Goal: Task Accomplishment & Management: Manage account settings

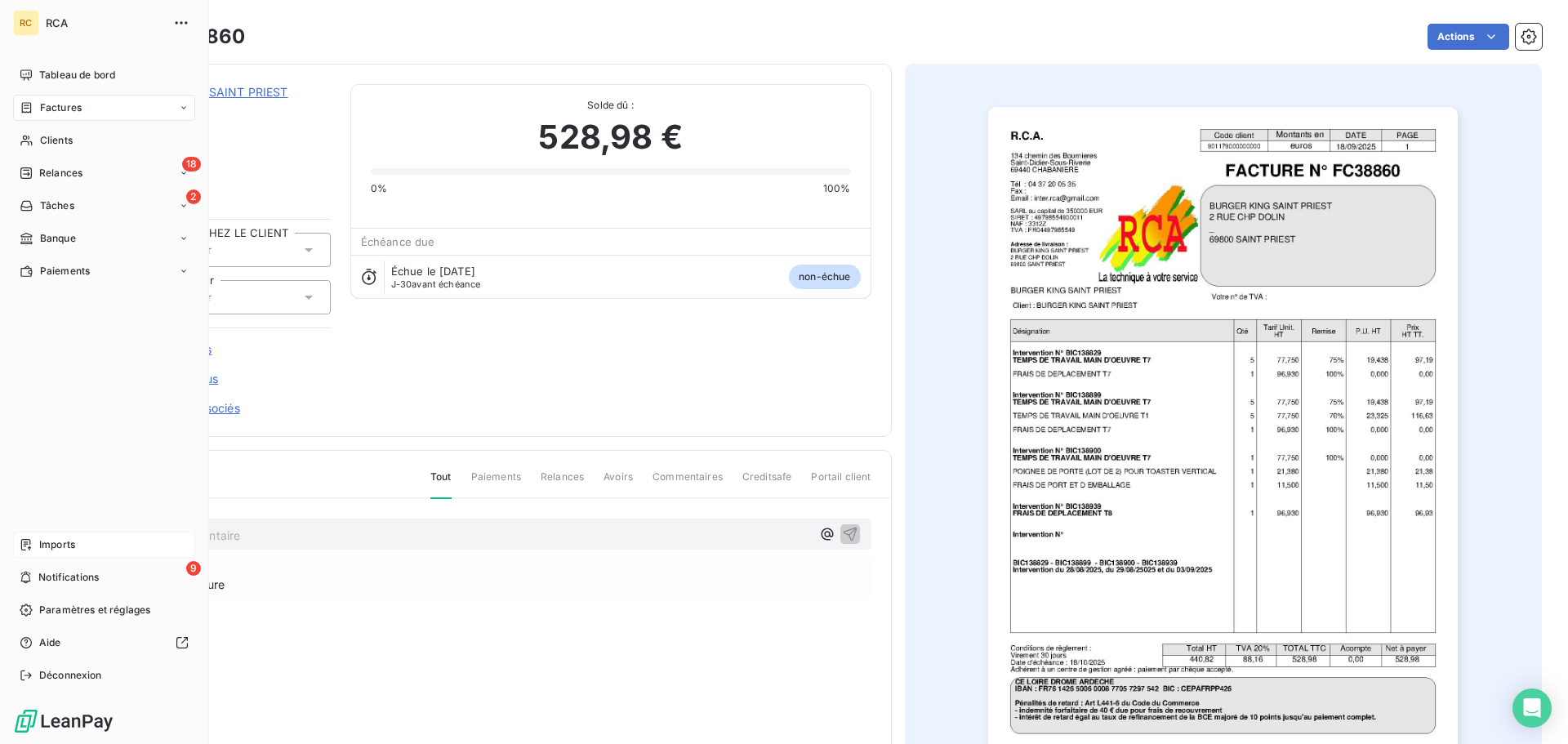
drag, startPoint x: 72, startPoint y: 542, endPoint x: 81, endPoint y: 537, distance: 10.3
click at [72, 542] on span "Imports" at bounding box center [57, 545] width 36 height 15
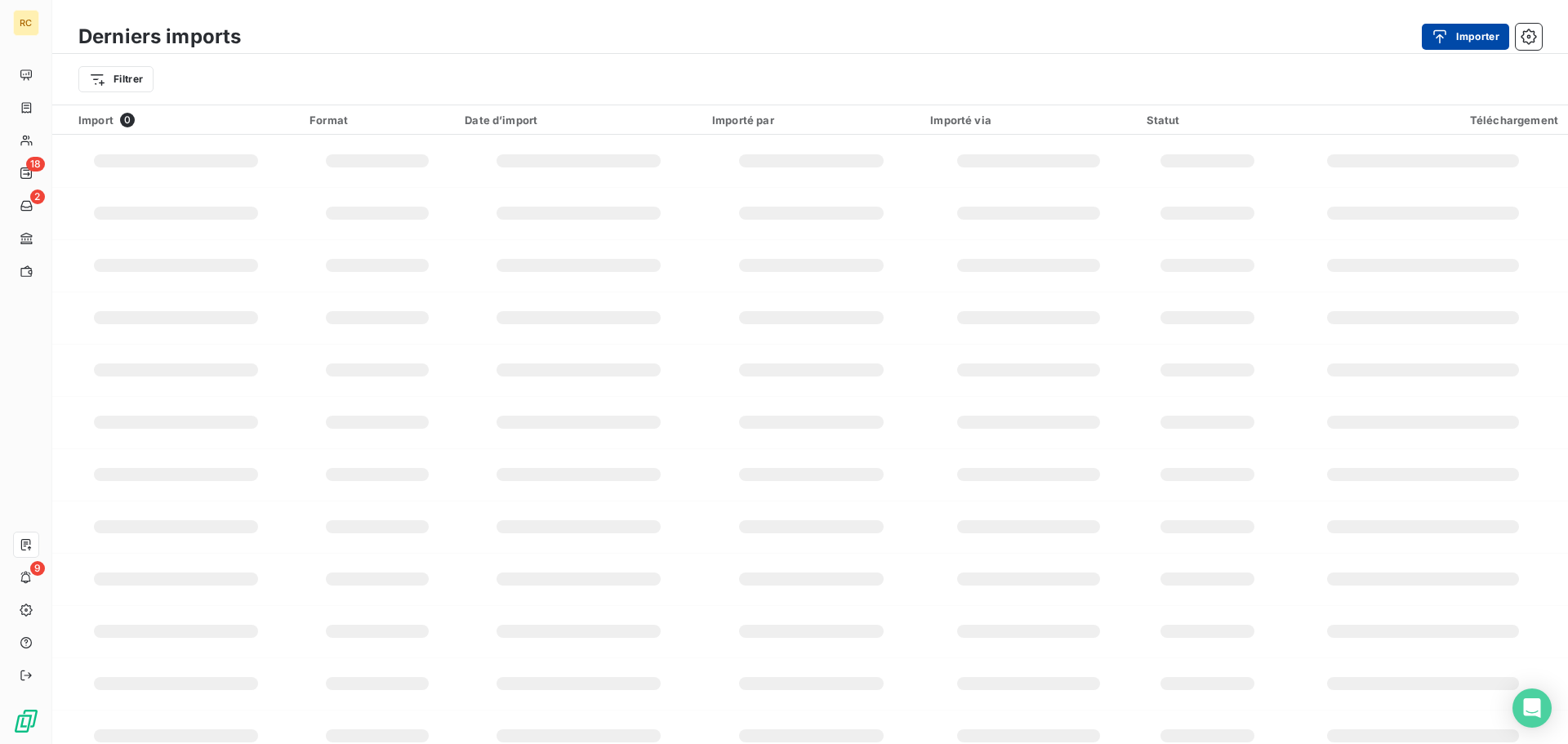
click at [1451, 28] on div "button" at bounding box center [1443, 36] width 25 height 16
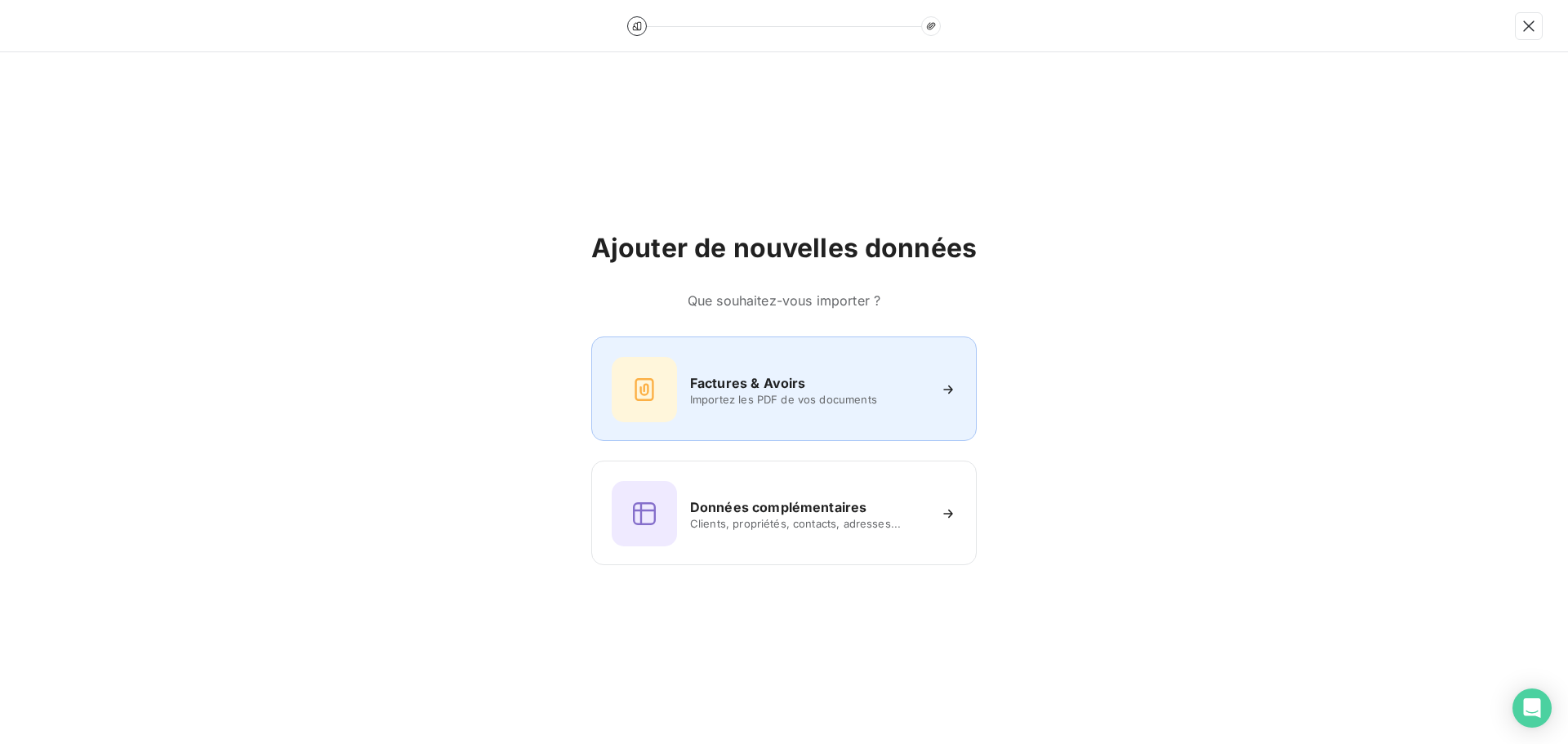
click at [666, 399] on div at bounding box center [644, 390] width 65 height 65
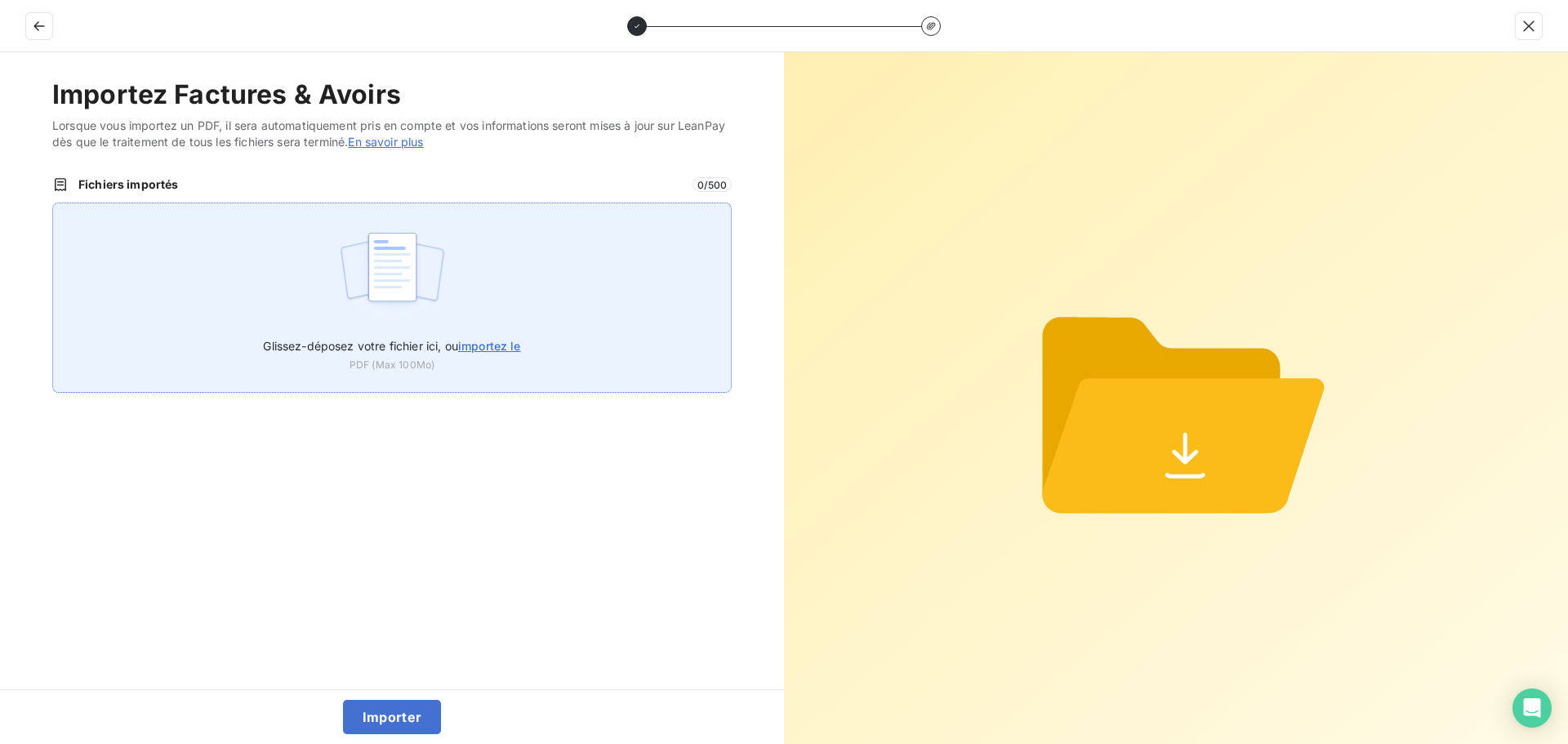
click at [482, 275] on div "Glissez-déposez votre fichier ici, ou importez le PDF (Max 100Mo)" at bounding box center [392, 298] width 680 height 190
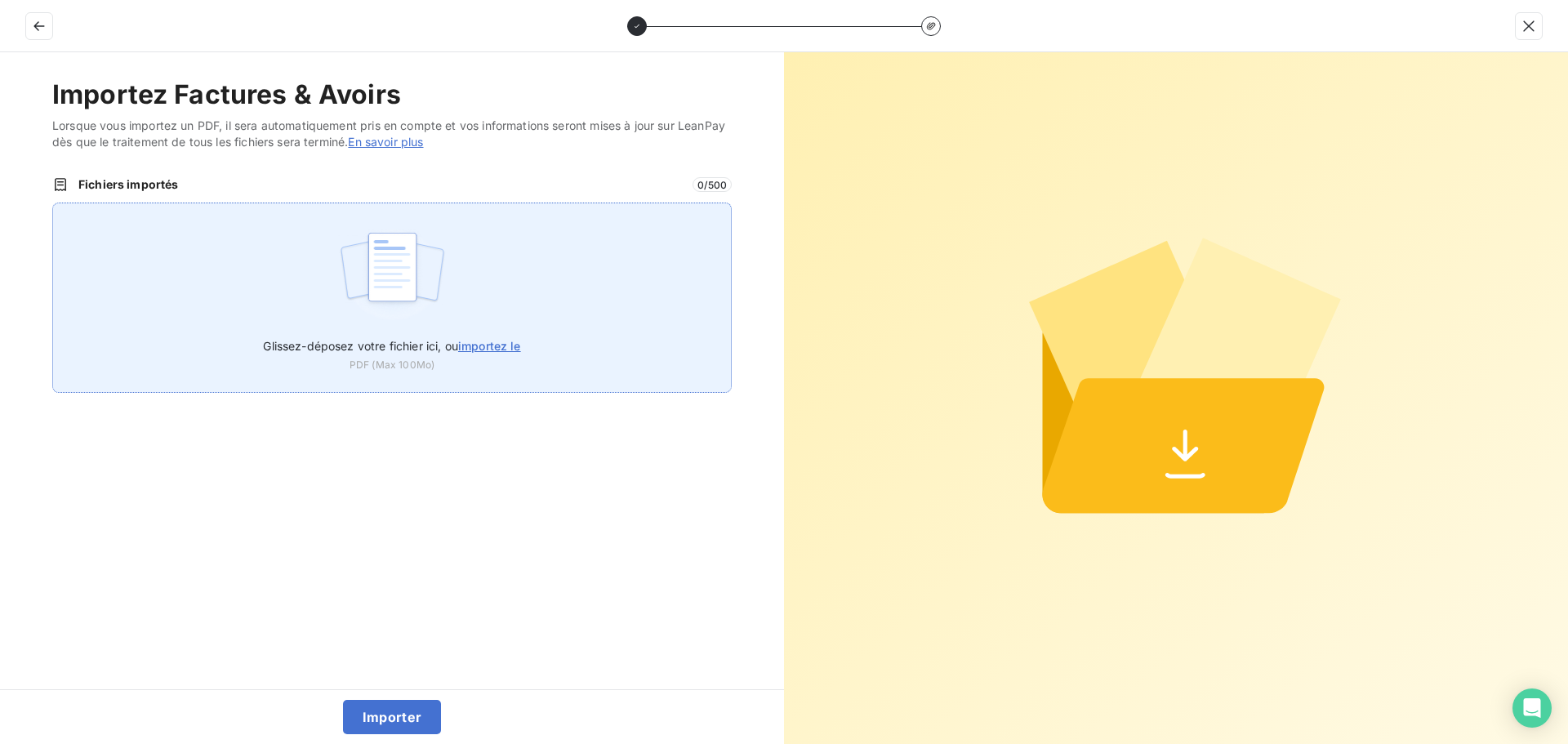
type input "C:\fakepath\FC38863.pdf"
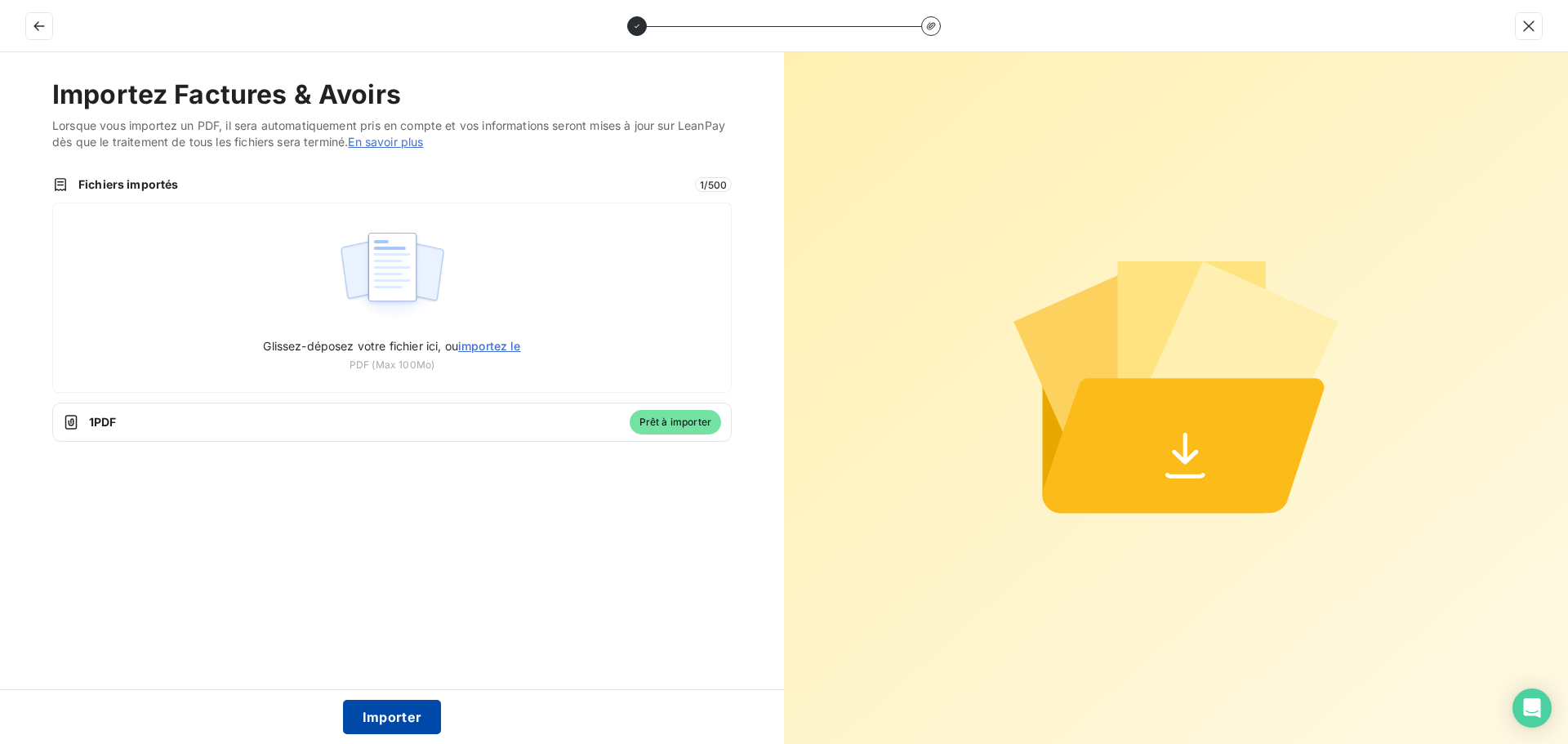
click at [411, 716] on button "Importer" at bounding box center [392, 717] width 98 height 34
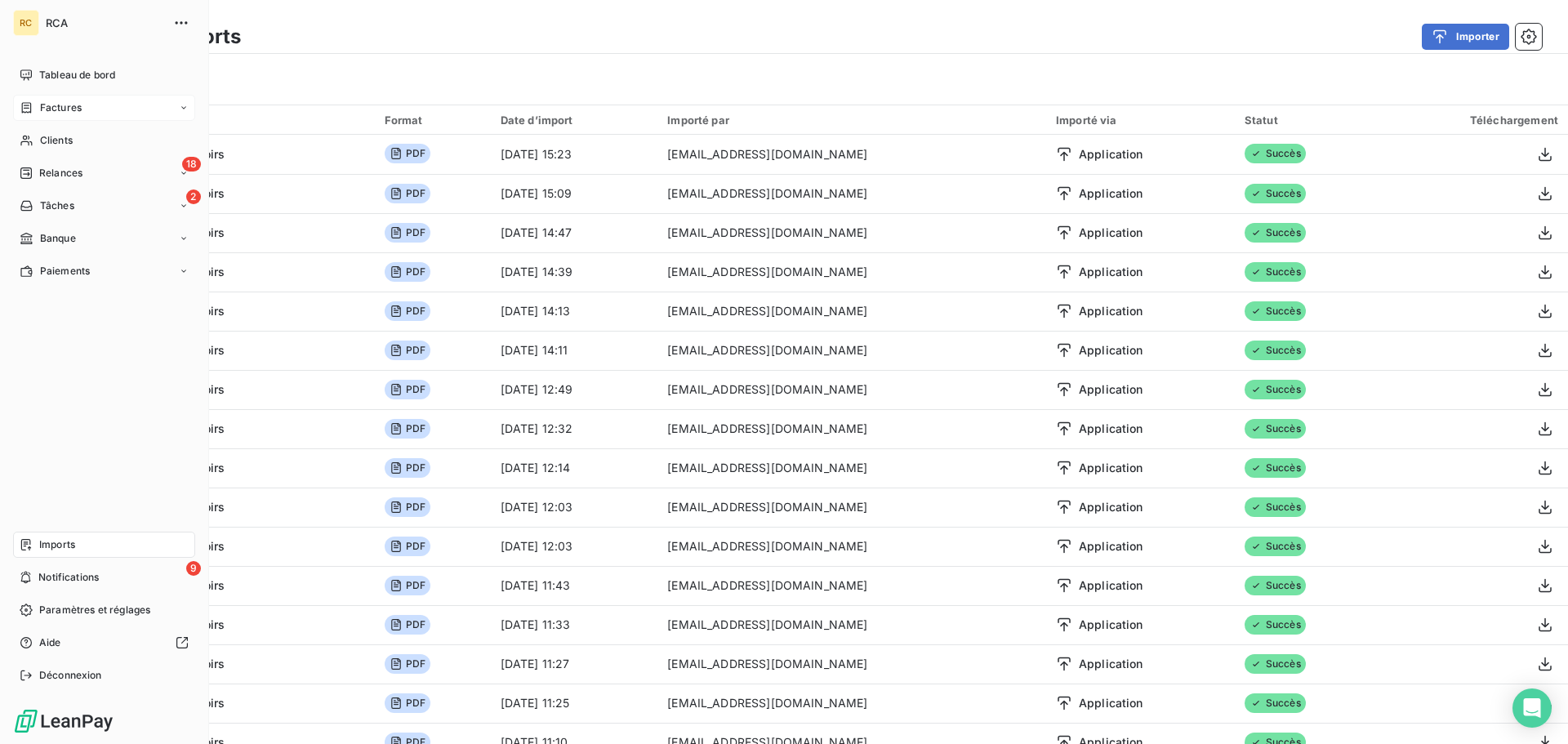
click at [33, 104] on icon at bounding box center [27, 107] width 14 height 13
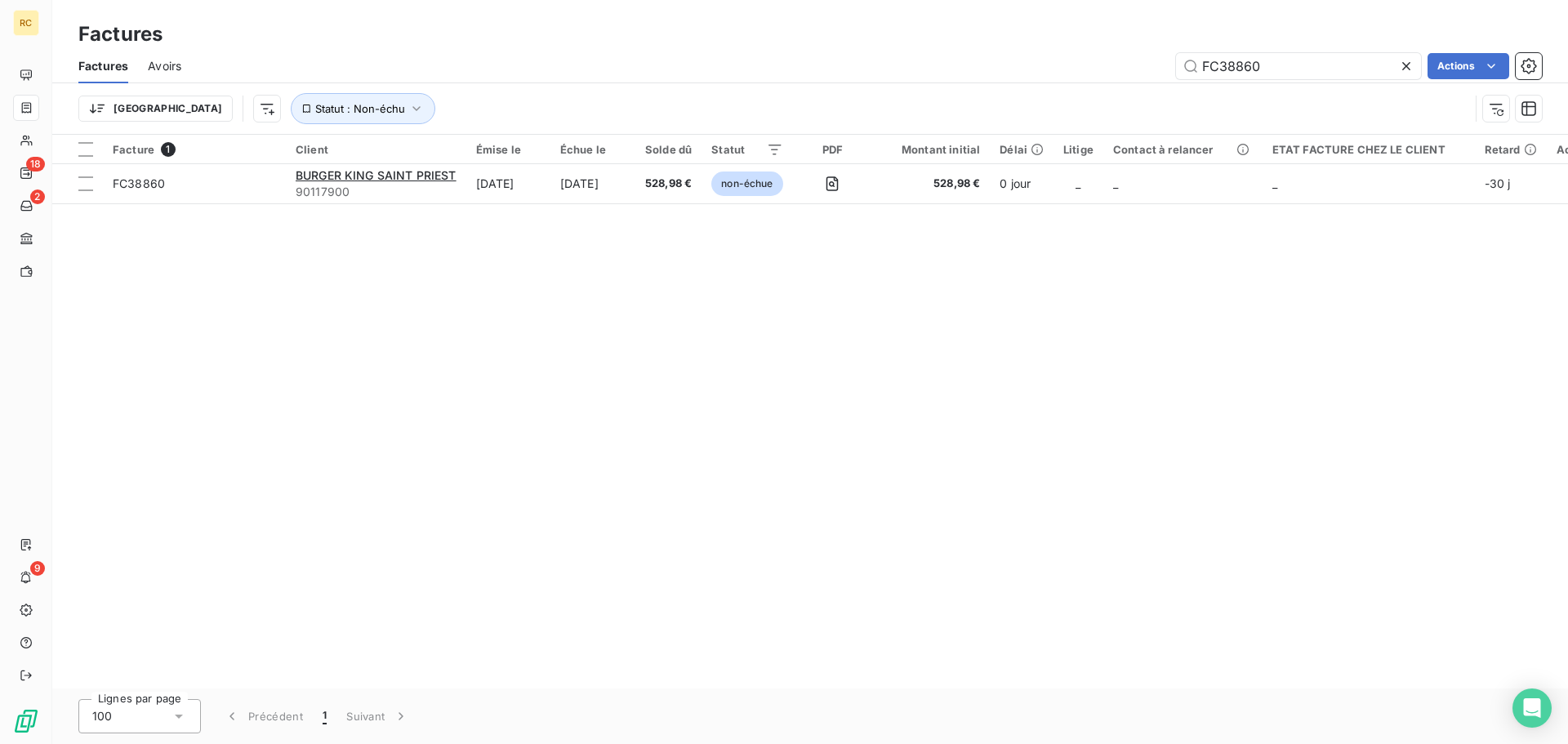
drag, startPoint x: 1278, startPoint y: 71, endPoint x: 1047, endPoint y: 74, distance: 231.0
click at [1047, 74] on div "FC38860 Actions" at bounding box center [871, 66] width 1340 height 27
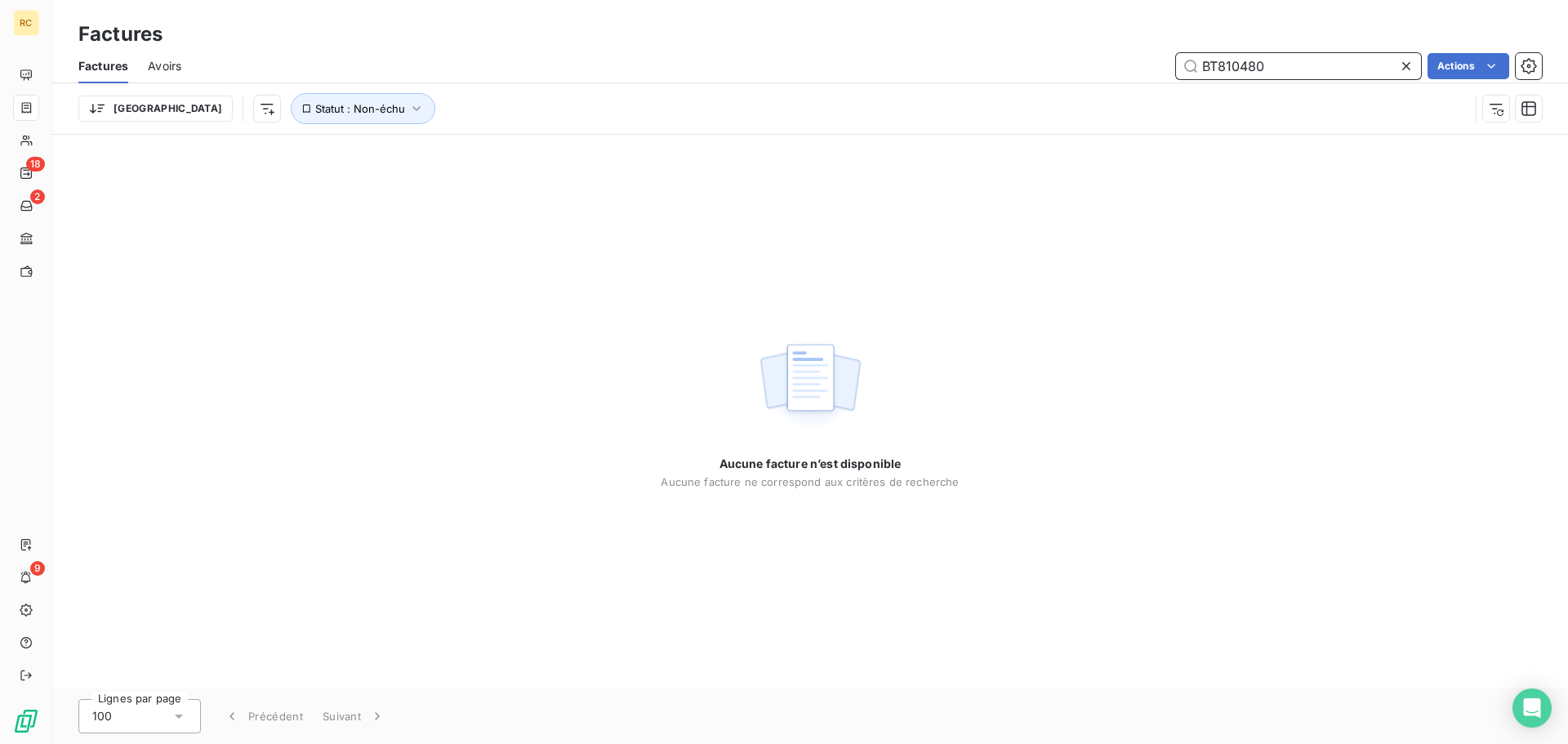
drag, startPoint x: 1272, startPoint y: 62, endPoint x: 1043, endPoint y: 72, distance: 229.2
click at [1046, 72] on div "BT810480 Actions" at bounding box center [871, 66] width 1340 height 27
paste input "FC38863"
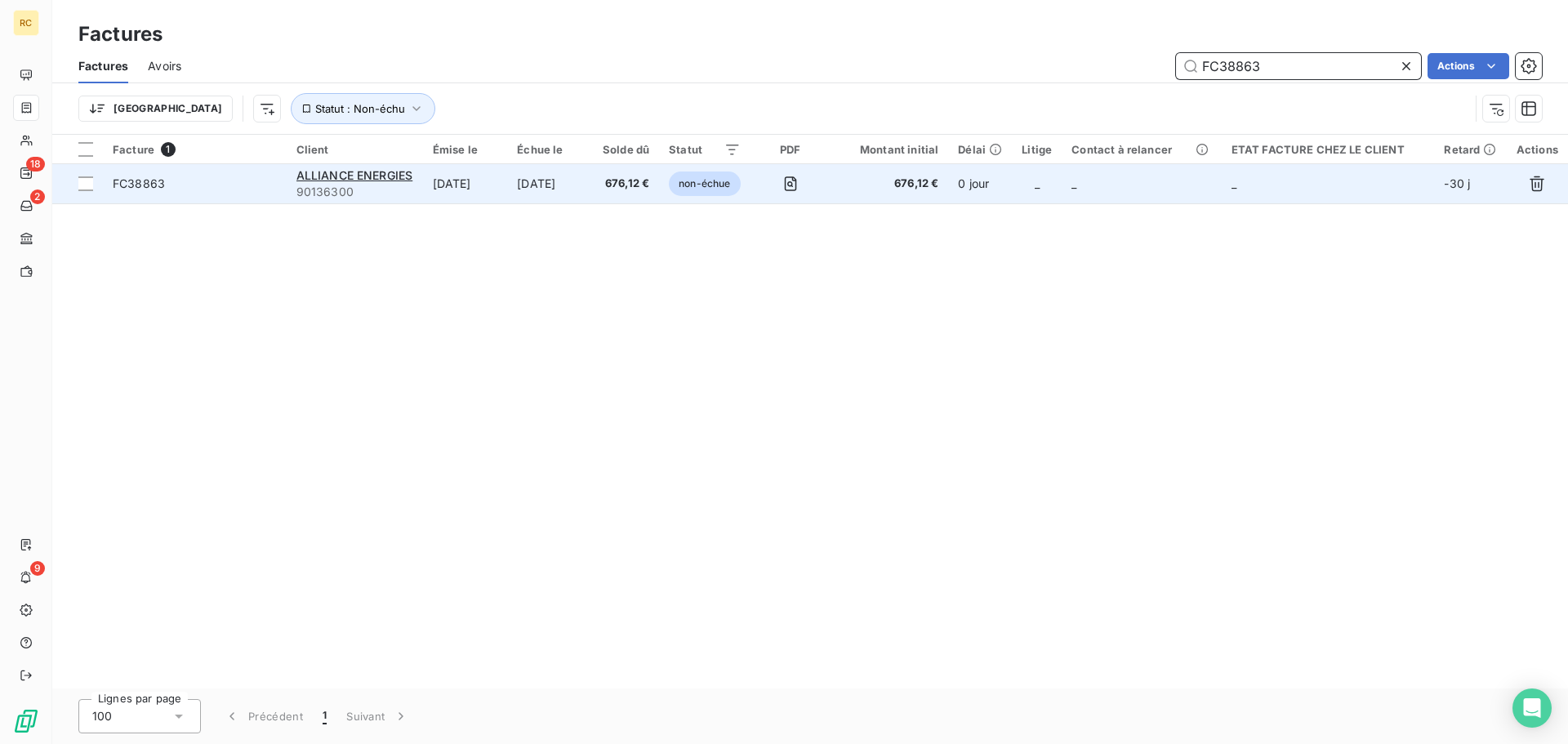
type input "FC38863"
click at [526, 174] on td "[DATE]" at bounding box center [549, 184] width 86 height 39
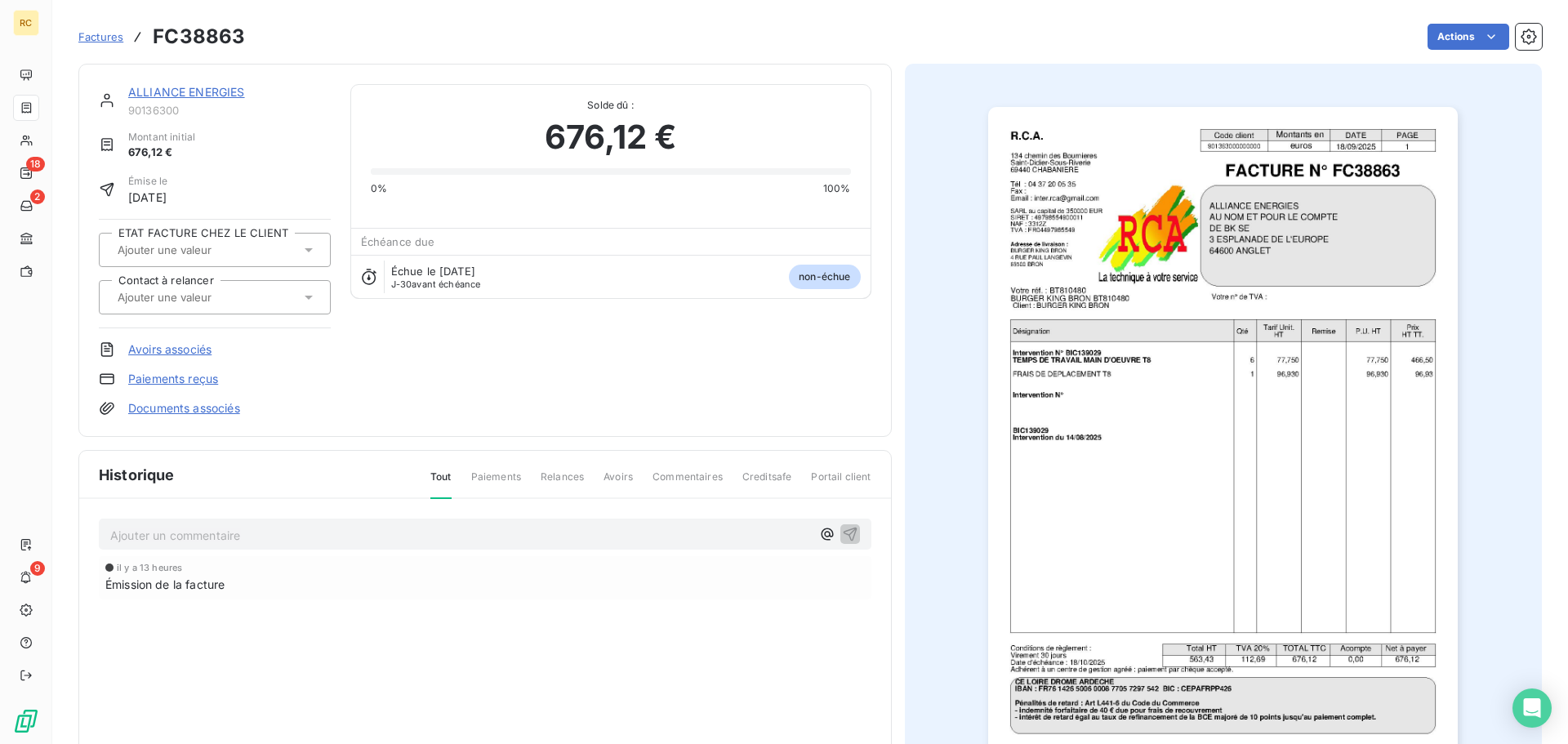
click at [181, 409] on link "Documents associés" at bounding box center [184, 408] width 112 height 16
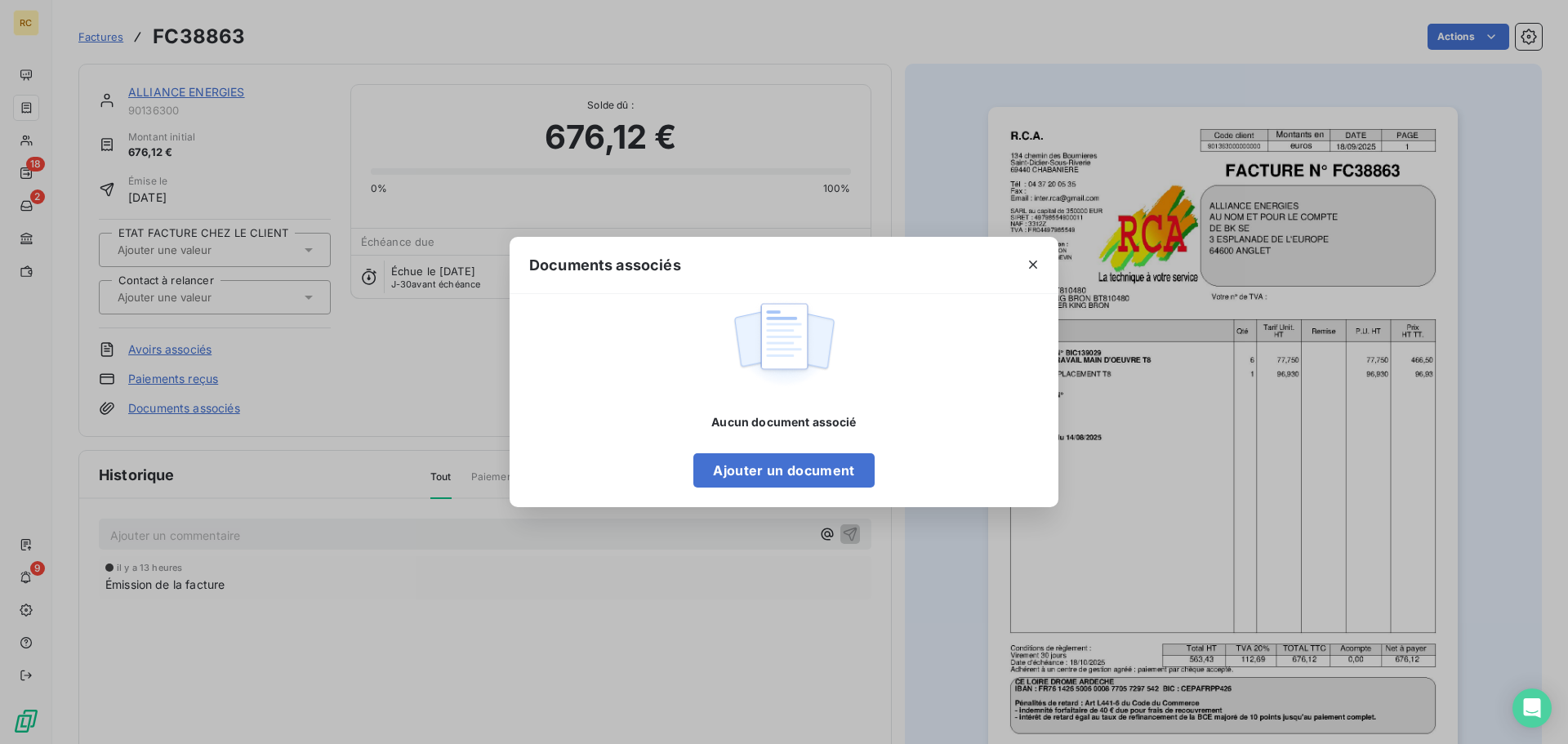
click at [688, 466] on div "Aucun document associé Ajouter un document" at bounding box center [783, 390] width 549 height 194
click at [729, 467] on button "Ajouter un document" at bounding box center [783, 470] width 181 height 34
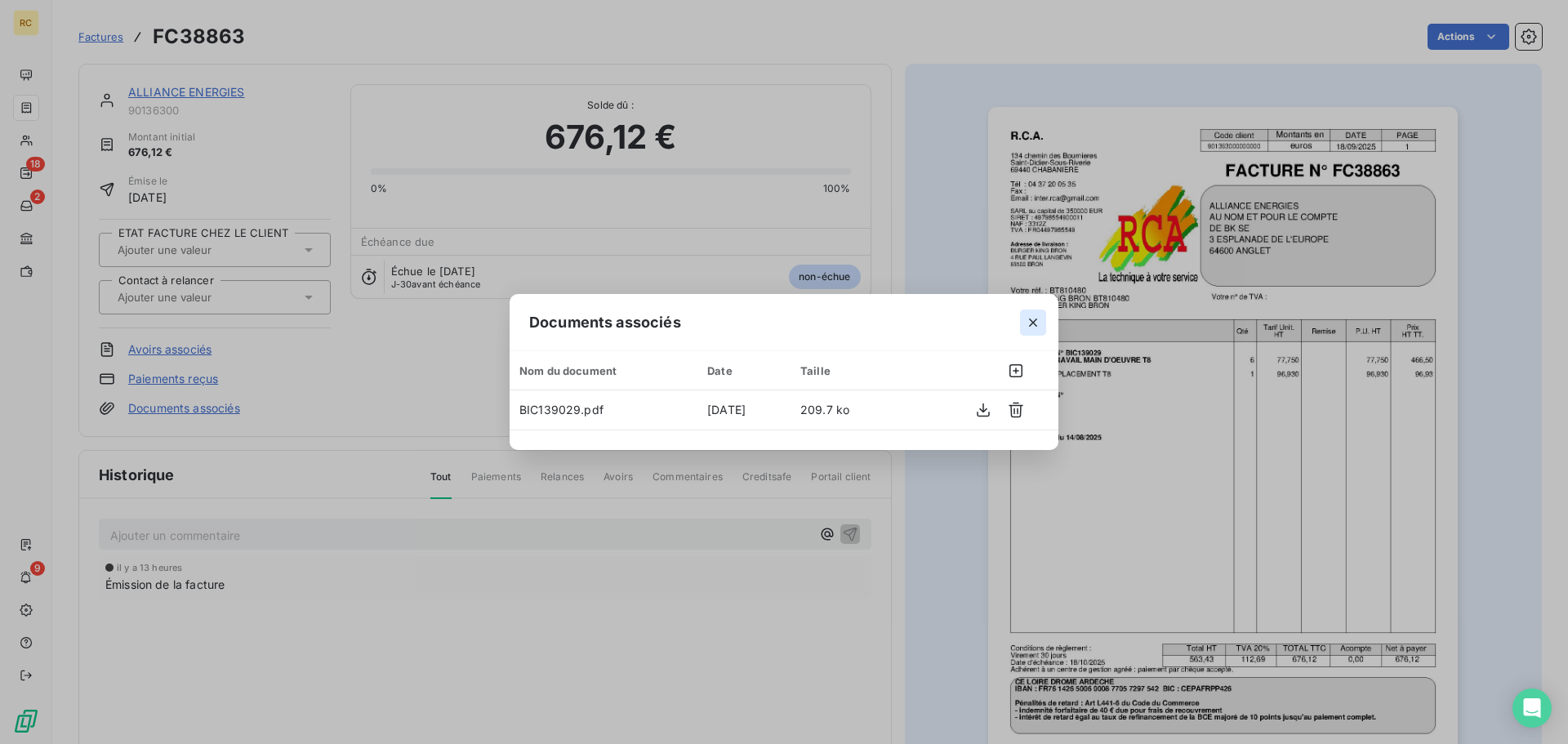
click at [1027, 328] on icon "button" at bounding box center [1032, 322] width 16 height 16
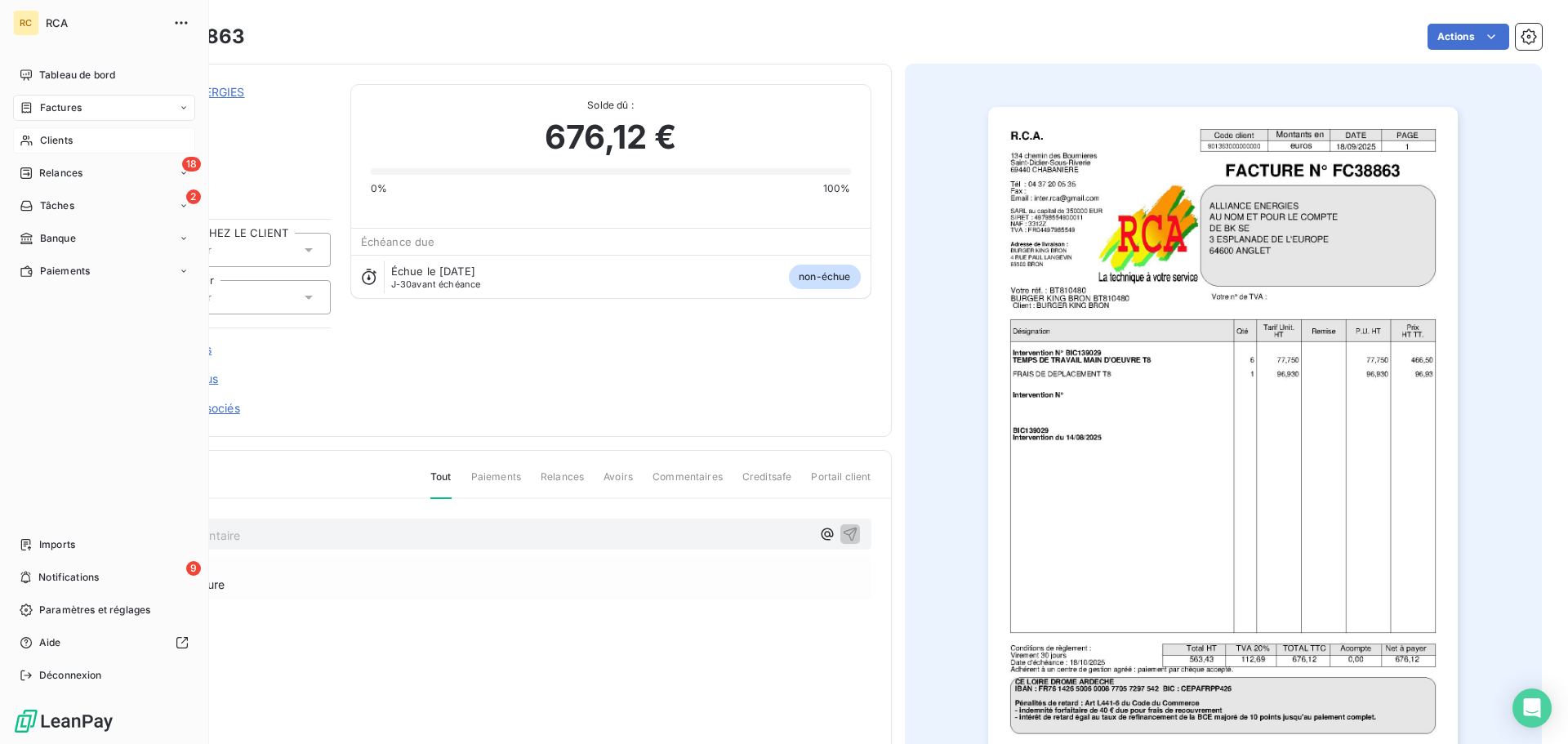
click at [22, 135] on icon at bounding box center [27, 140] width 14 height 13
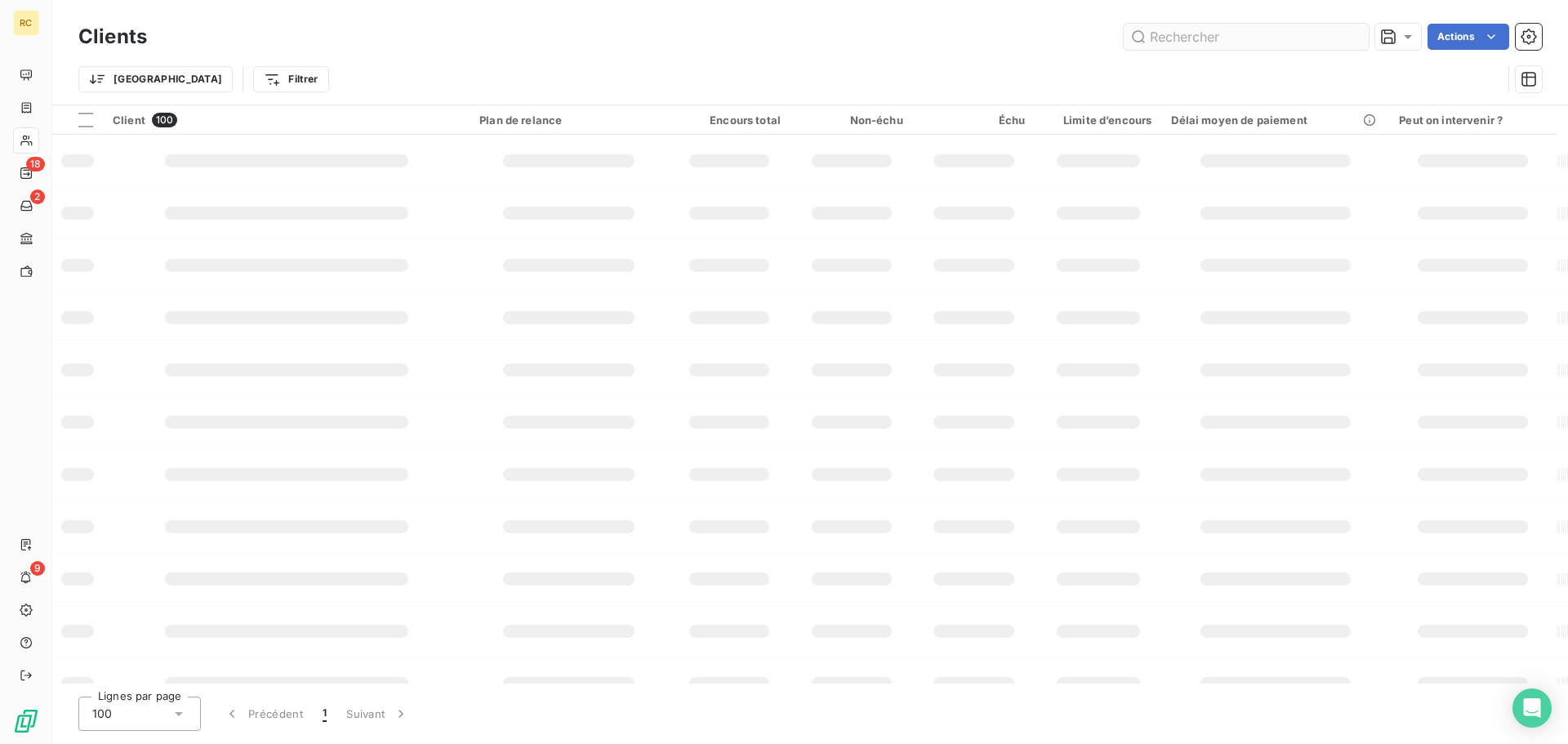
click at [1244, 45] on input "text" at bounding box center [1246, 37] width 245 height 27
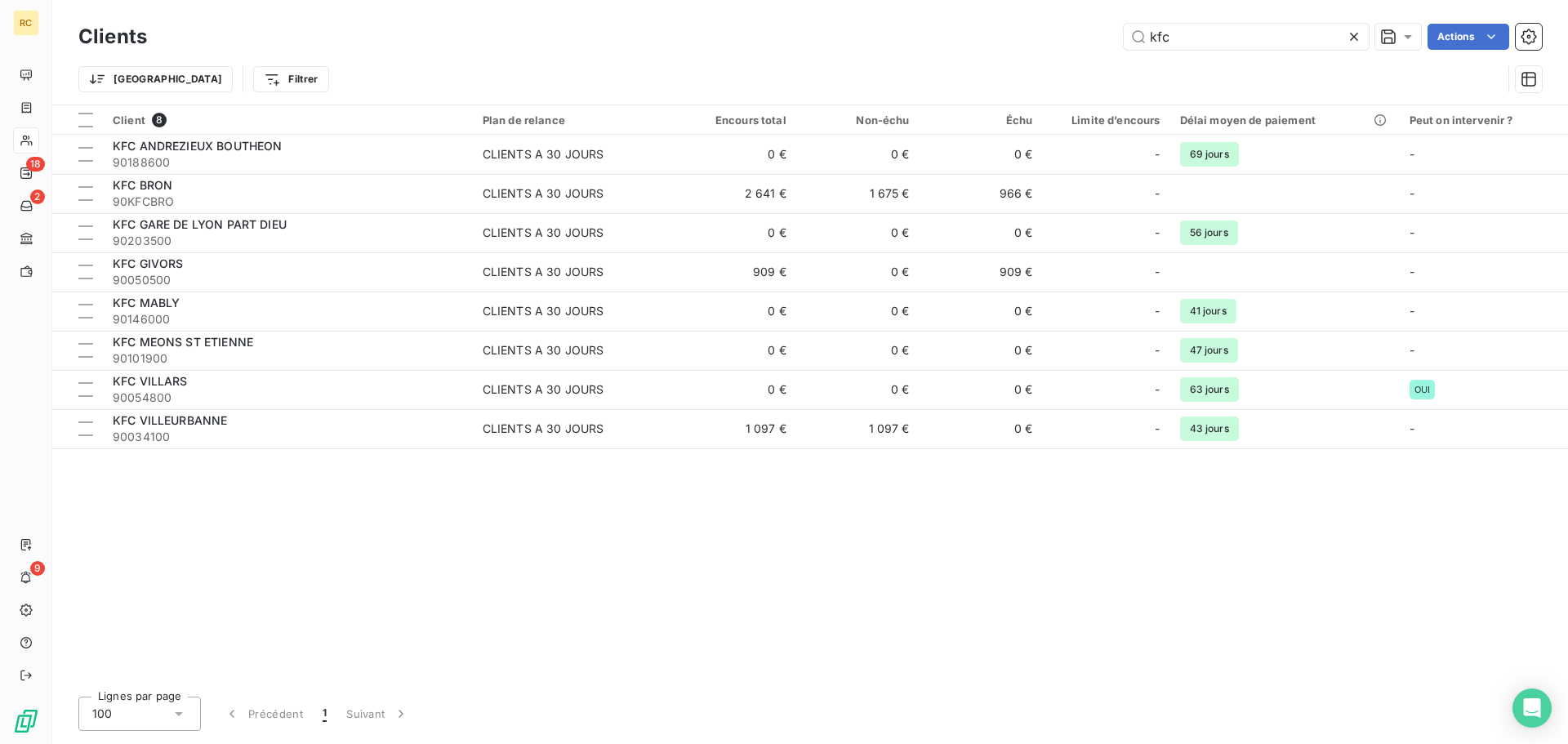
type input "kfc"
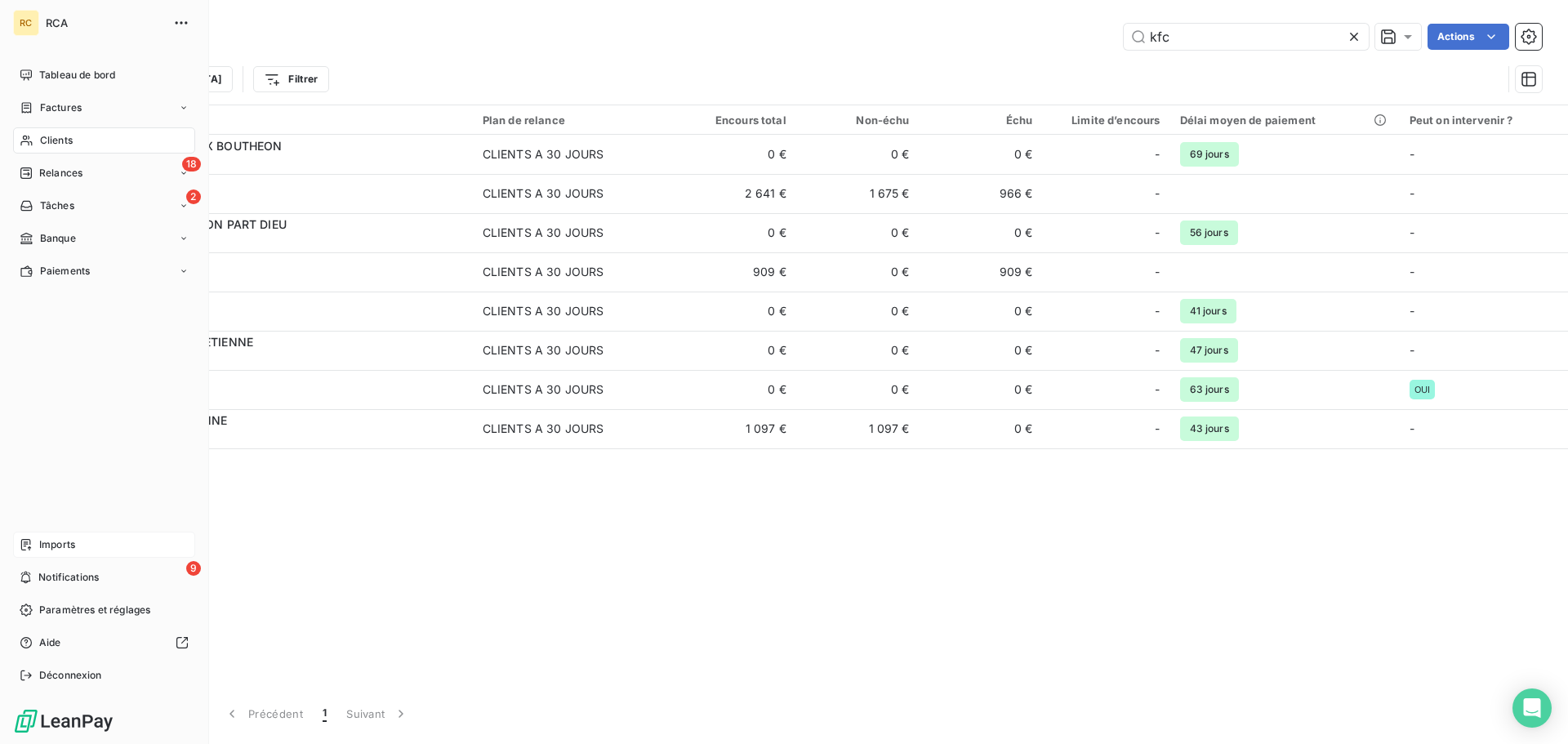
click at [75, 541] on span "Imports" at bounding box center [57, 545] width 36 height 15
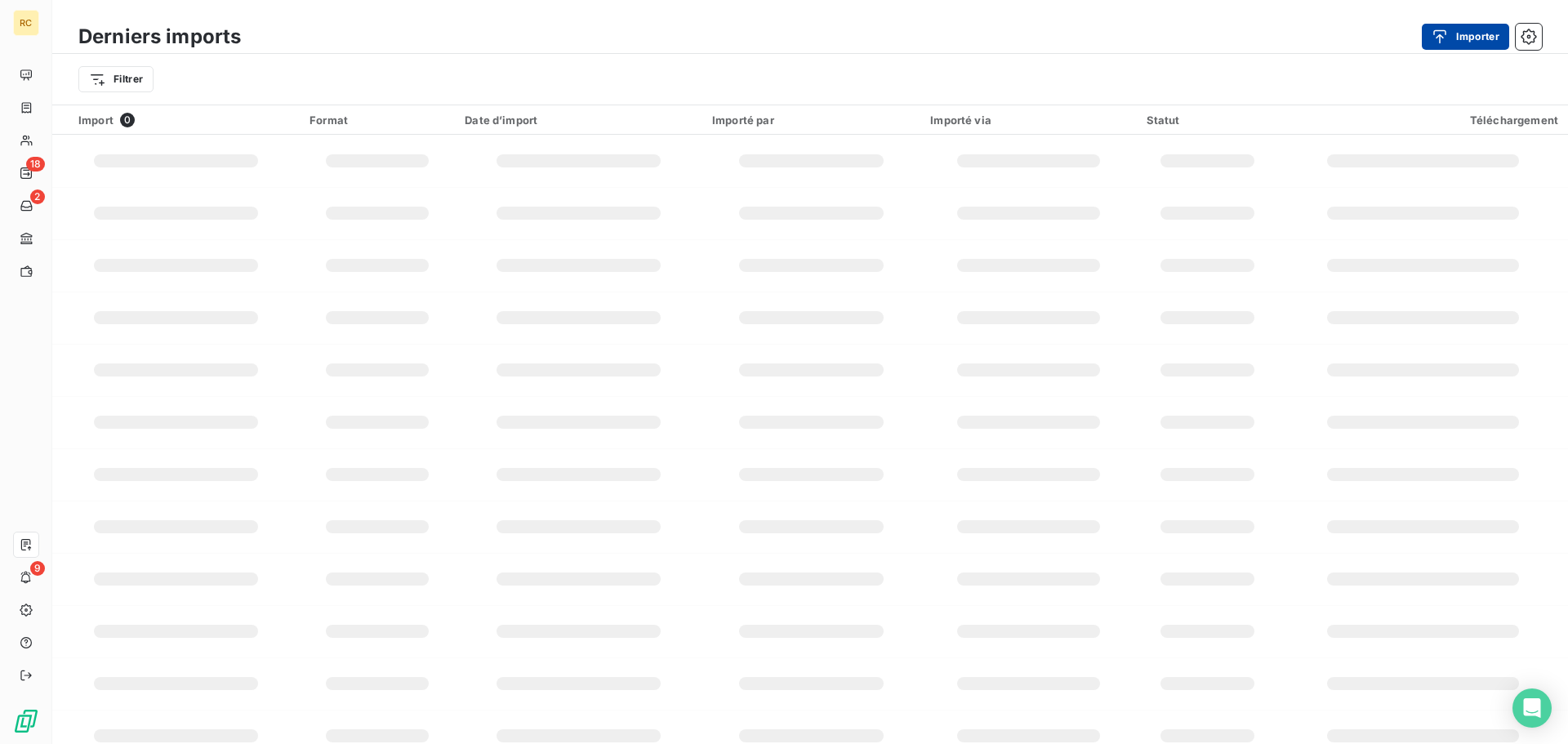
click at [1481, 35] on button "Importer" at bounding box center [1465, 37] width 87 height 27
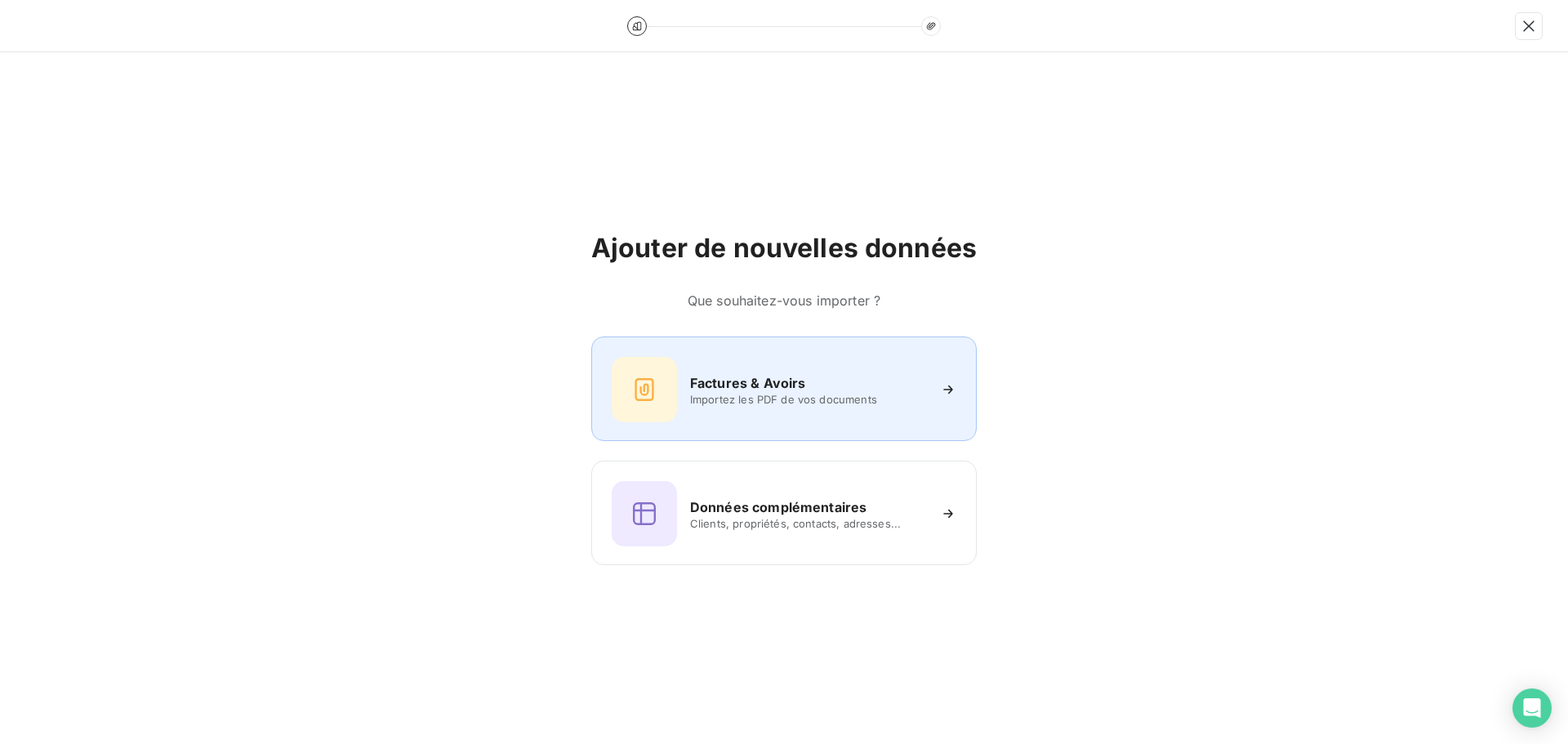
click at [781, 360] on div "Factures & Avoirs Importez les PDF de vos documents" at bounding box center [784, 390] width 345 height 65
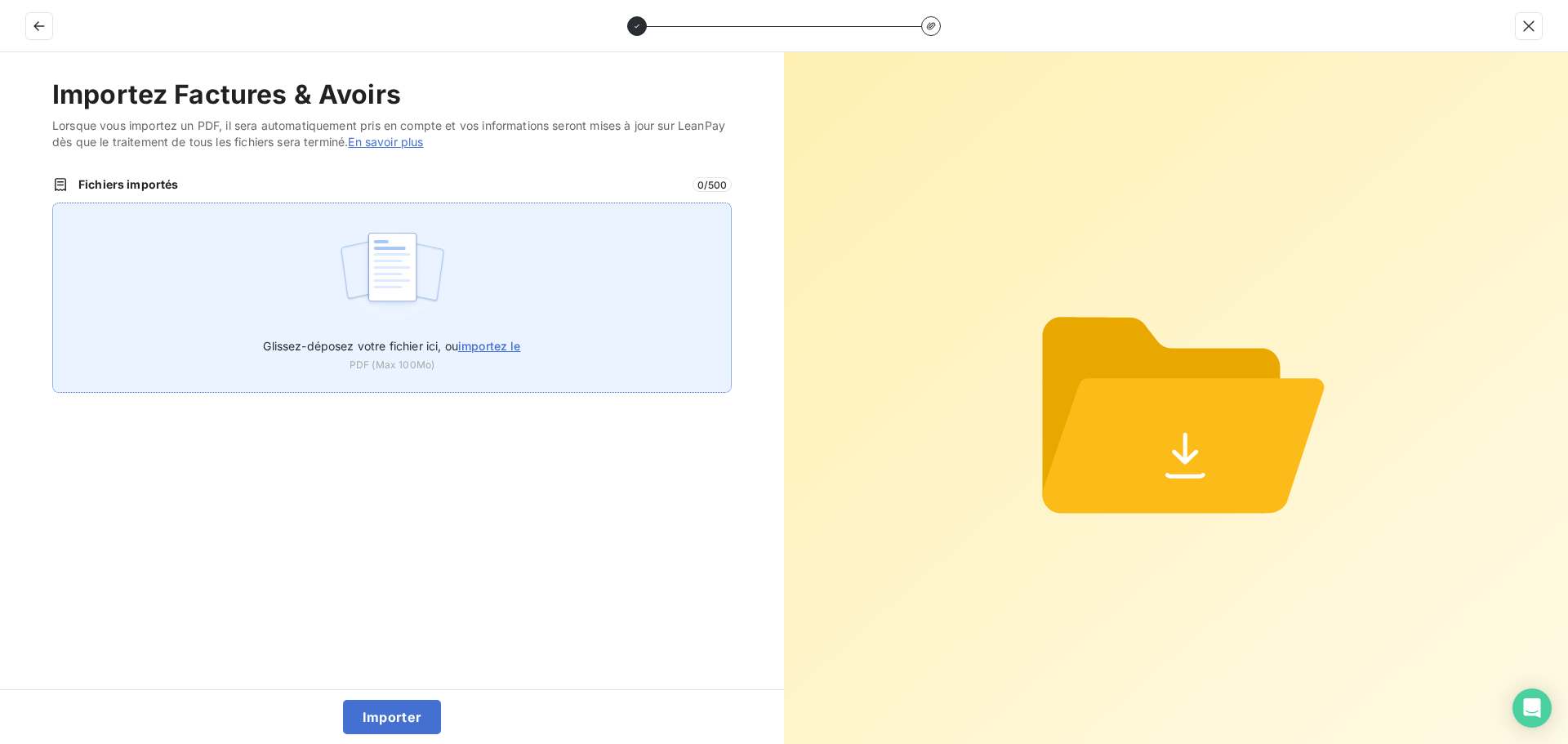
click at [396, 267] on img at bounding box center [392, 275] width 109 height 104
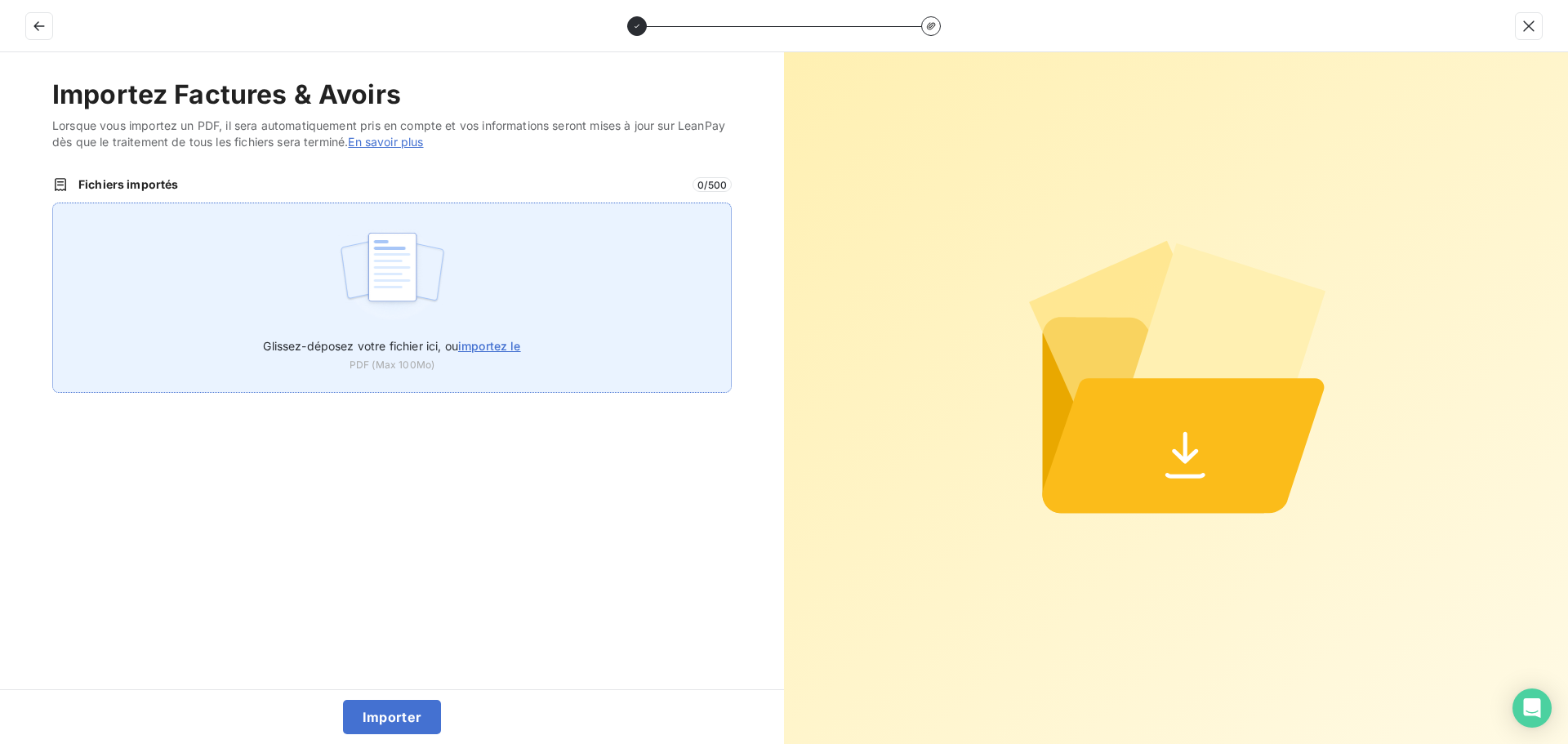
type input "C:\fakepath\FC38864.pdf"
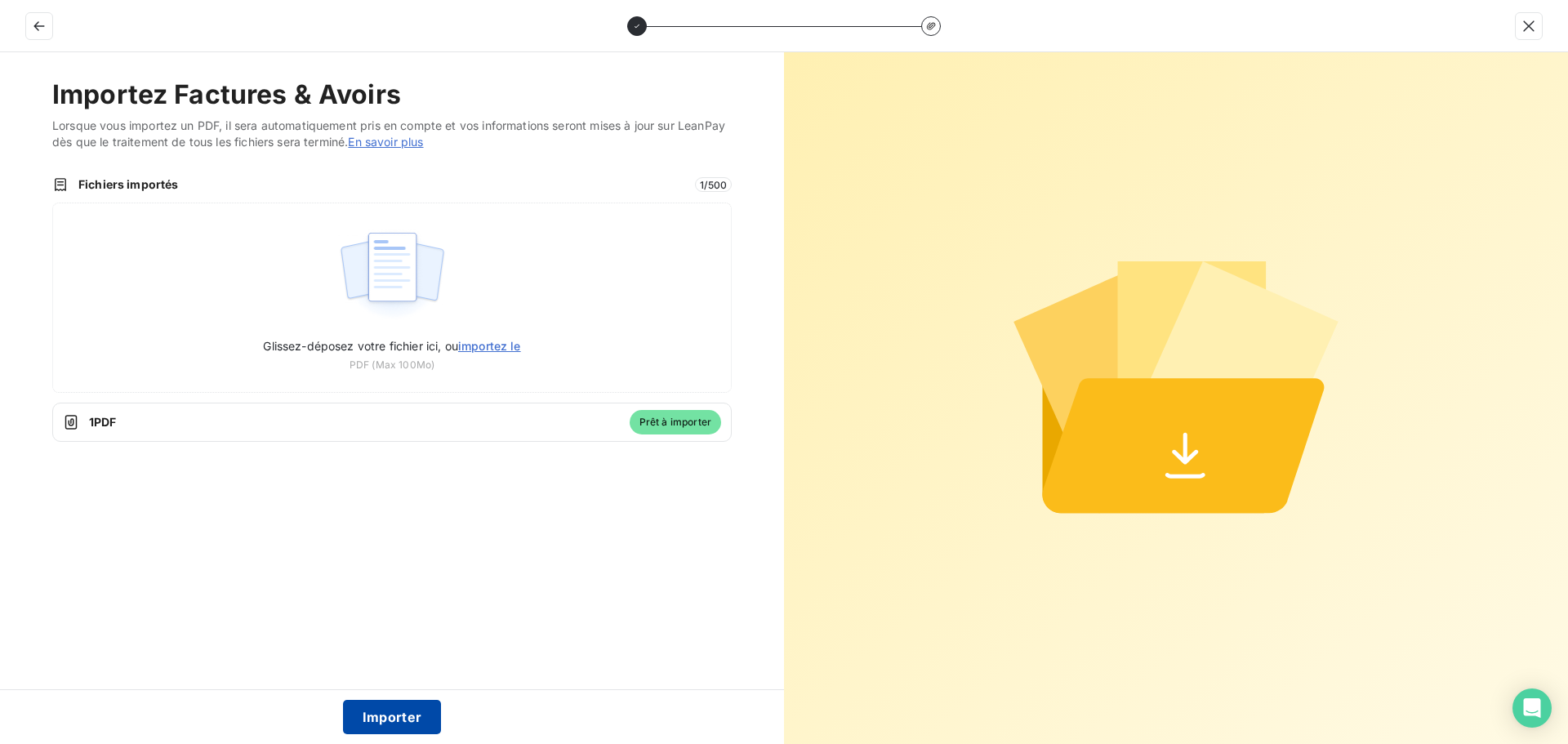
click at [407, 712] on button "Importer" at bounding box center [392, 717] width 98 height 34
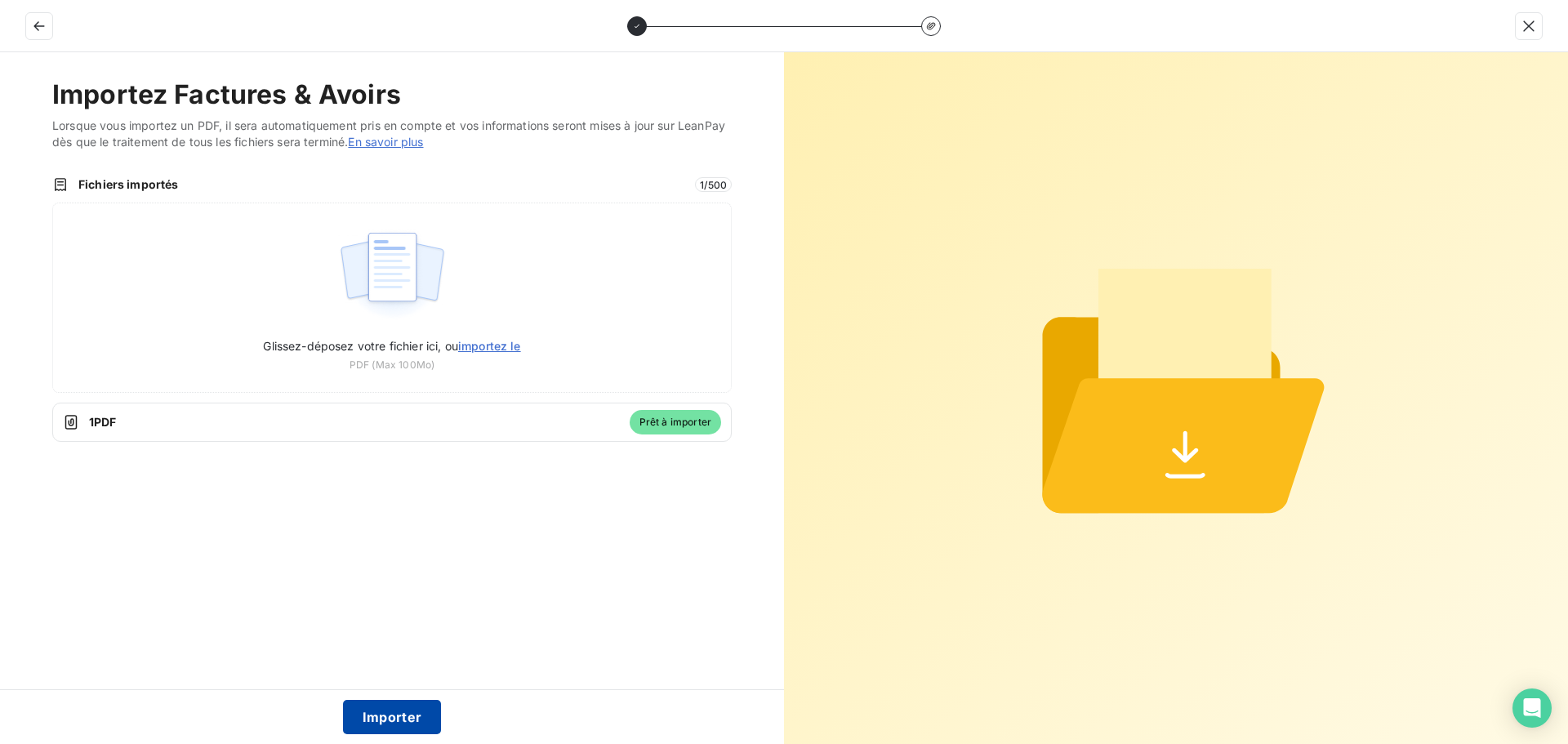
click at [382, 710] on button "Importer" at bounding box center [392, 717] width 98 height 34
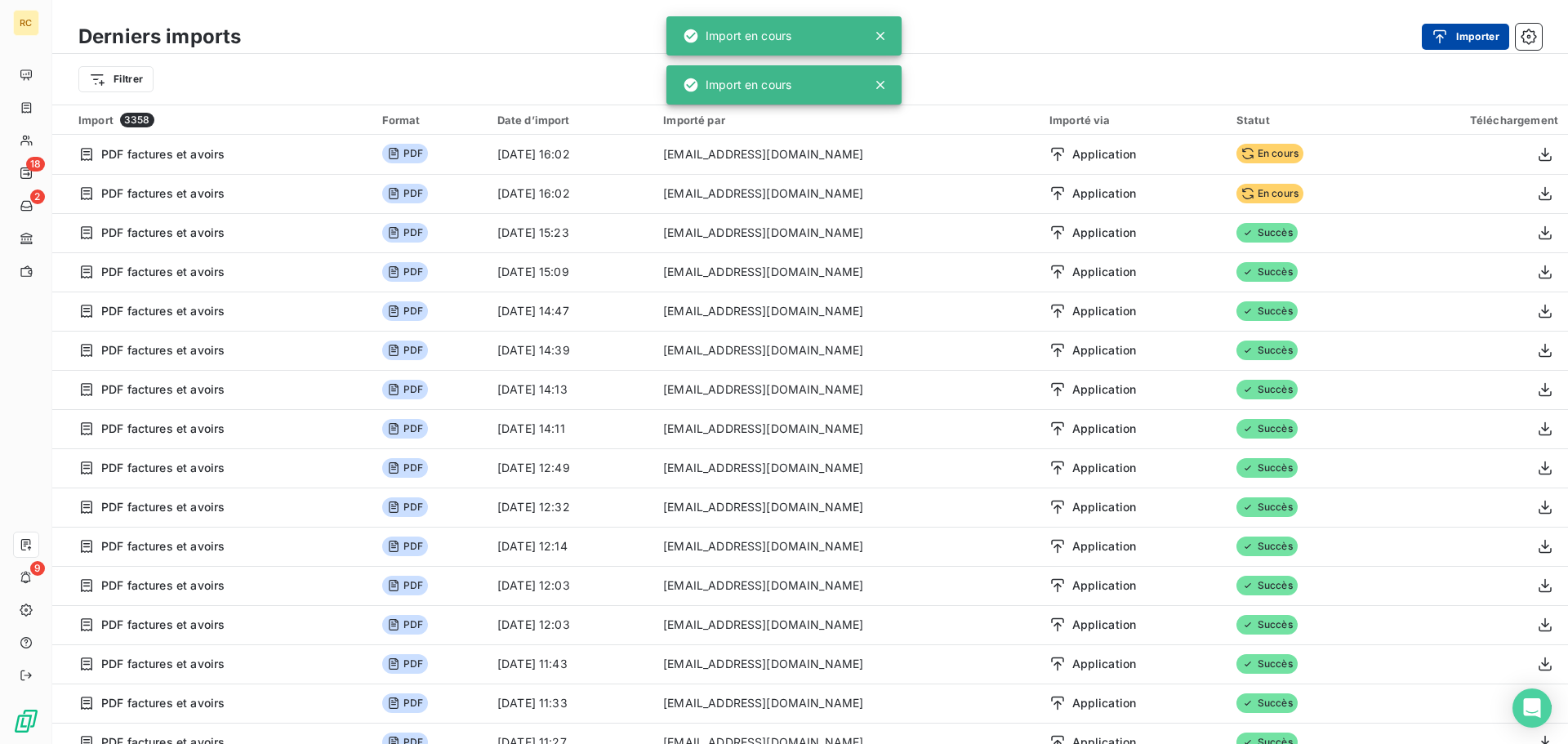
click at [1467, 43] on button "Importer" at bounding box center [1465, 37] width 87 height 27
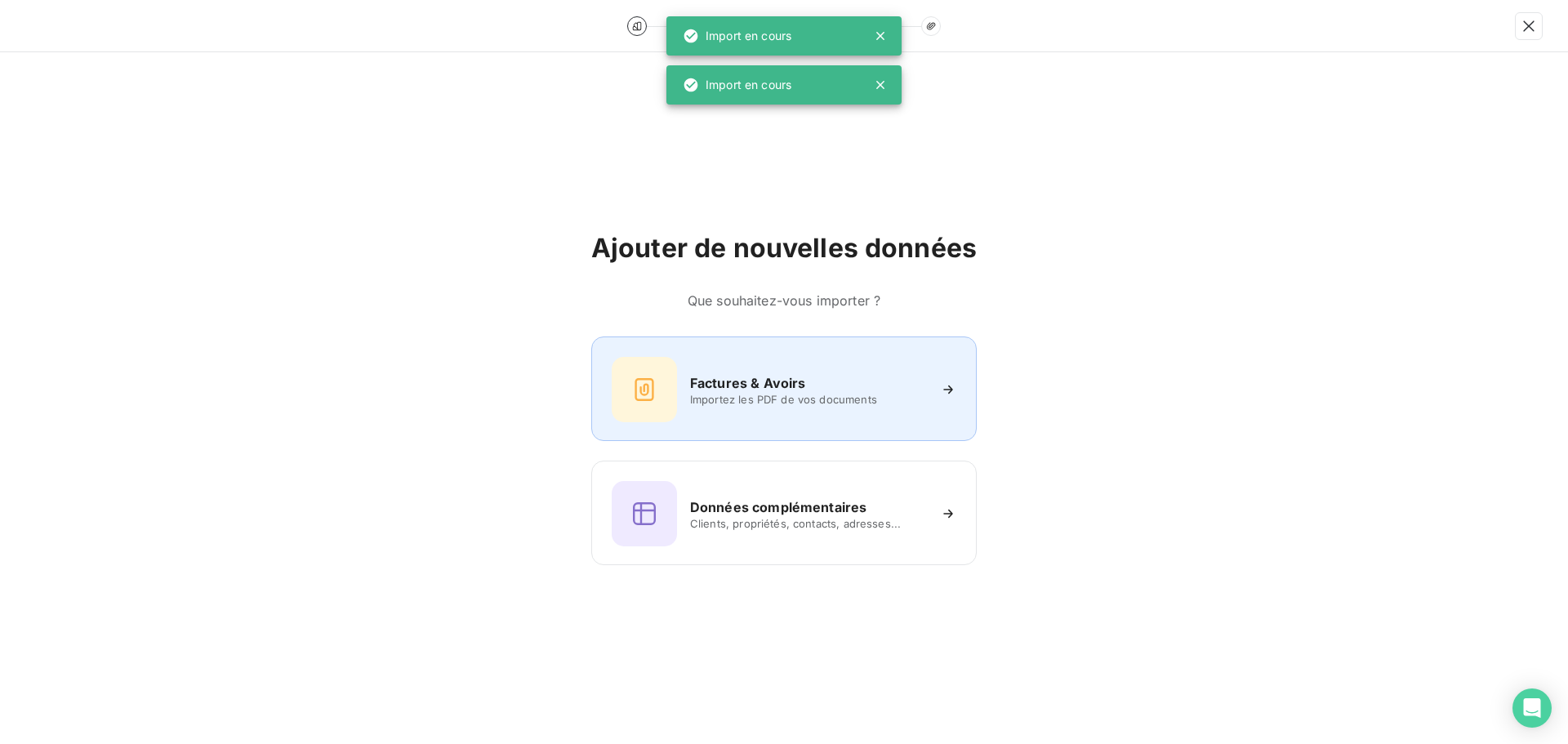
click at [680, 408] on div "Factures & Avoirs Importez les PDF de vos documents" at bounding box center [784, 390] width 345 height 65
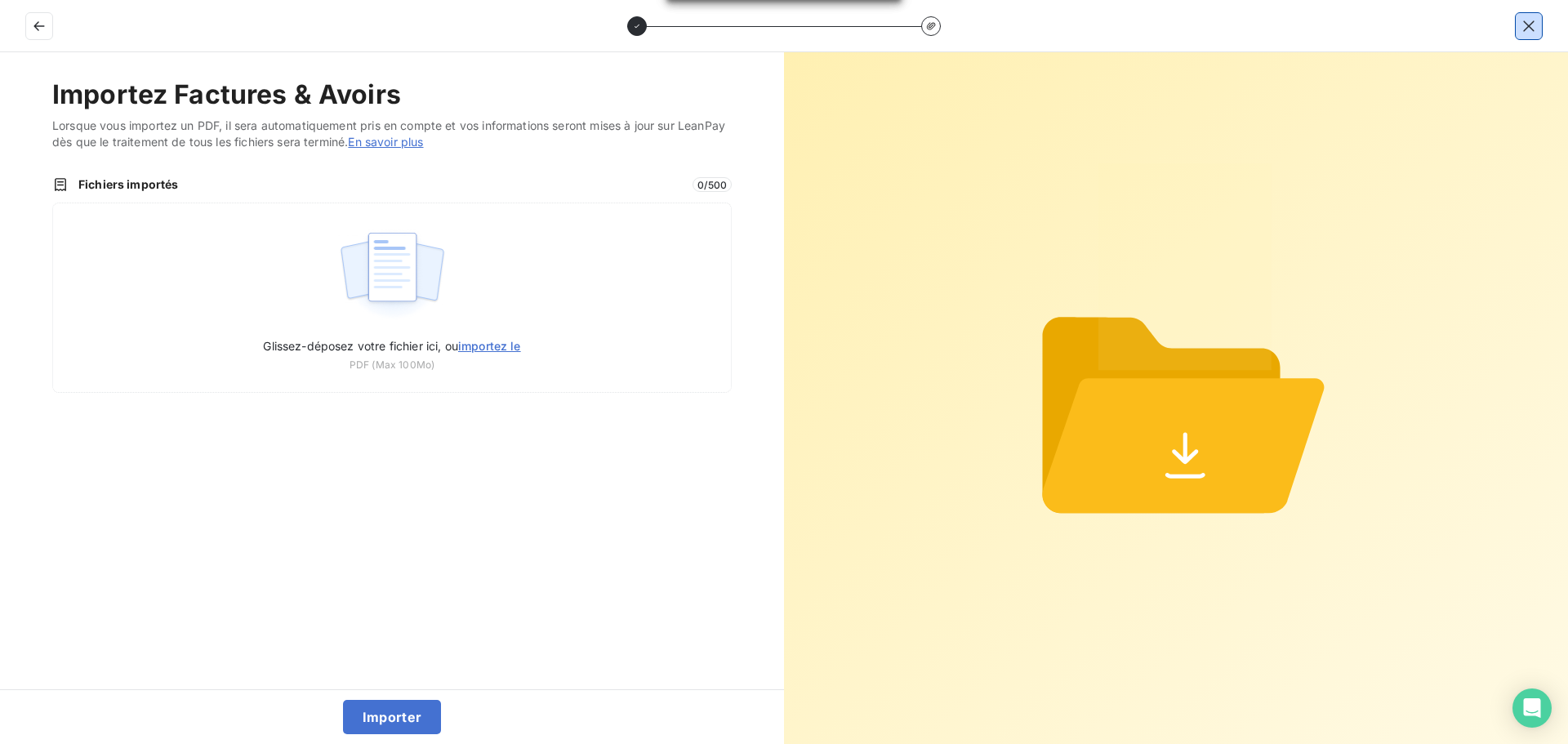
click at [1531, 27] on icon "button" at bounding box center [1528, 26] width 16 height 16
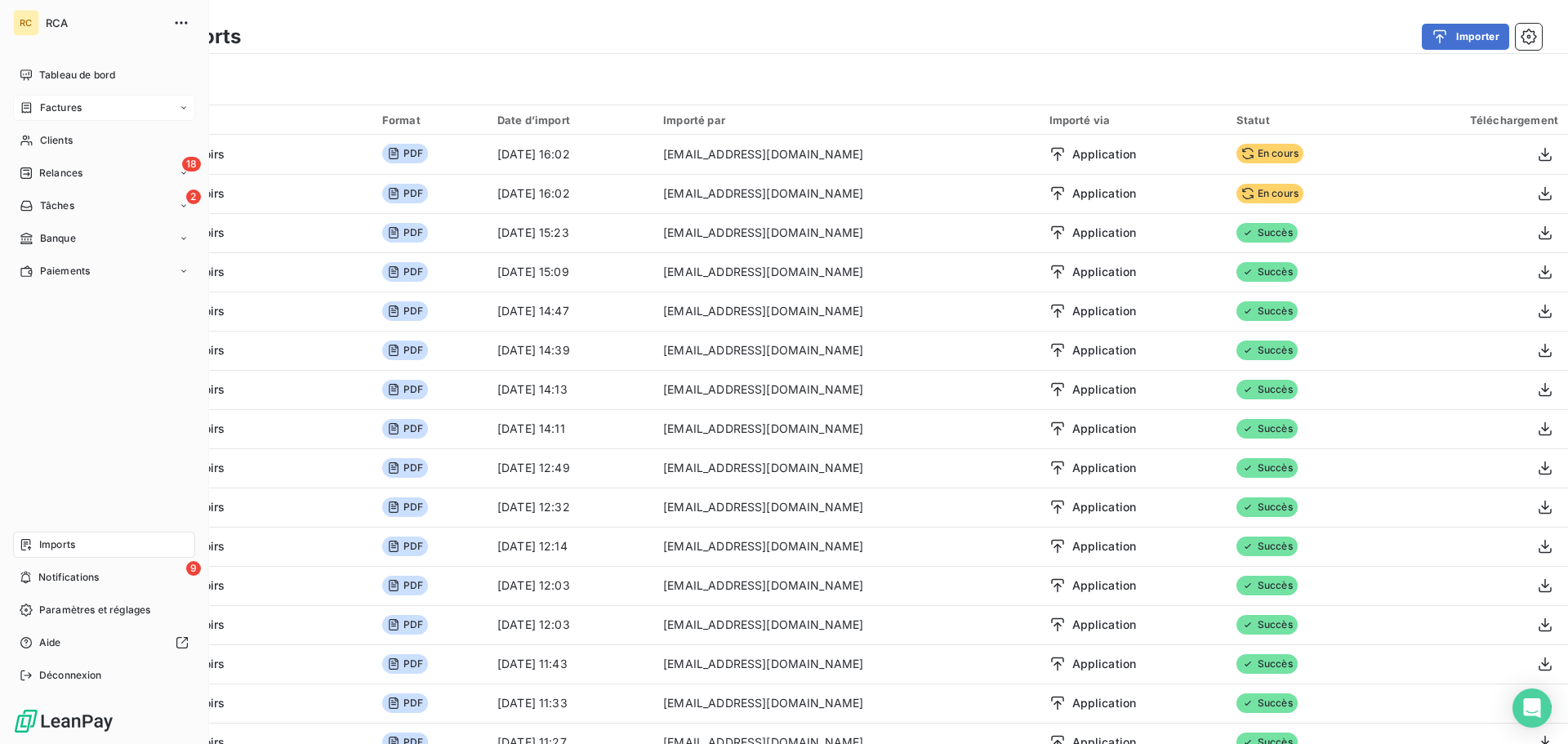
click at [57, 104] on span "Factures" at bounding box center [61, 107] width 42 height 15
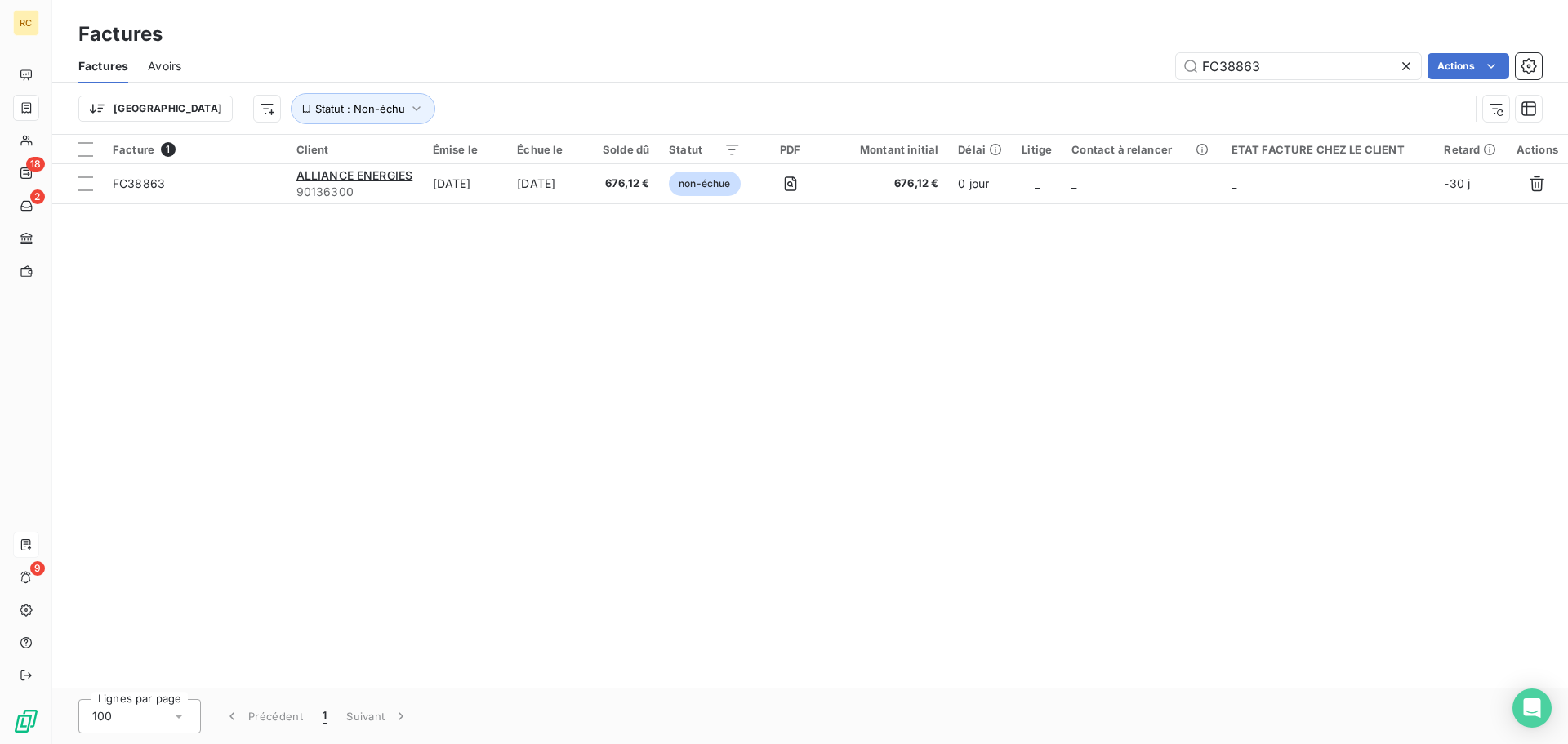
drag, startPoint x: 1190, startPoint y: 61, endPoint x: 1108, endPoint y: 59, distance: 82.0
click at [1108, 60] on div "FC38863 Actions" at bounding box center [871, 66] width 1340 height 27
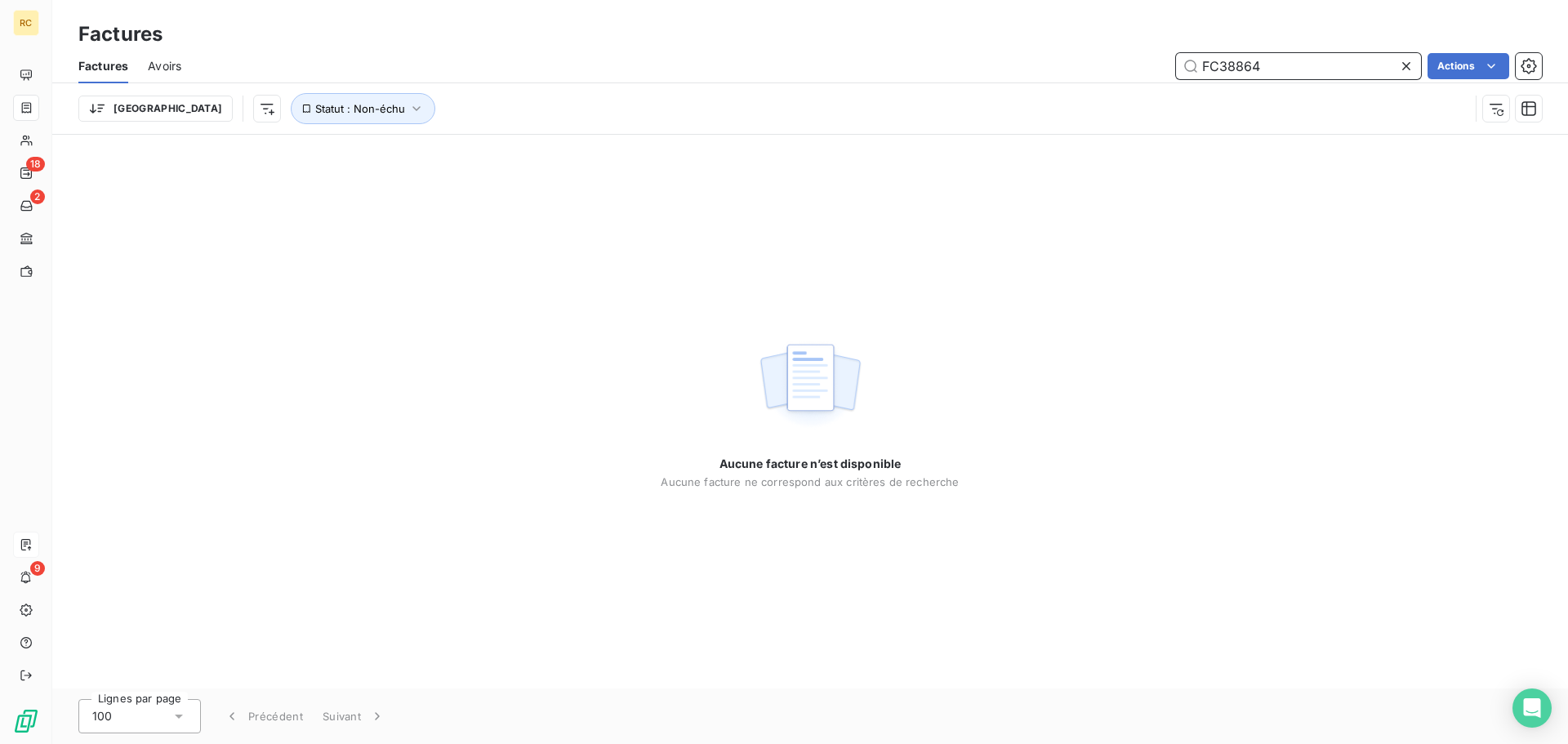
click at [1263, 65] on input "FC38864" at bounding box center [1298, 66] width 245 height 27
click at [1281, 65] on input "FC38864" at bounding box center [1298, 66] width 245 height 27
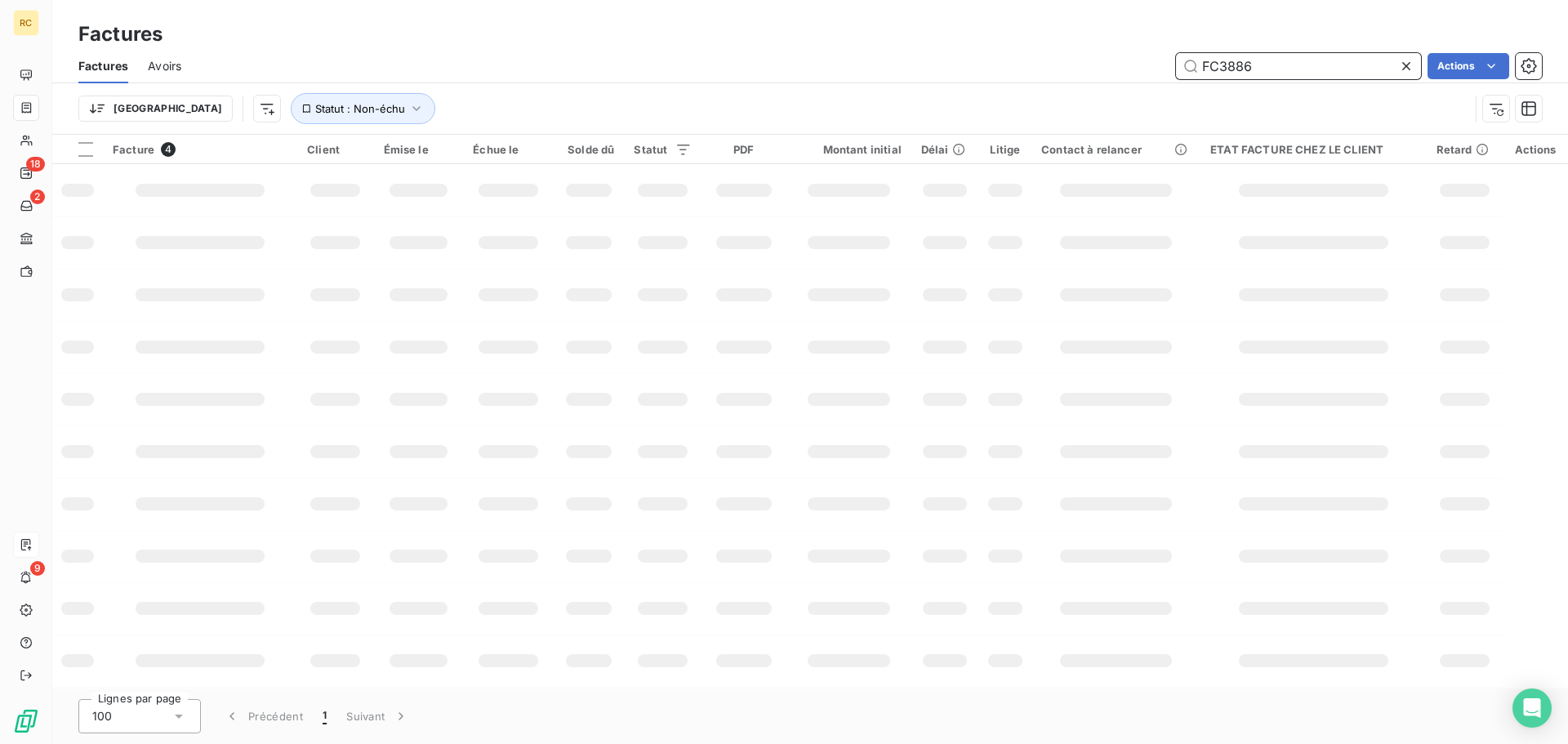
type input "FC38864"
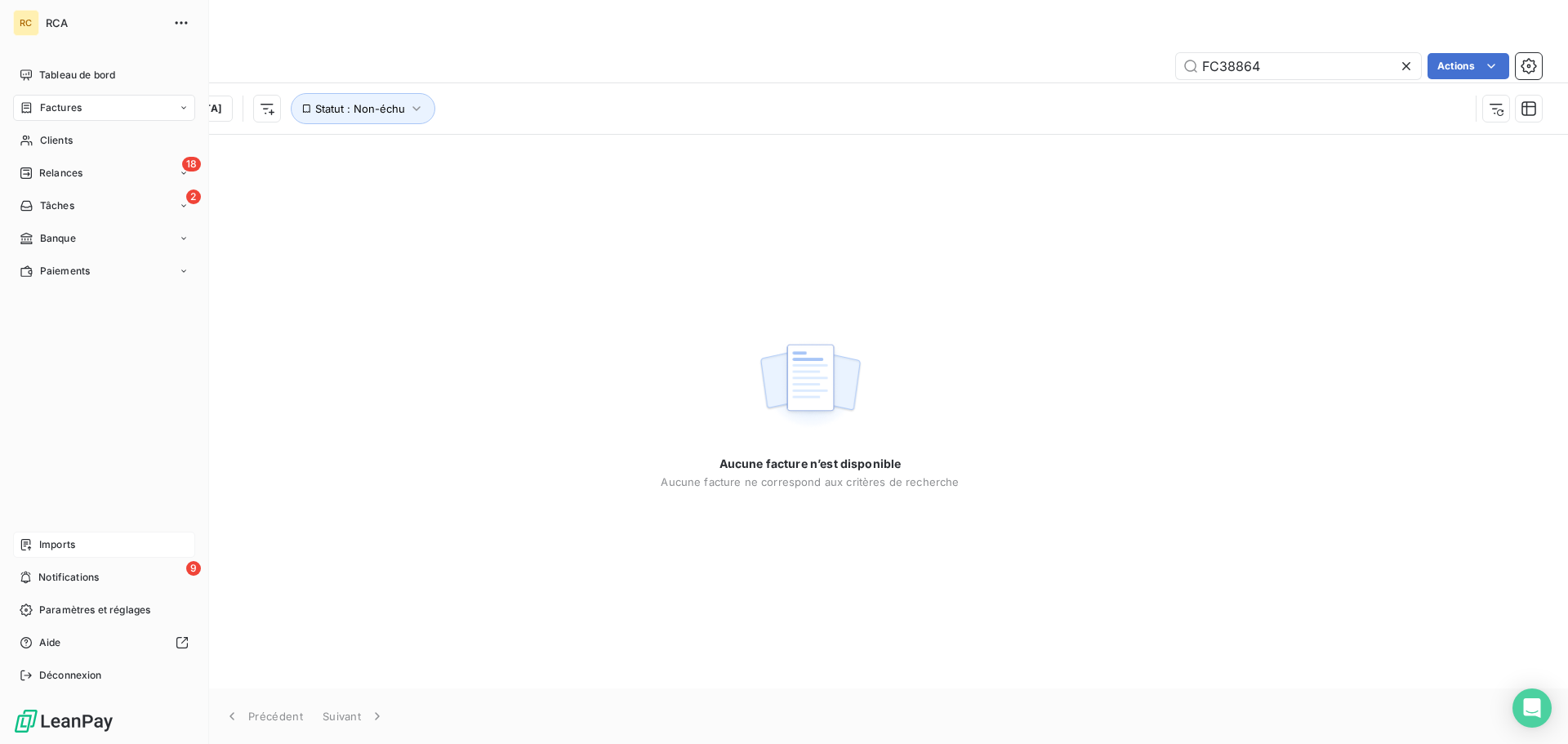
click at [31, 524] on div "Tableau de bord Factures Clients 18 Relances 2 Tâches Banque Paiements Imports …" at bounding box center [104, 376] width 182 height 627
click at [37, 541] on div "Imports" at bounding box center [104, 545] width 182 height 27
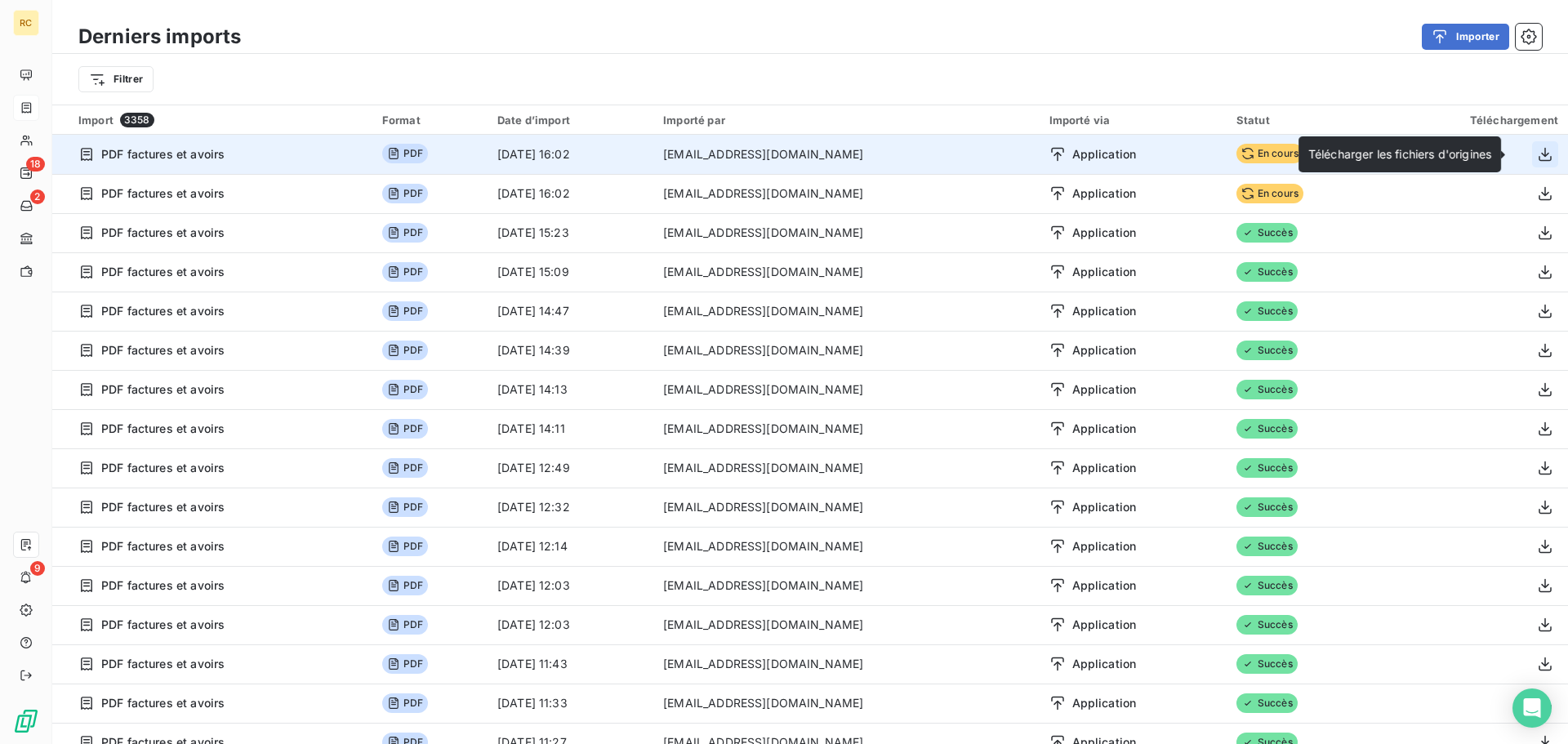
click at [1536, 159] on icon "button" at bounding box center [1544, 154] width 16 height 16
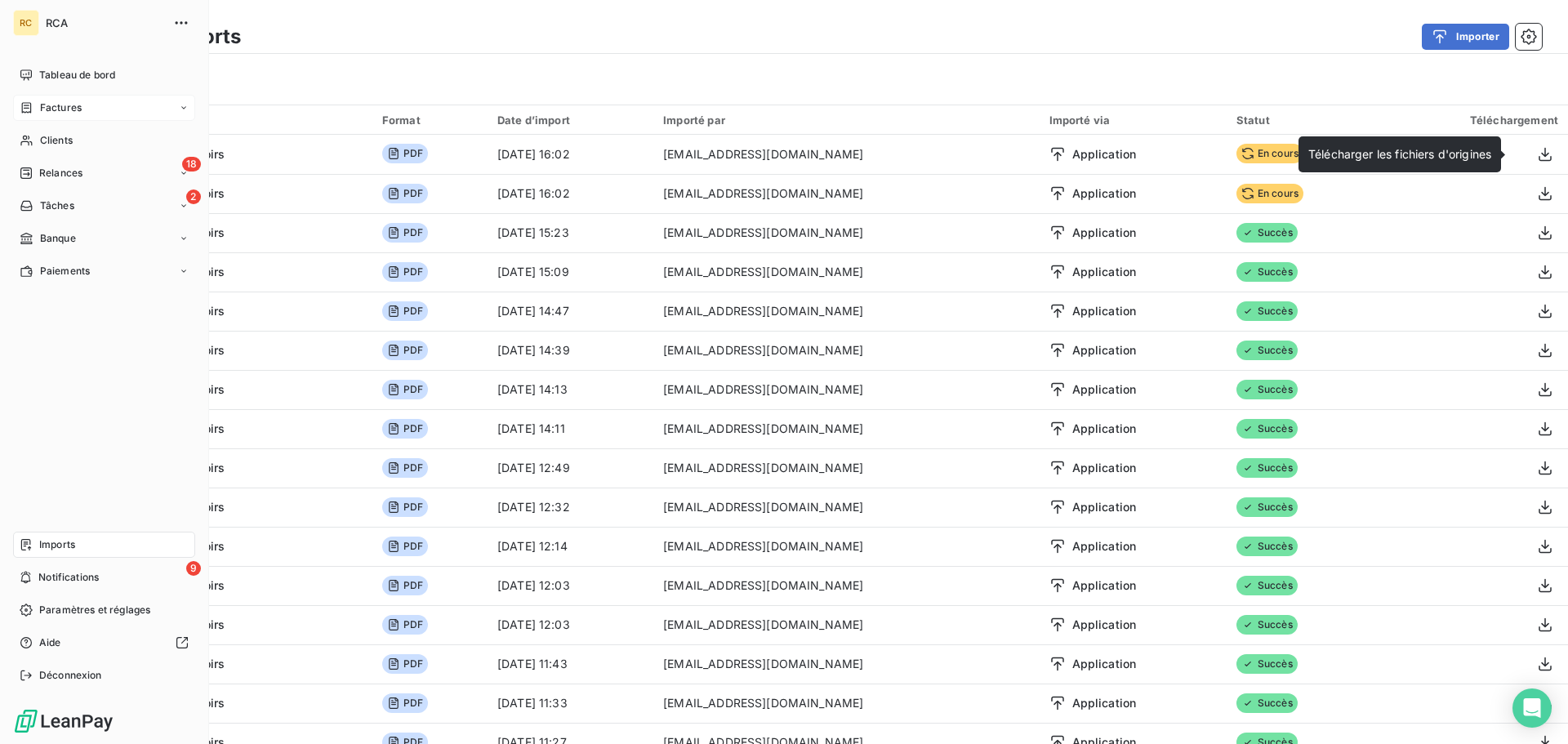
click at [41, 103] on span "Factures" at bounding box center [61, 107] width 42 height 15
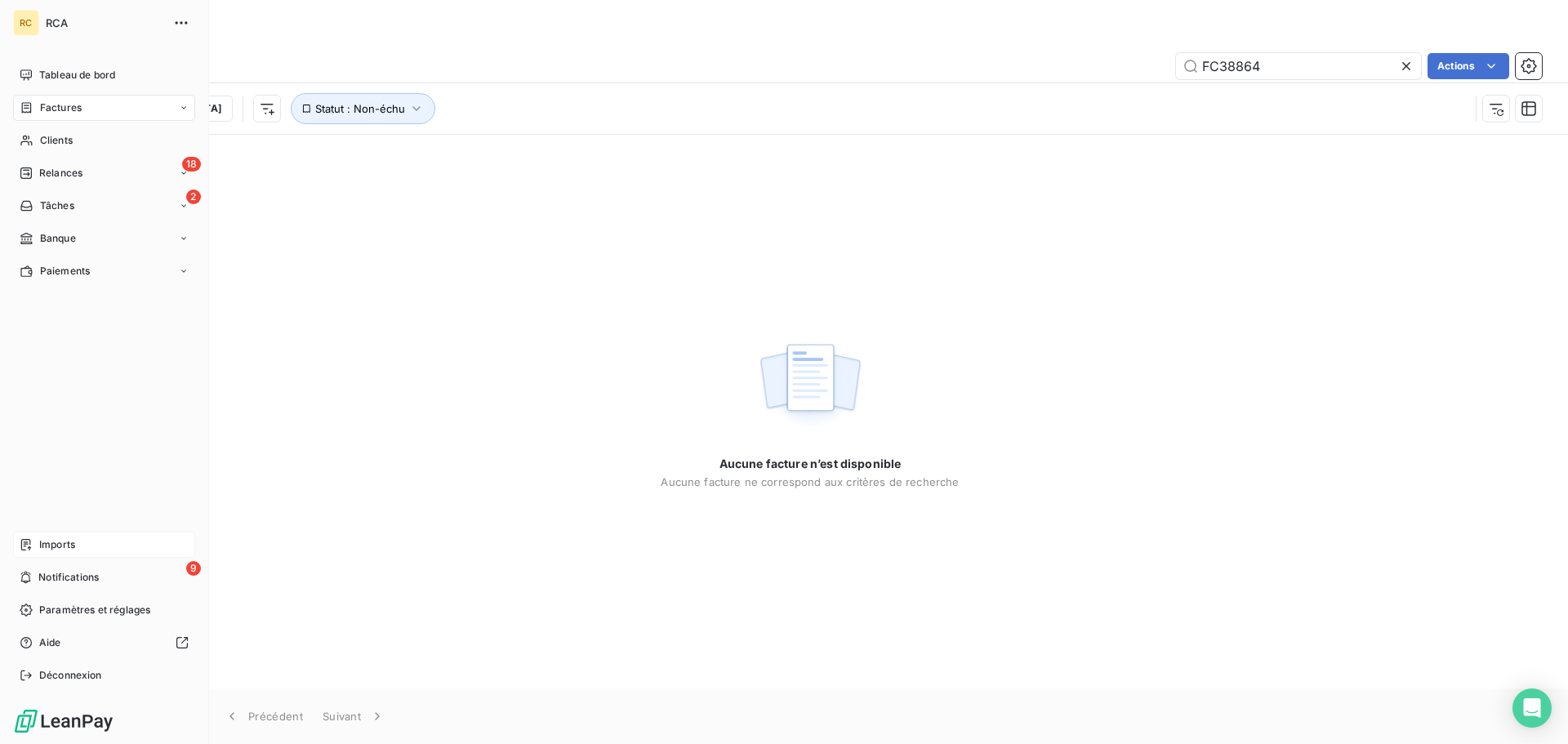
click at [96, 545] on div "Imports" at bounding box center [104, 545] width 182 height 27
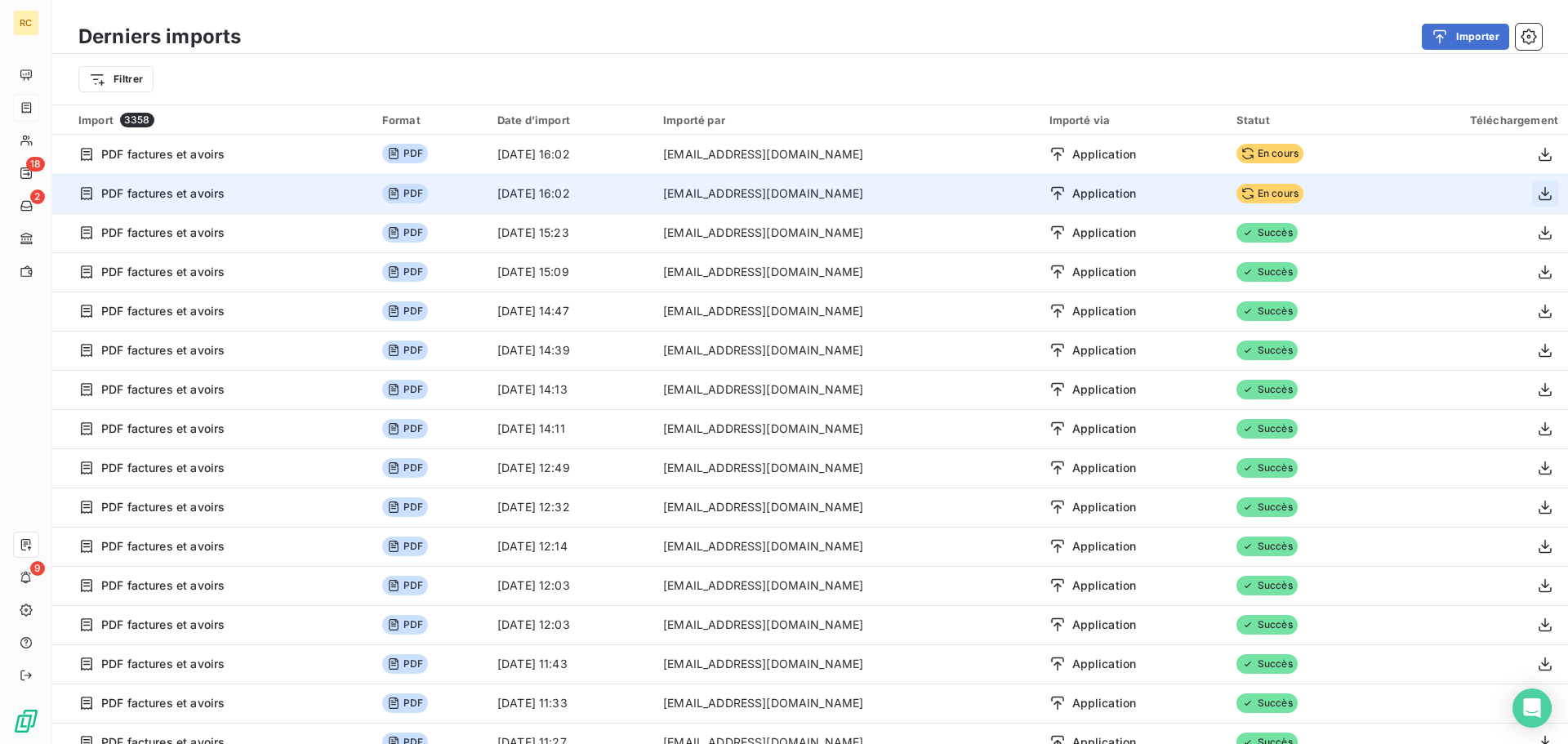
click at [1536, 192] on icon "button" at bounding box center [1544, 193] width 16 height 16
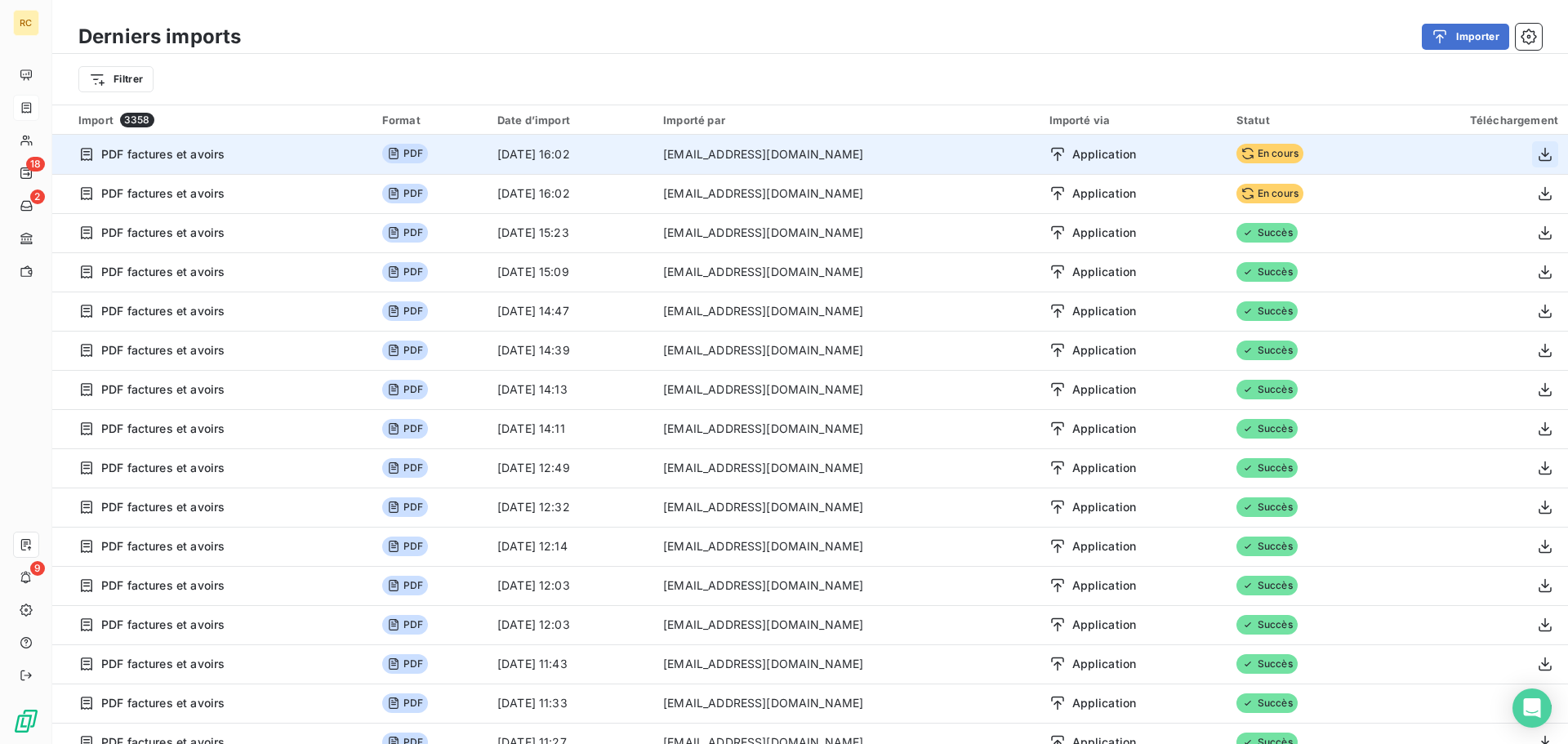
click at [1538, 161] on icon "button" at bounding box center [1544, 154] width 13 height 14
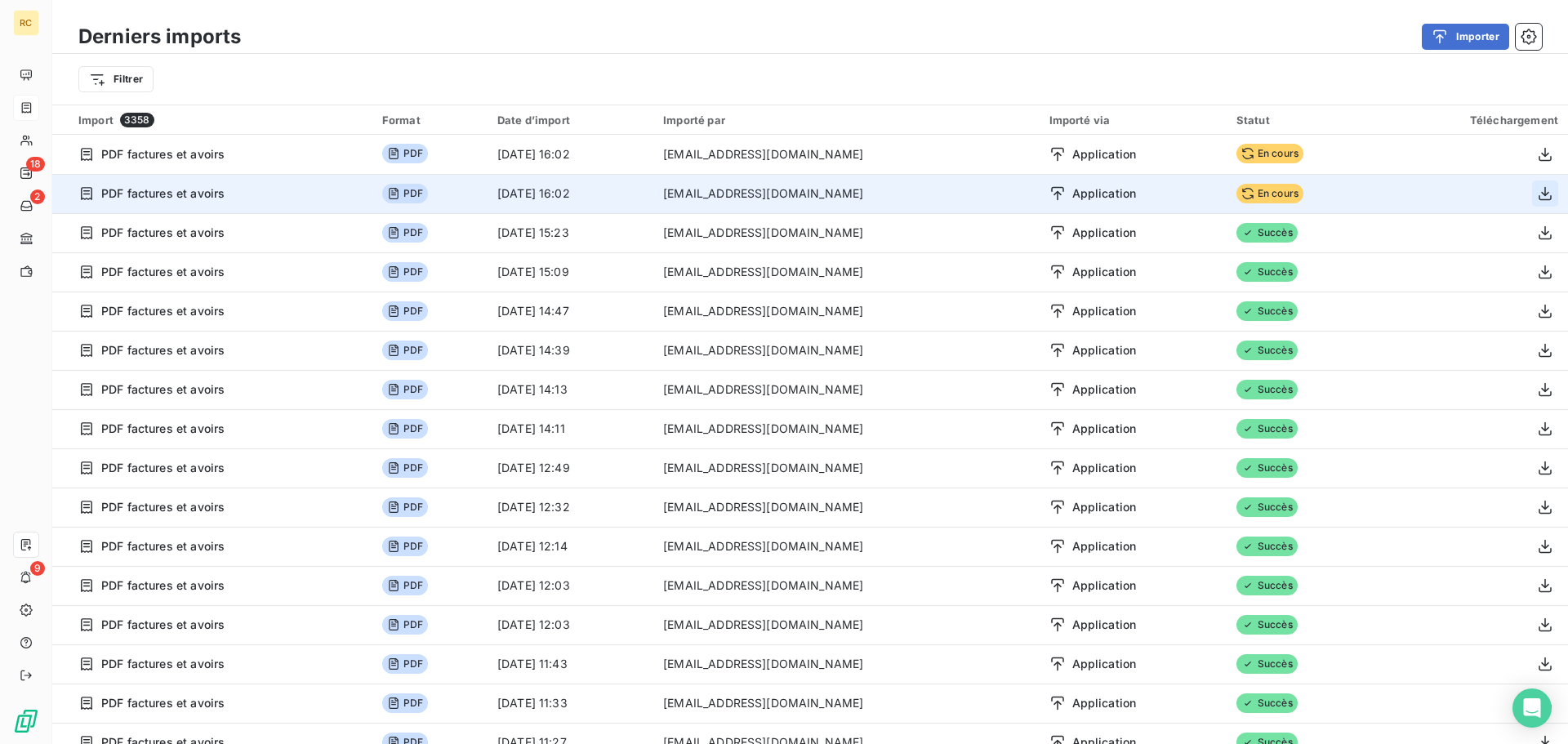
click at [1536, 193] on icon "button" at bounding box center [1544, 193] width 16 height 16
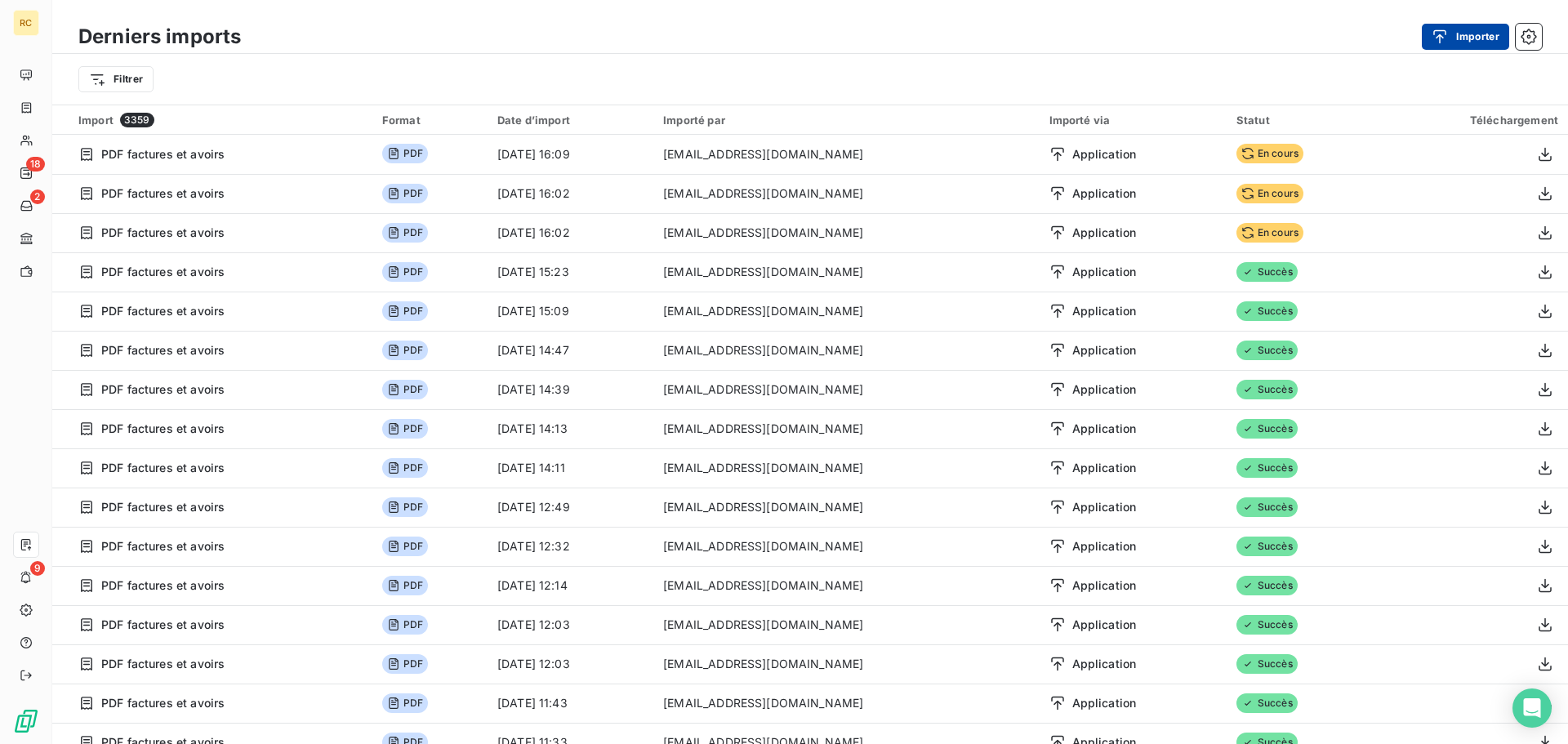
click at [1464, 39] on button "Importer" at bounding box center [1465, 37] width 87 height 27
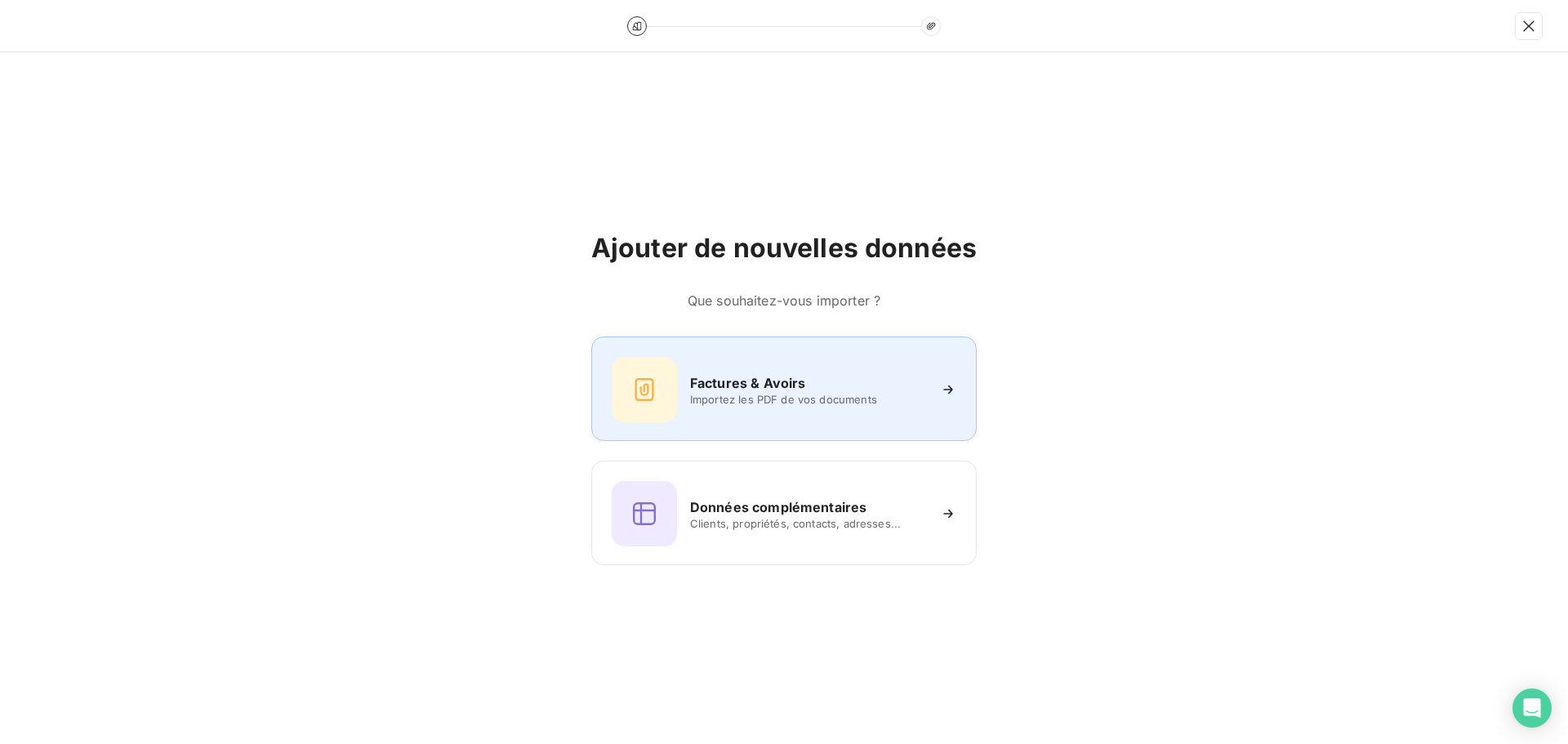
click at [786, 414] on div "Factures & Avoirs Importez les PDF de vos documents" at bounding box center [784, 390] width 345 height 65
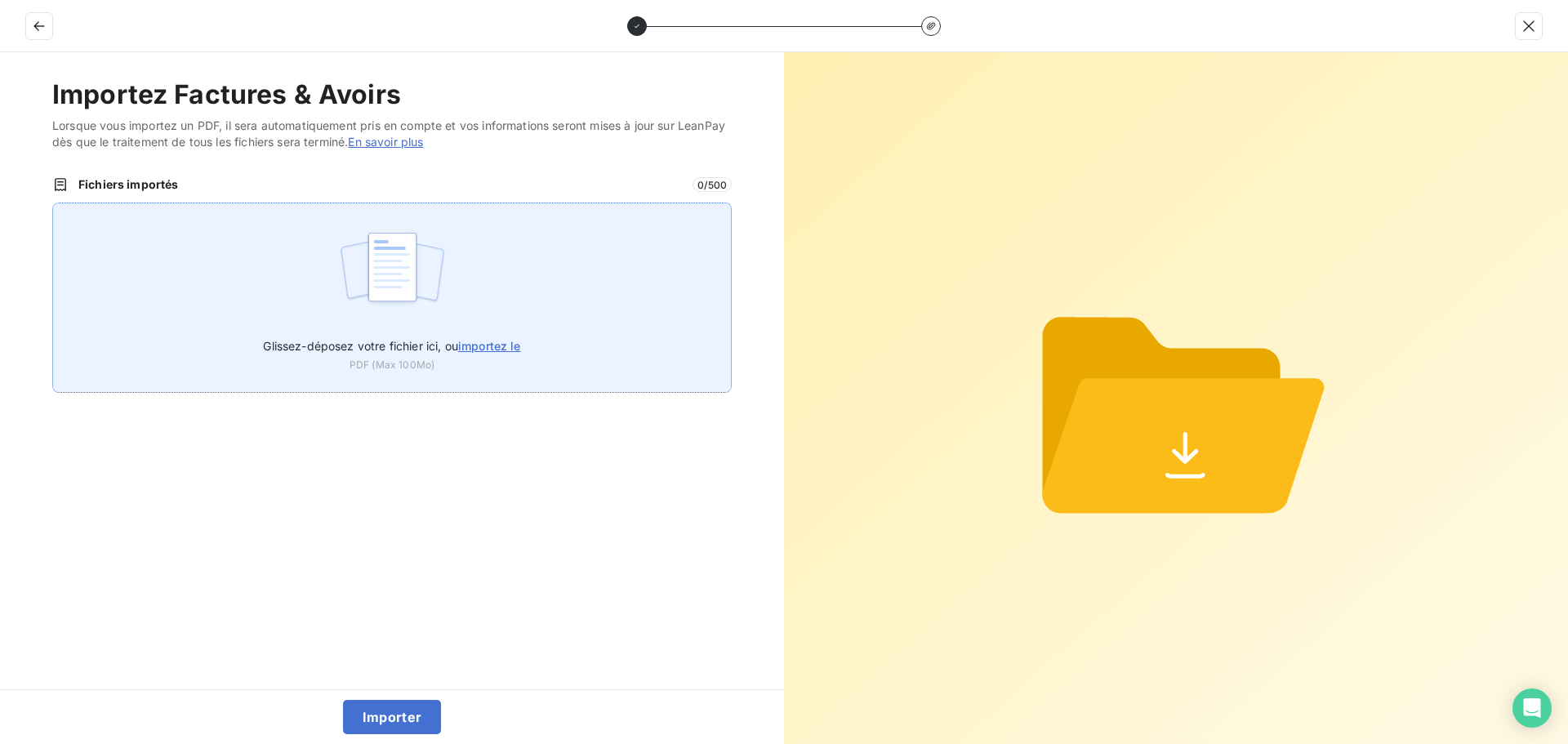
click at [478, 289] on div "Glissez-déposez votre fichier ici, ou importez le PDF (Max 100Mo)" at bounding box center [392, 298] width 680 height 190
type input "C:\fakepath\FC38864.pdf"
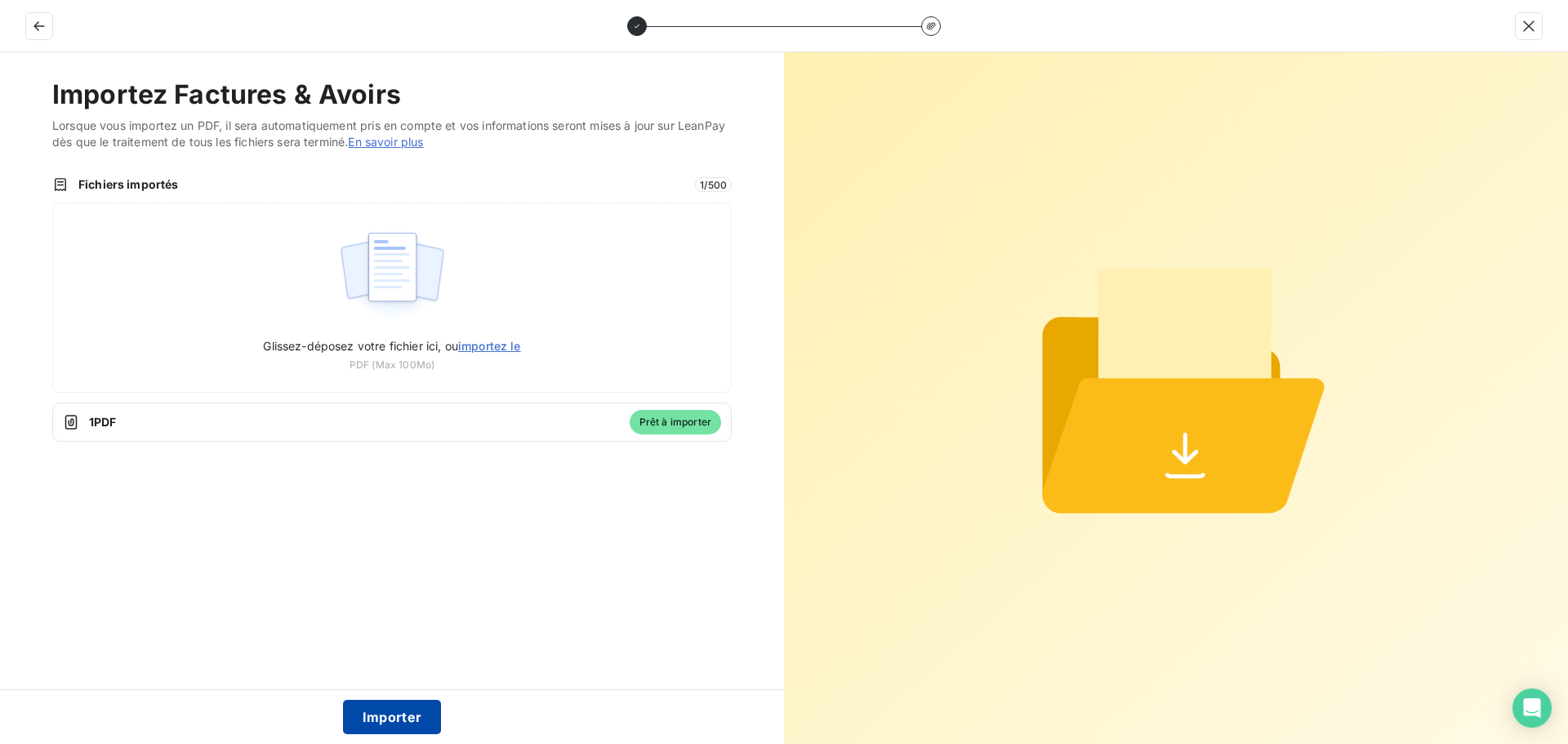
click at [364, 705] on button "Importer" at bounding box center [392, 717] width 98 height 34
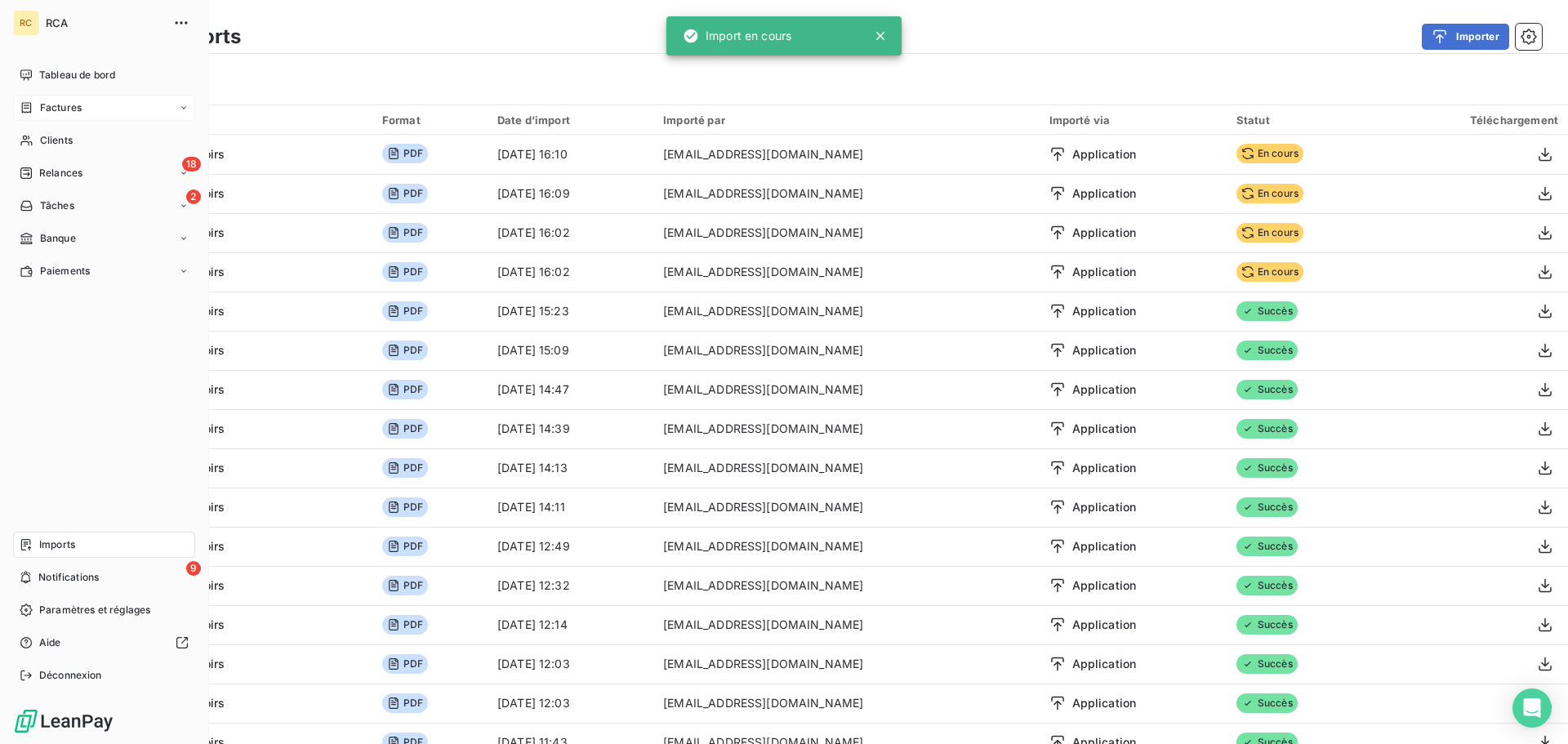
click at [80, 110] on span "Factures" at bounding box center [61, 107] width 42 height 15
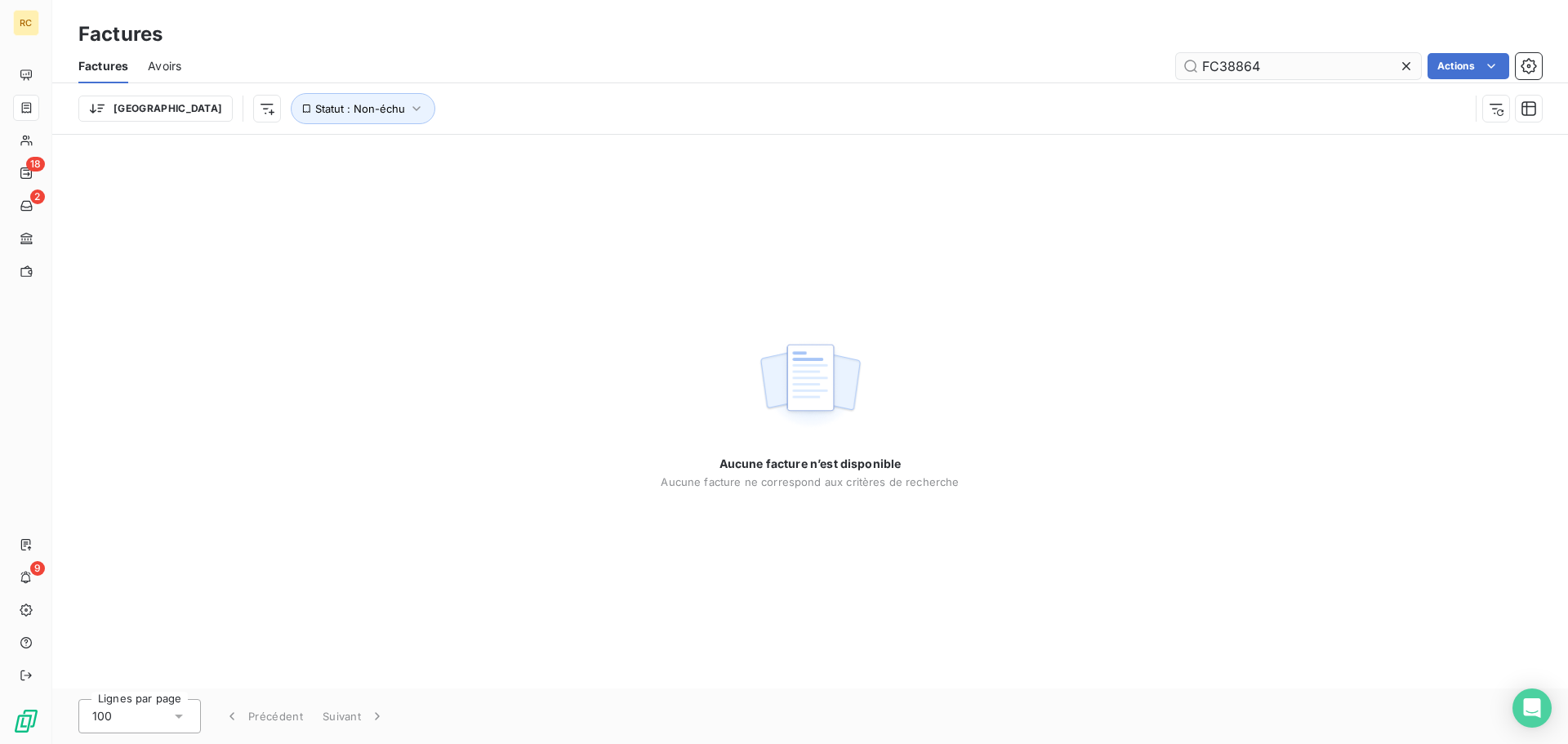
click at [1332, 63] on input "FC38864" at bounding box center [1298, 66] width 245 height 27
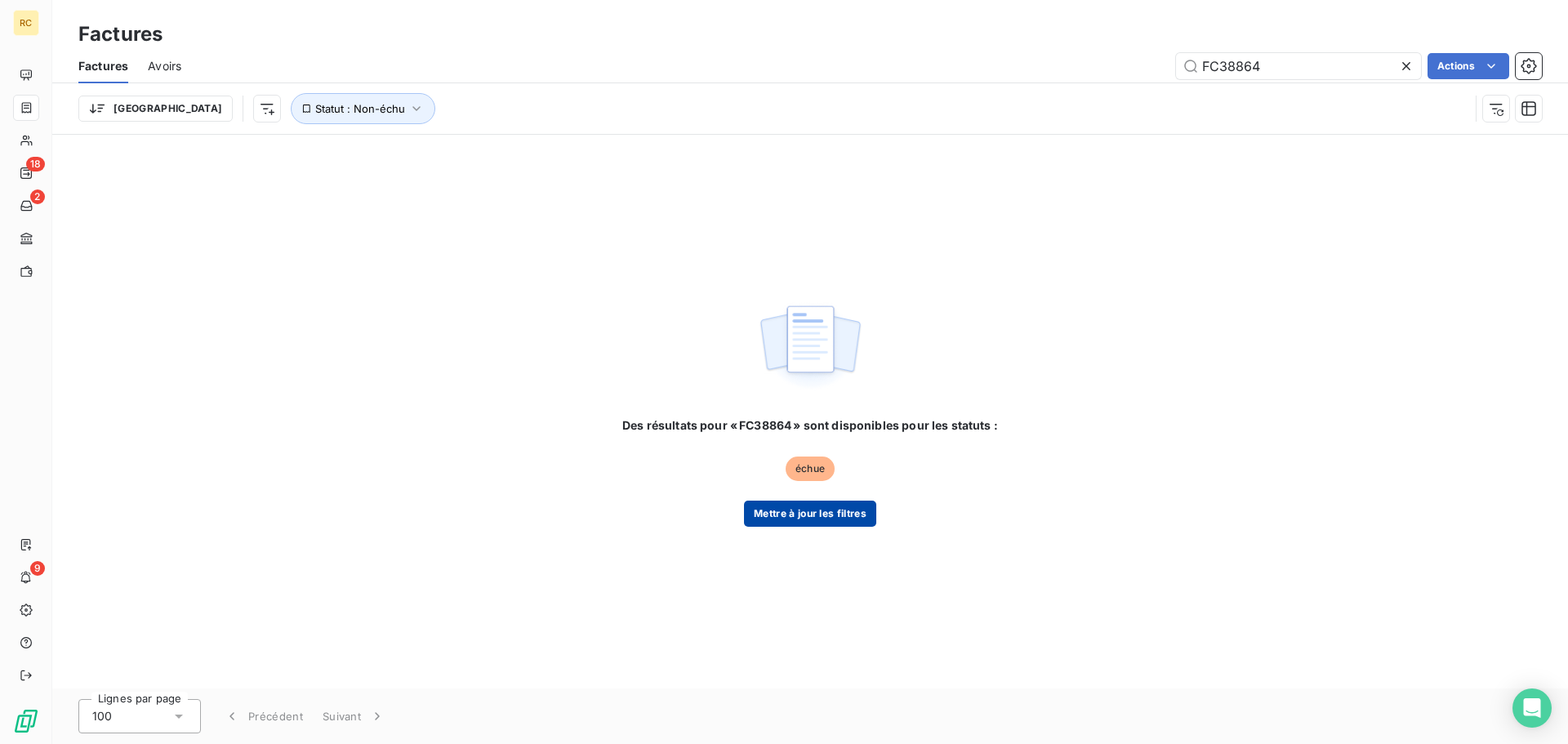
click at [844, 514] on button "Mettre à jour les filtres" at bounding box center [810, 514] width 133 height 27
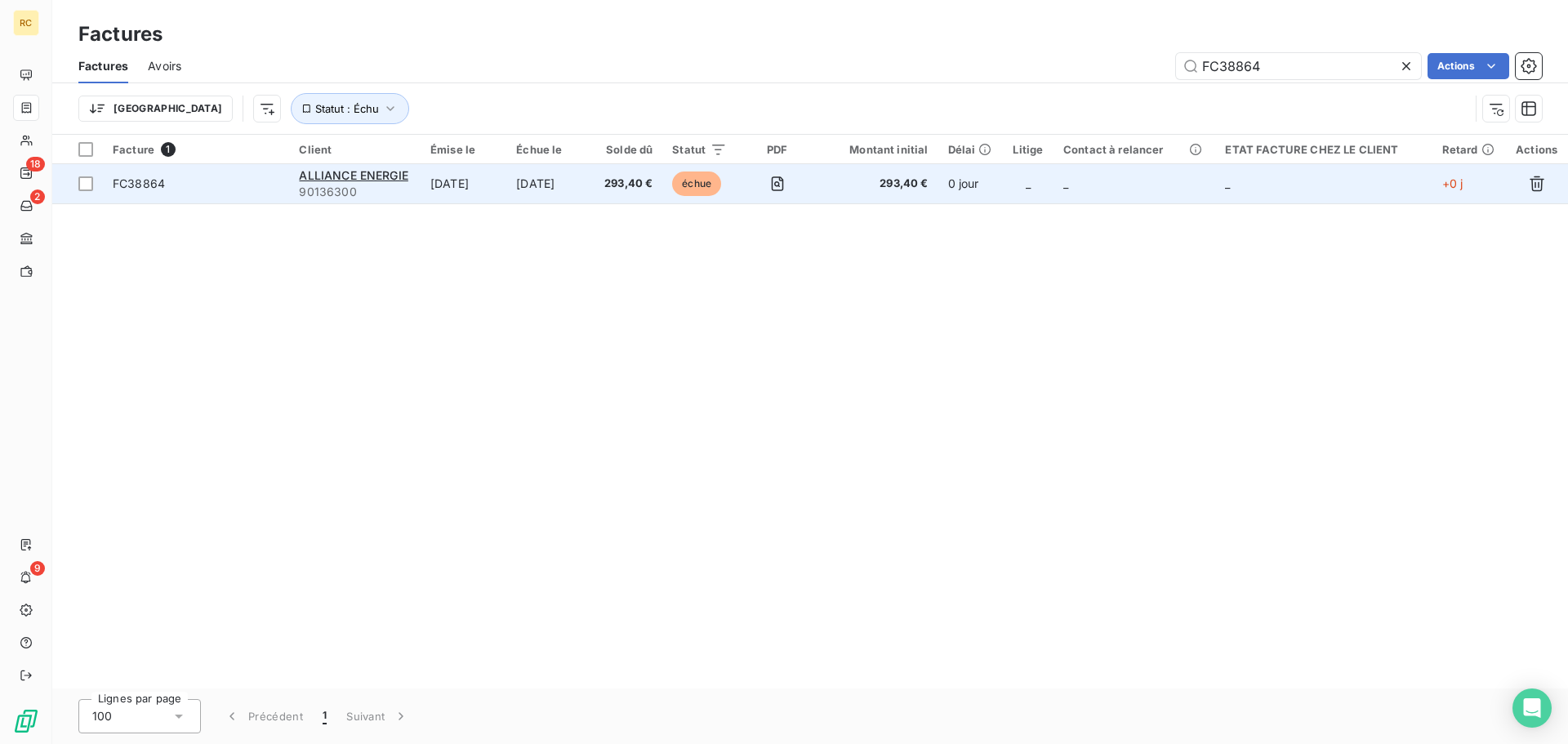
click at [593, 182] on td "[DATE]" at bounding box center [549, 184] width 86 height 39
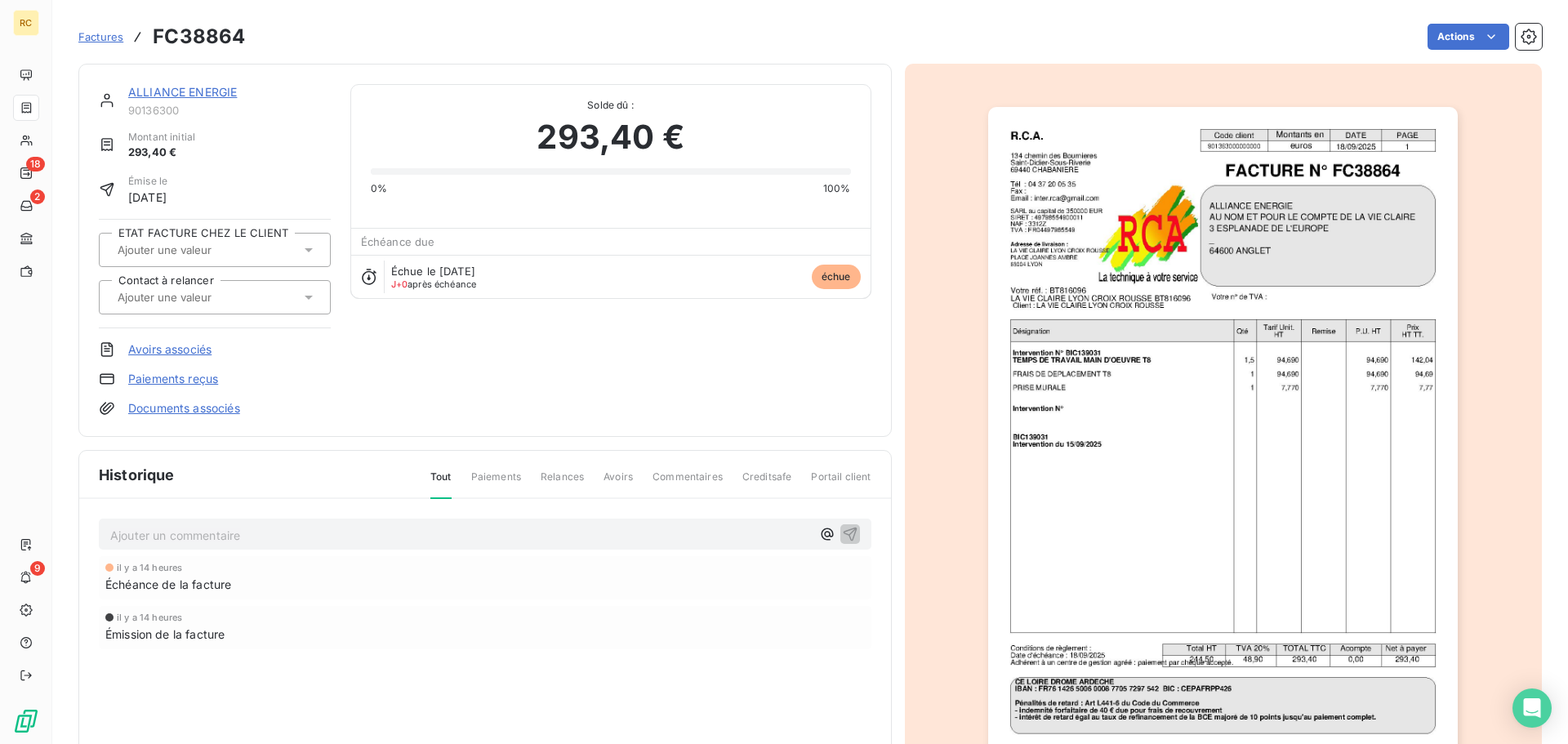
click at [103, 39] on span "Factures" at bounding box center [101, 36] width 45 height 13
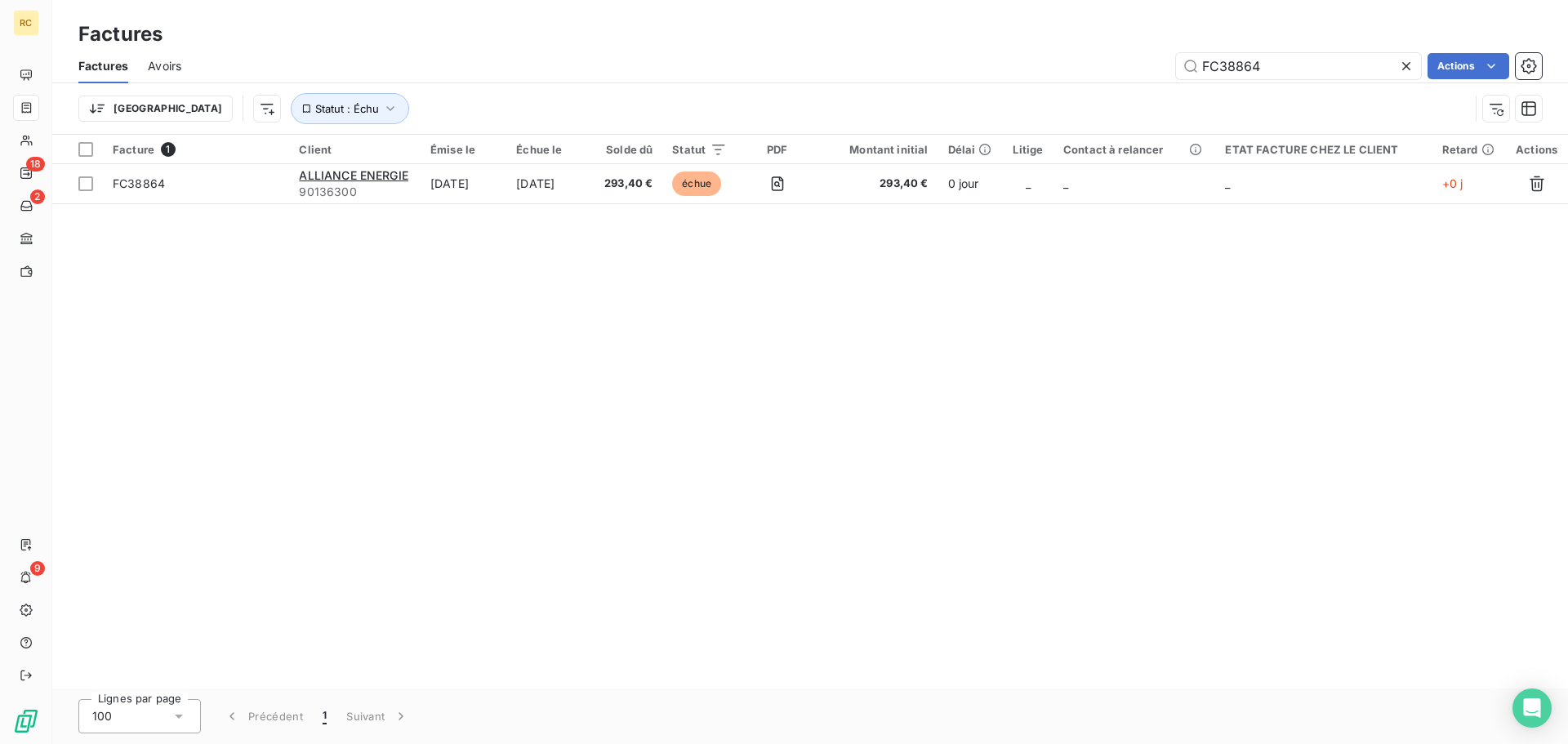
drag, startPoint x: 1292, startPoint y: 65, endPoint x: 1090, endPoint y: 73, distance: 202.2
click at [1090, 73] on div "FC38864 Actions" at bounding box center [871, 66] width 1340 height 27
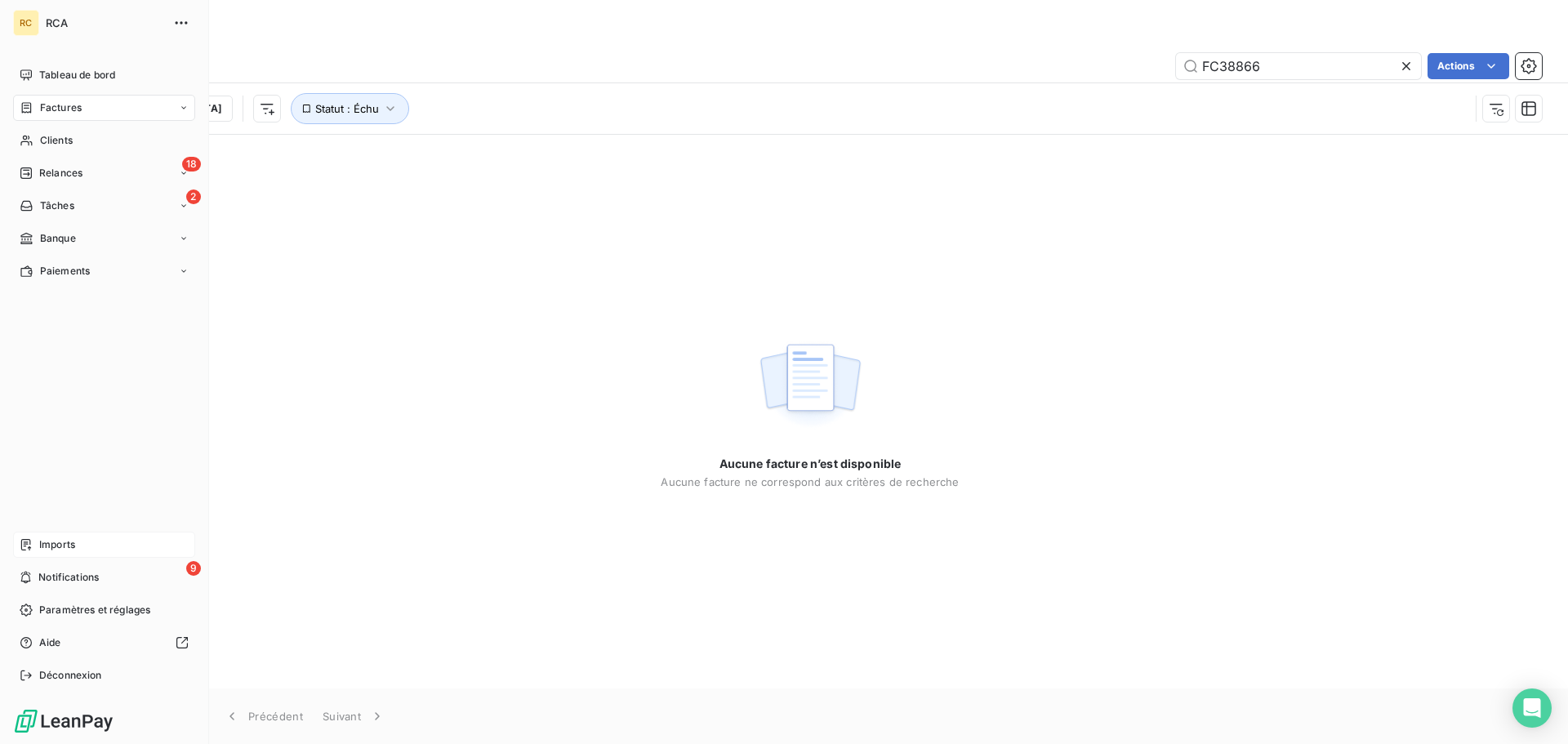
type input "FC38866"
click at [26, 532] on div "Imports" at bounding box center [104, 545] width 182 height 27
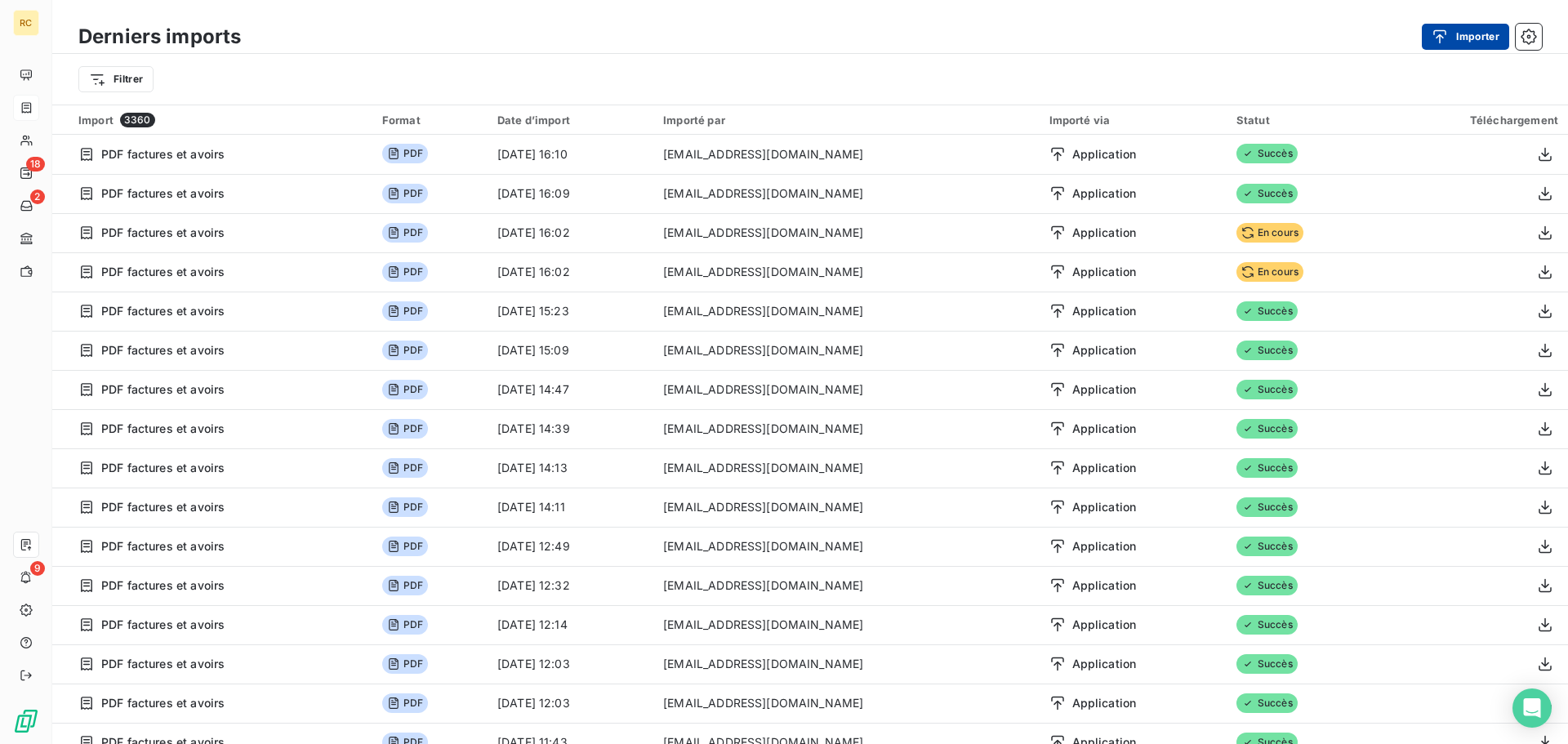
click at [1435, 45] on button "Importer" at bounding box center [1465, 37] width 87 height 27
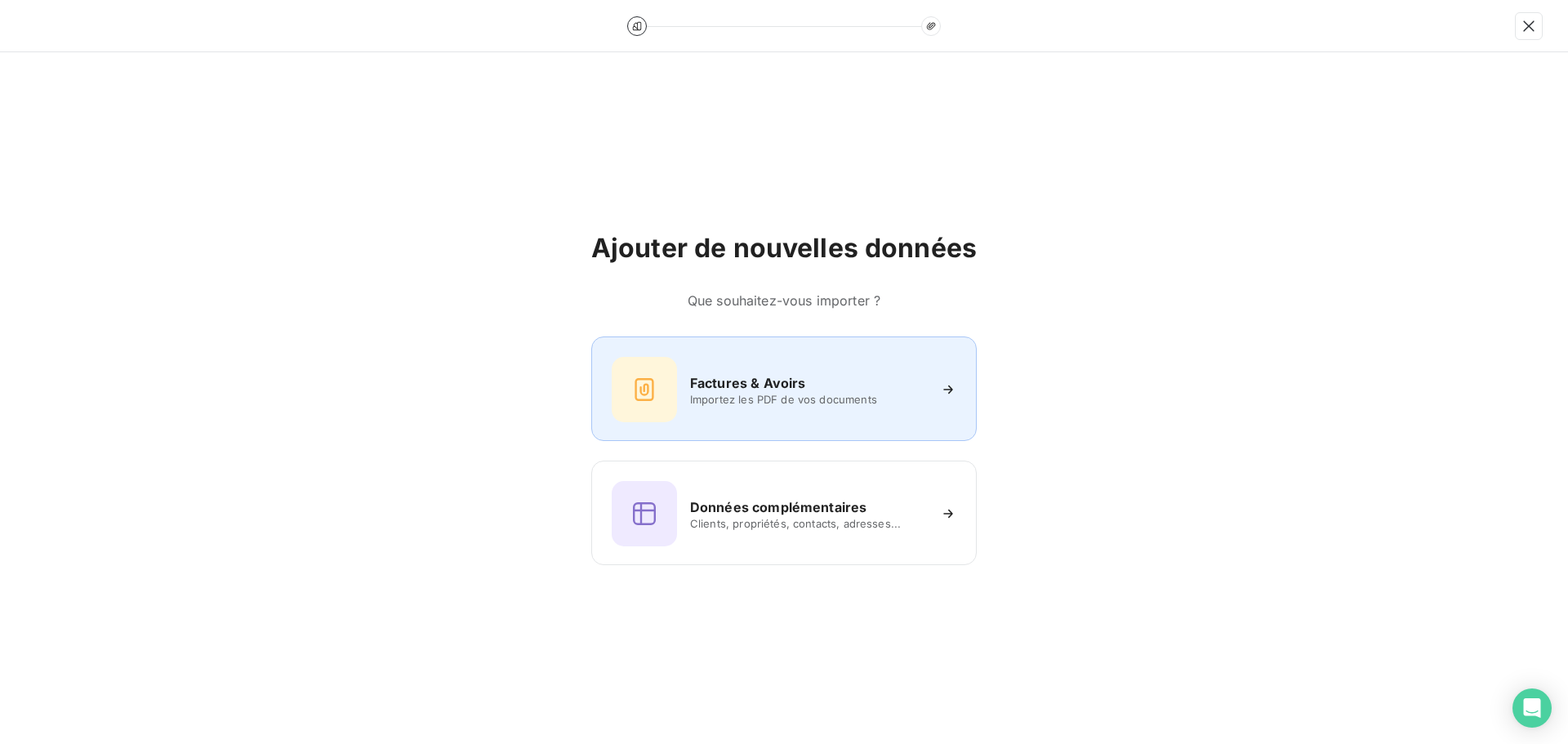
click at [771, 382] on h6 "Factures & Avoirs" at bounding box center [747, 383] width 116 height 20
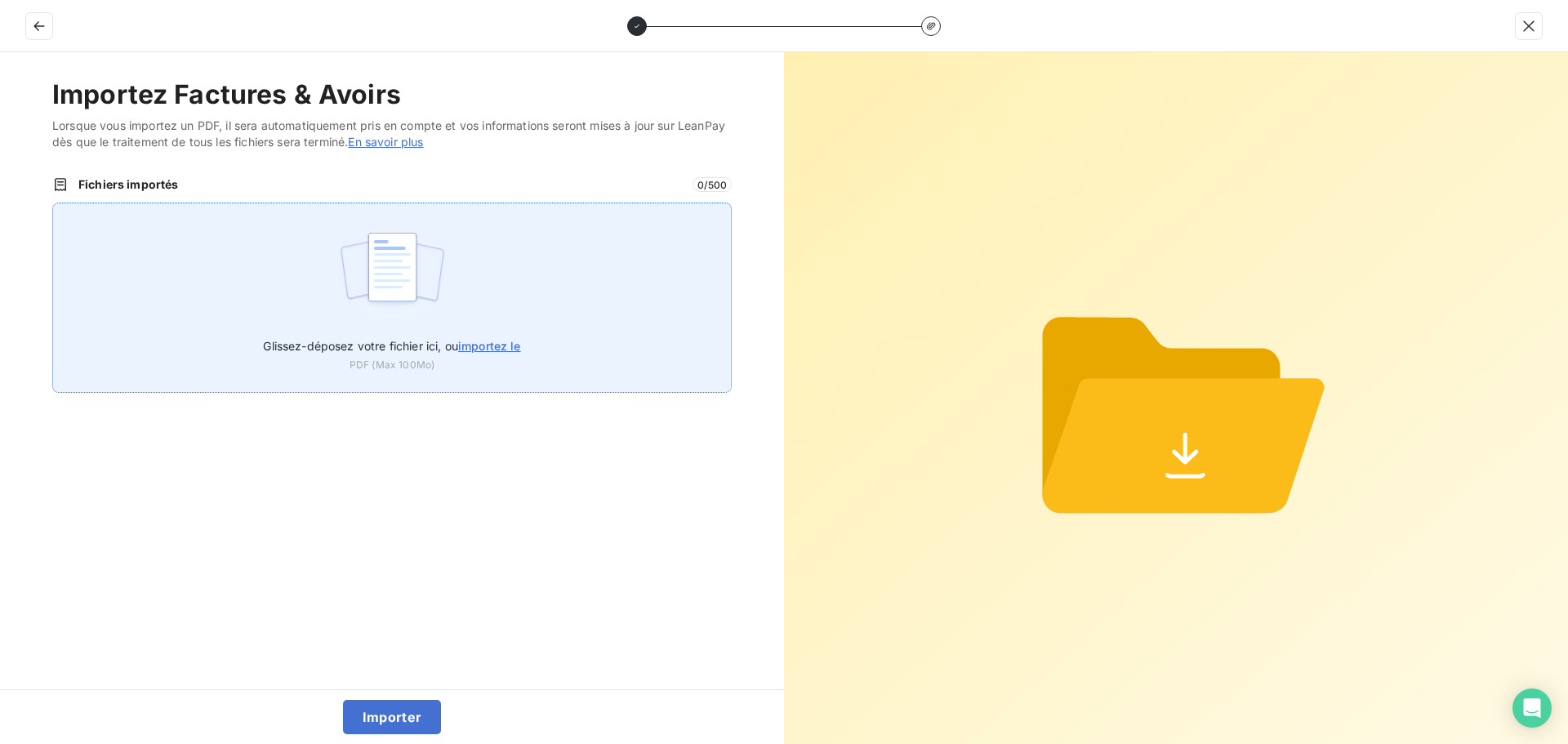
click at [436, 301] on img at bounding box center [392, 275] width 109 height 104
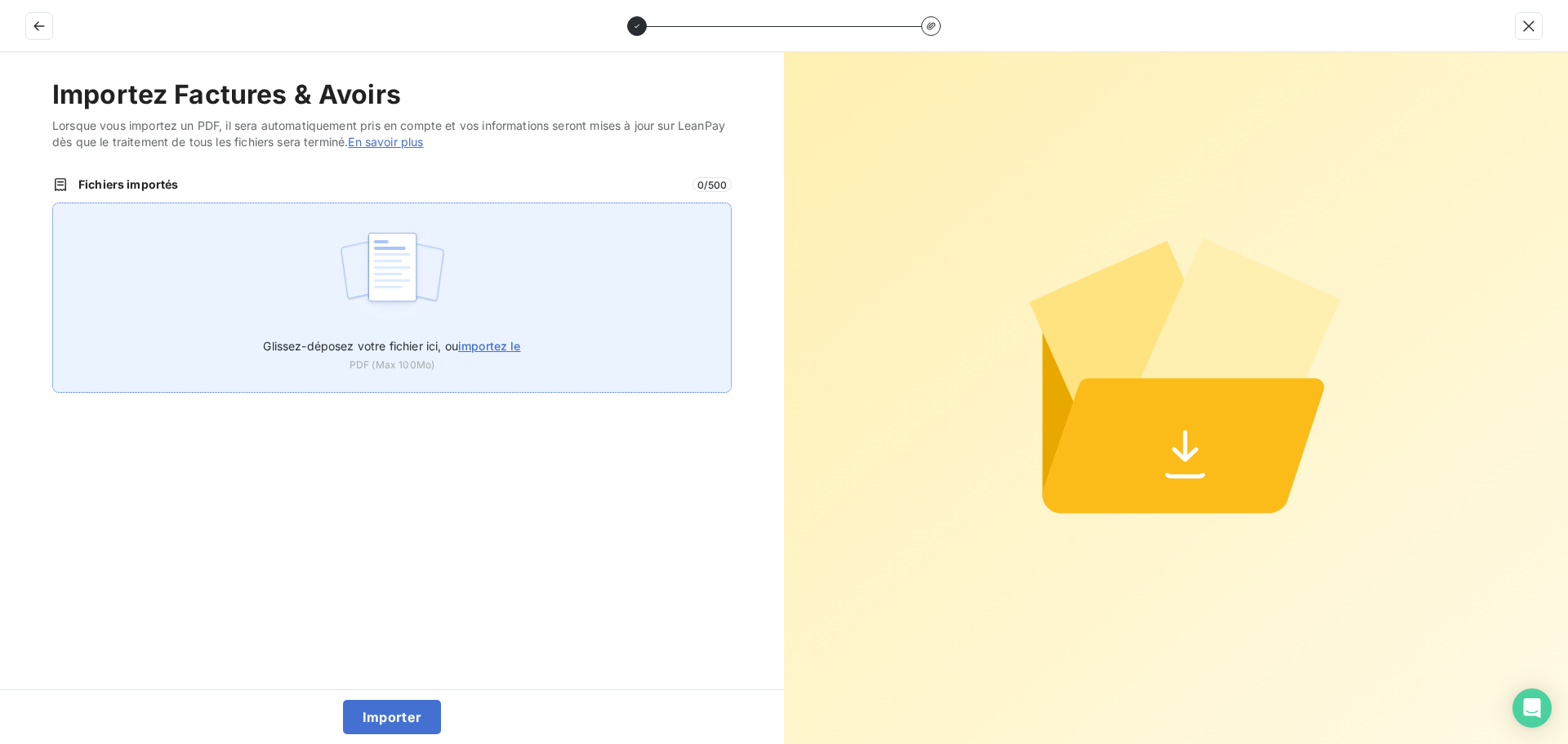
type input "C:\fakepath\FC38866.pdf"
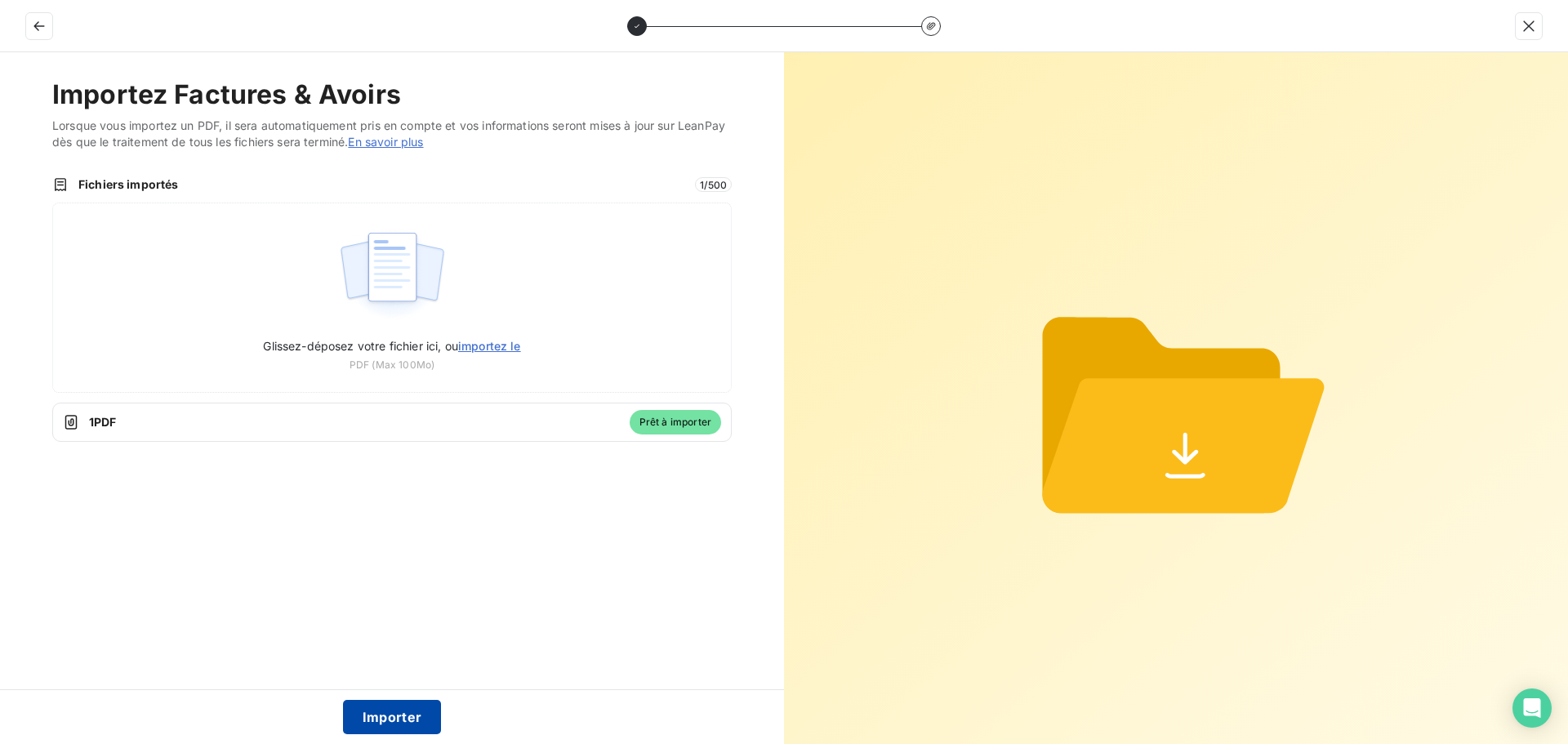
click at [381, 723] on button "Importer" at bounding box center [392, 717] width 98 height 34
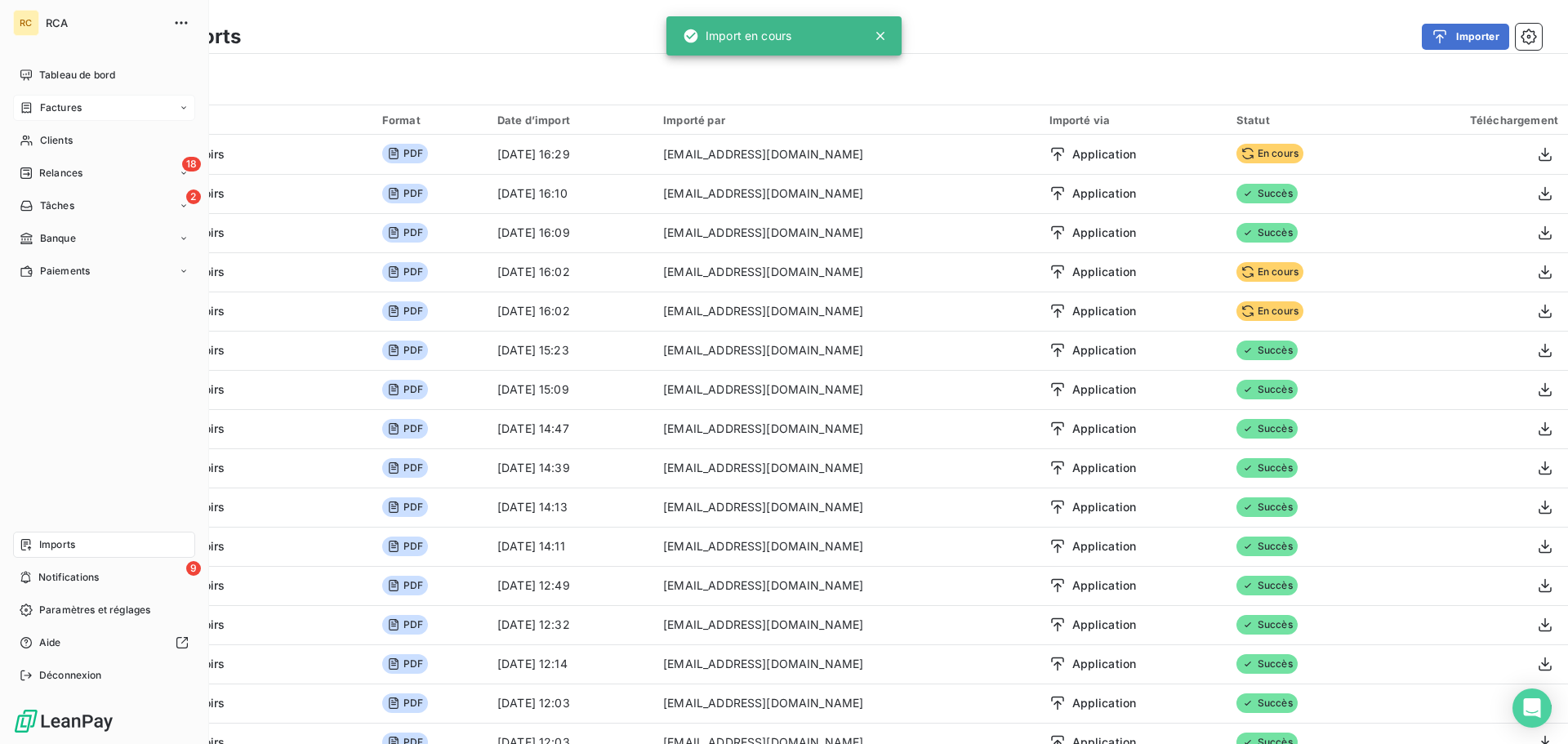
click at [32, 110] on icon at bounding box center [27, 107] width 14 height 13
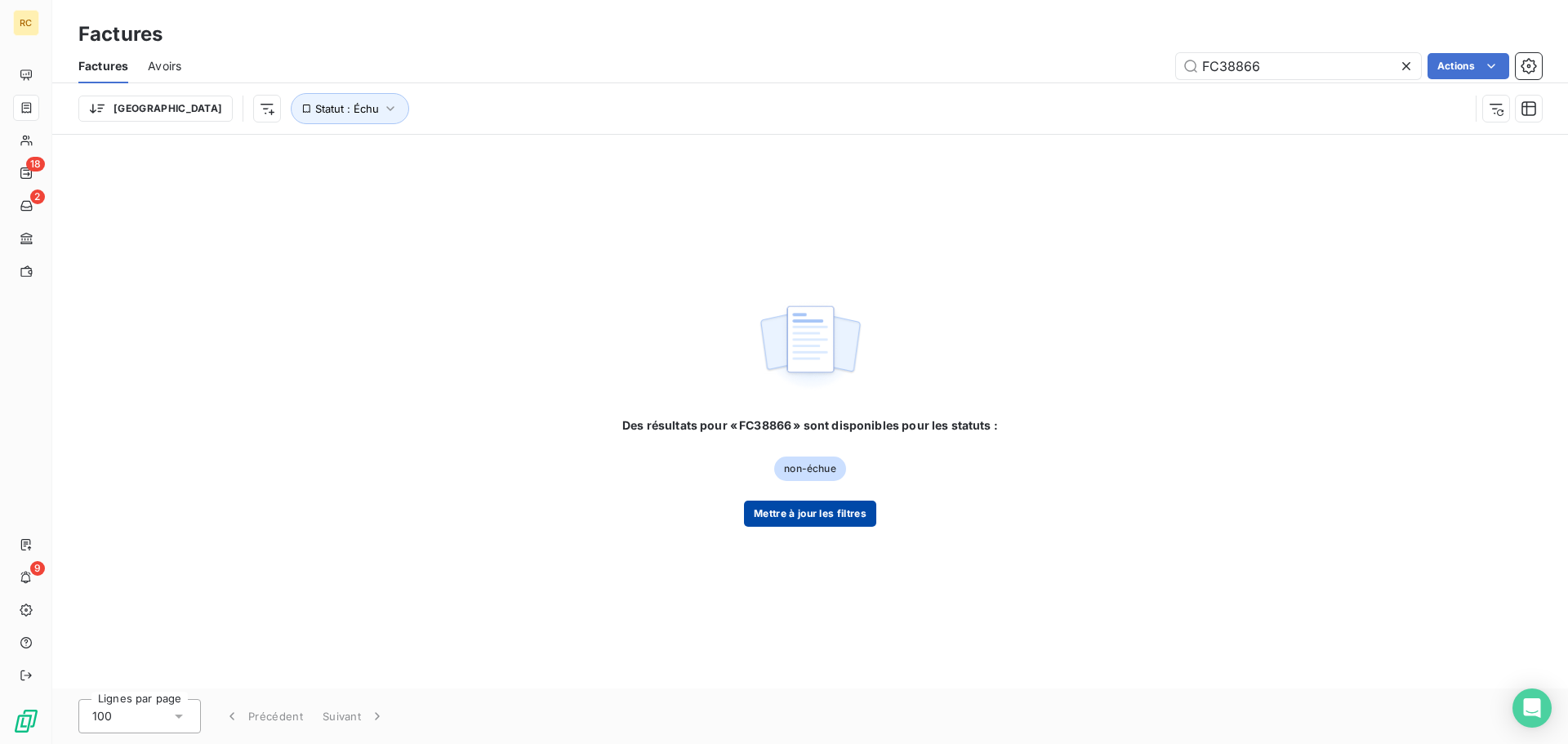
click at [824, 515] on button "Mettre à jour les filtres" at bounding box center [810, 514] width 133 height 27
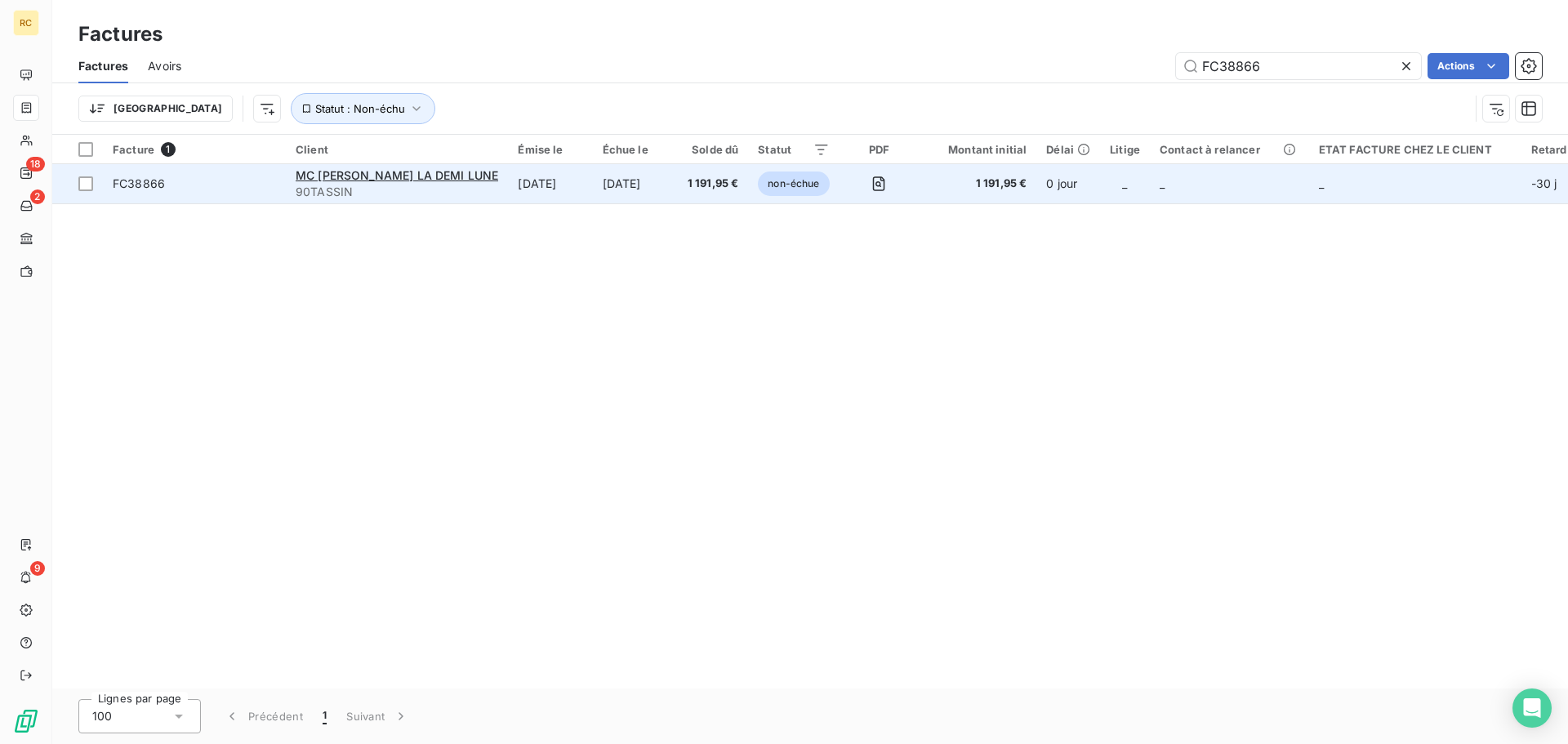
click at [572, 181] on td "[DATE]" at bounding box center [549, 184] width 84 height 39
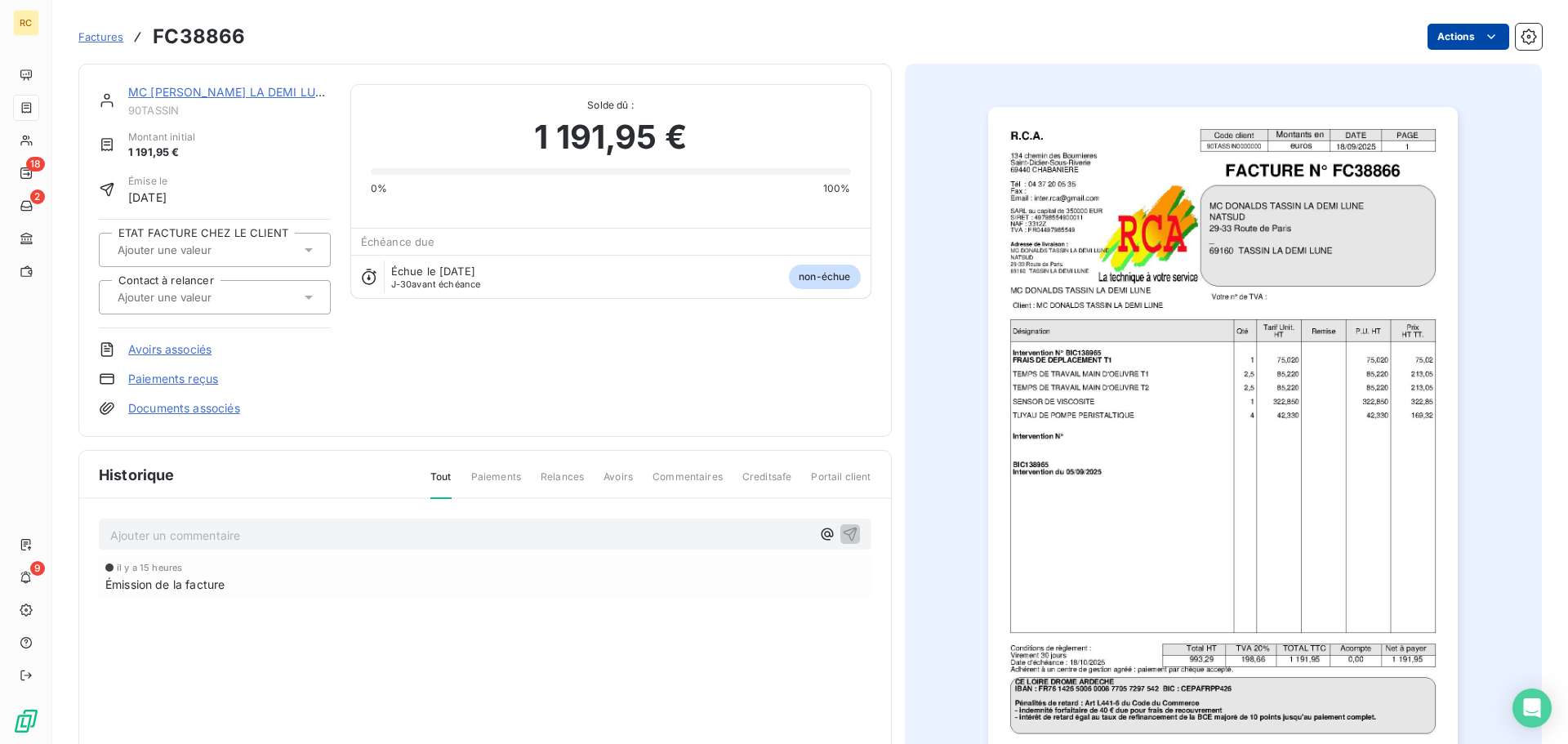
click at [1436, 27] on html "RC 18 2 9 Factures FC38866 Actions MC [PERSON_NAME] LA DEMI LUNE 90TASSIN Monta…" at bounding box center [784, 372] width 1568 height 744
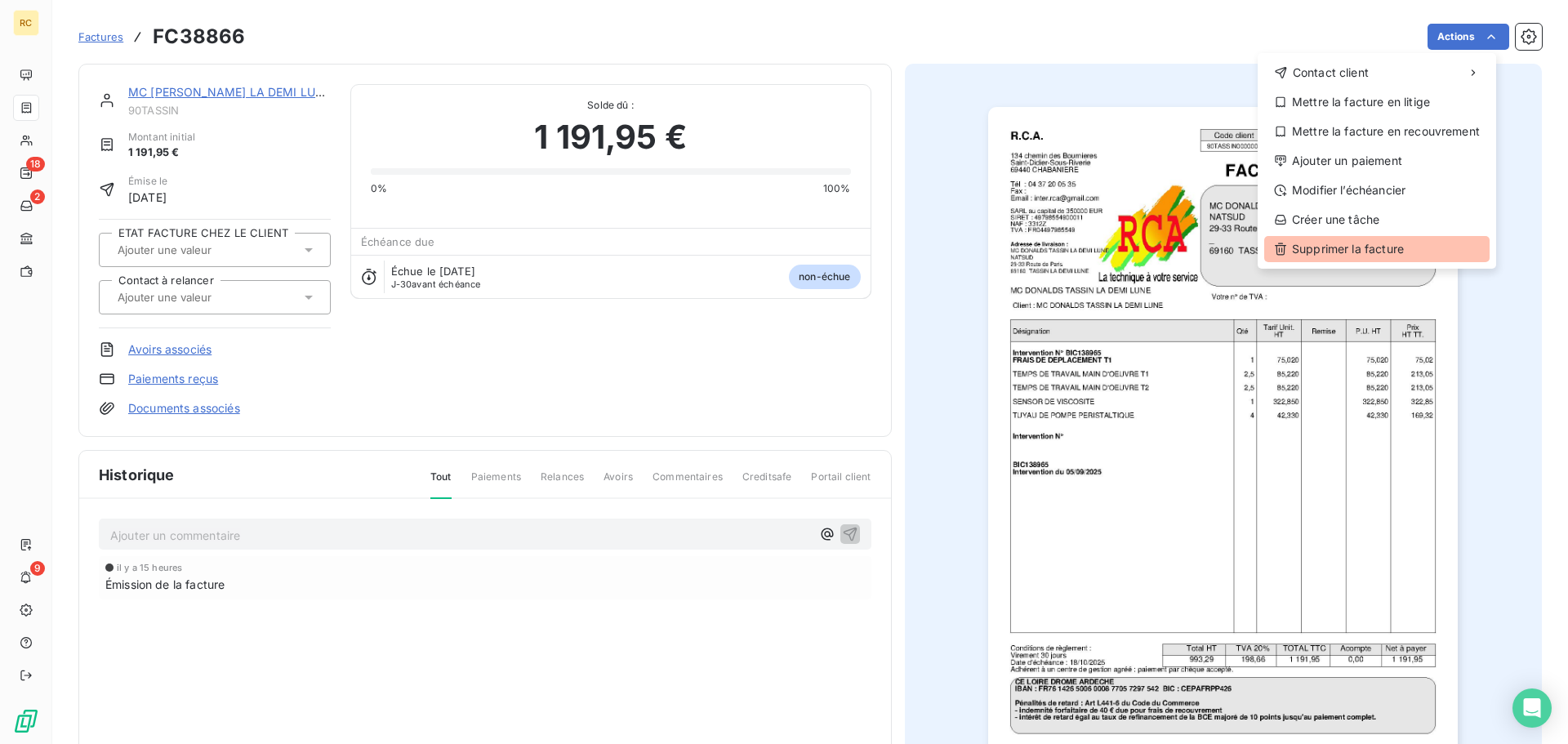
click at [1335, 246] on div "Supprimer la facture" at bounding box center [1376, 249] width 225 height 27
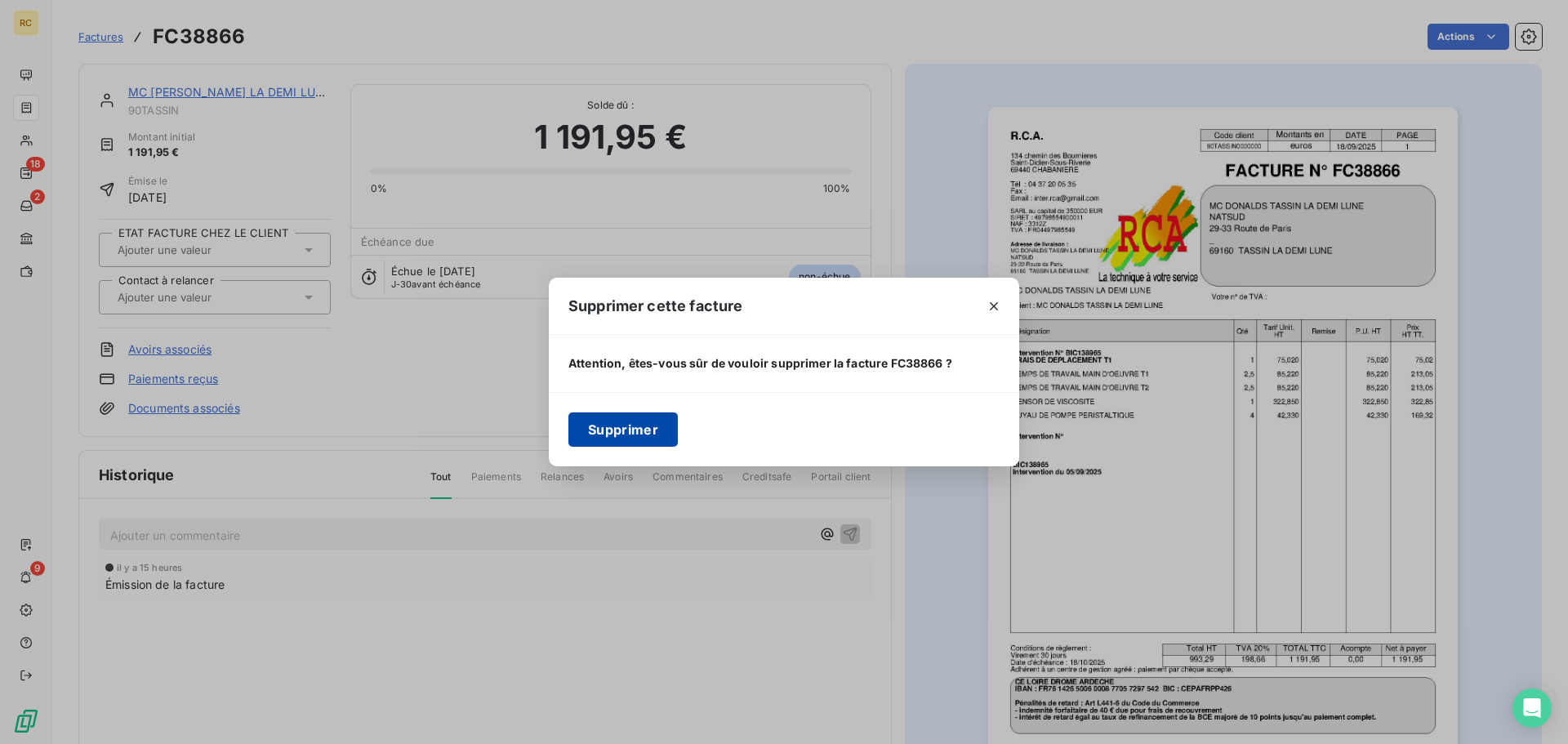
click at [626, 431] on button "Supprimer" at bounding box center [623, 430] width 110 height 34
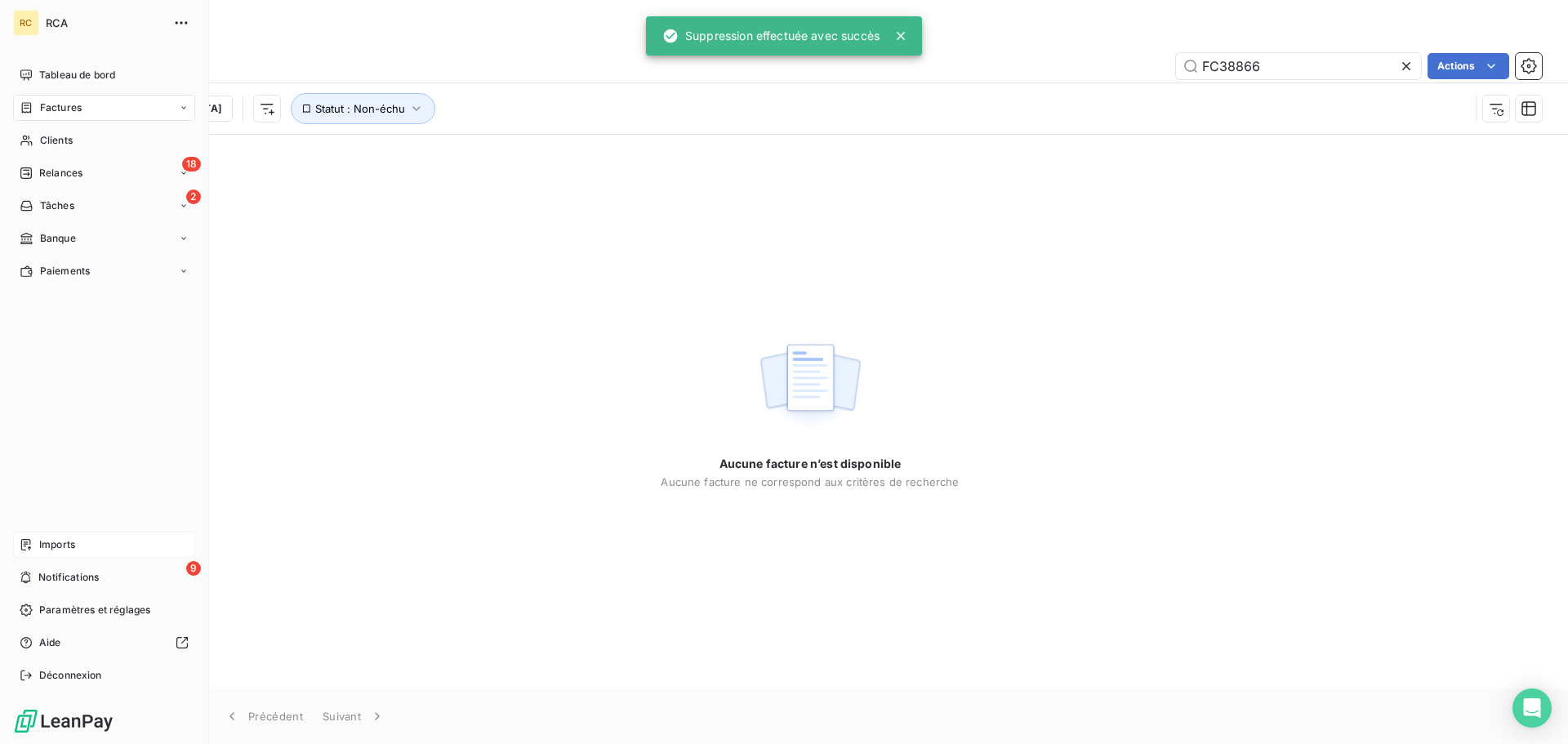
click at [35, 540] on div "Imports" at bounding box center [104, 545] width 182 height 27
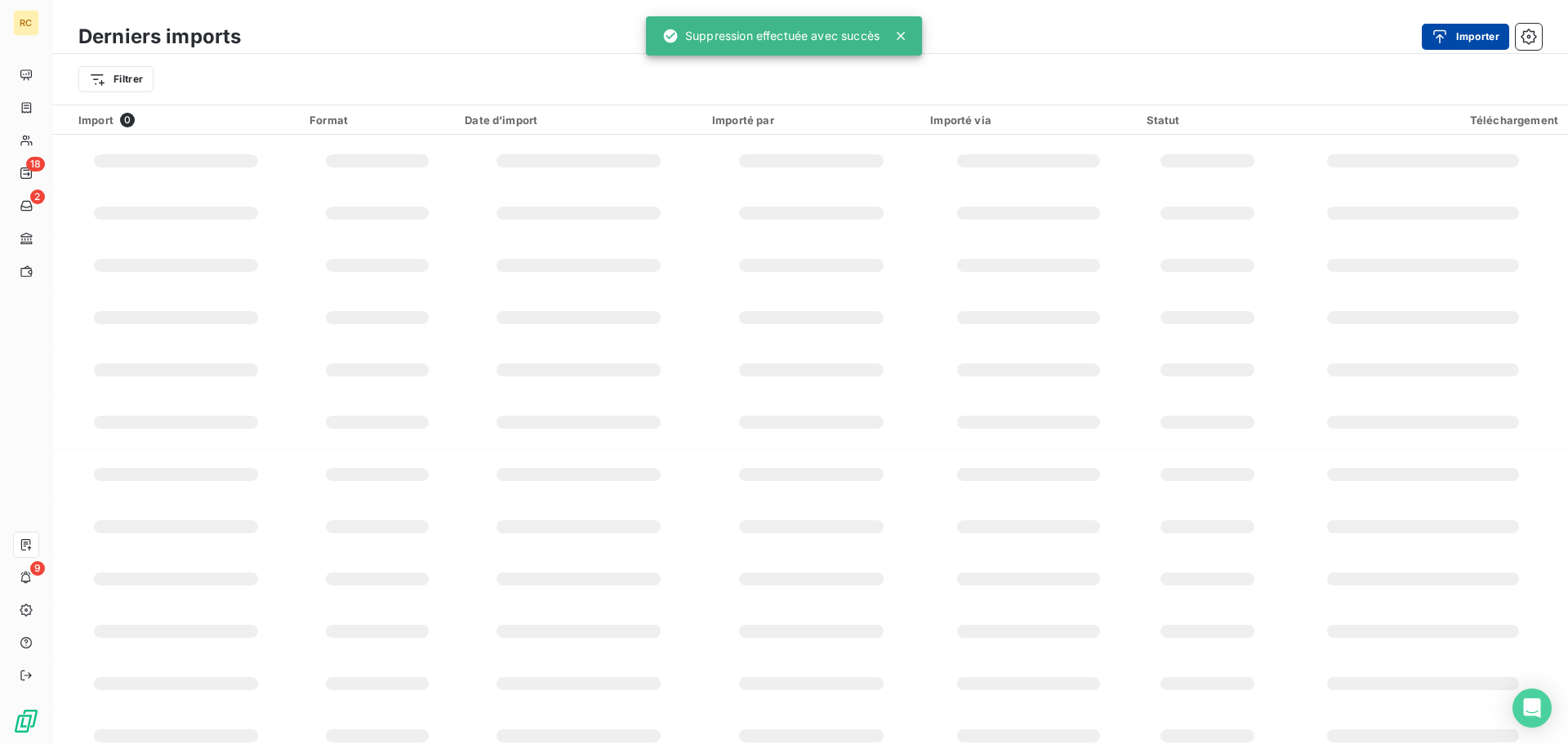
click at [1492, 36] on button "Importer" at bounding box center [1465, 37] width 87 height 27
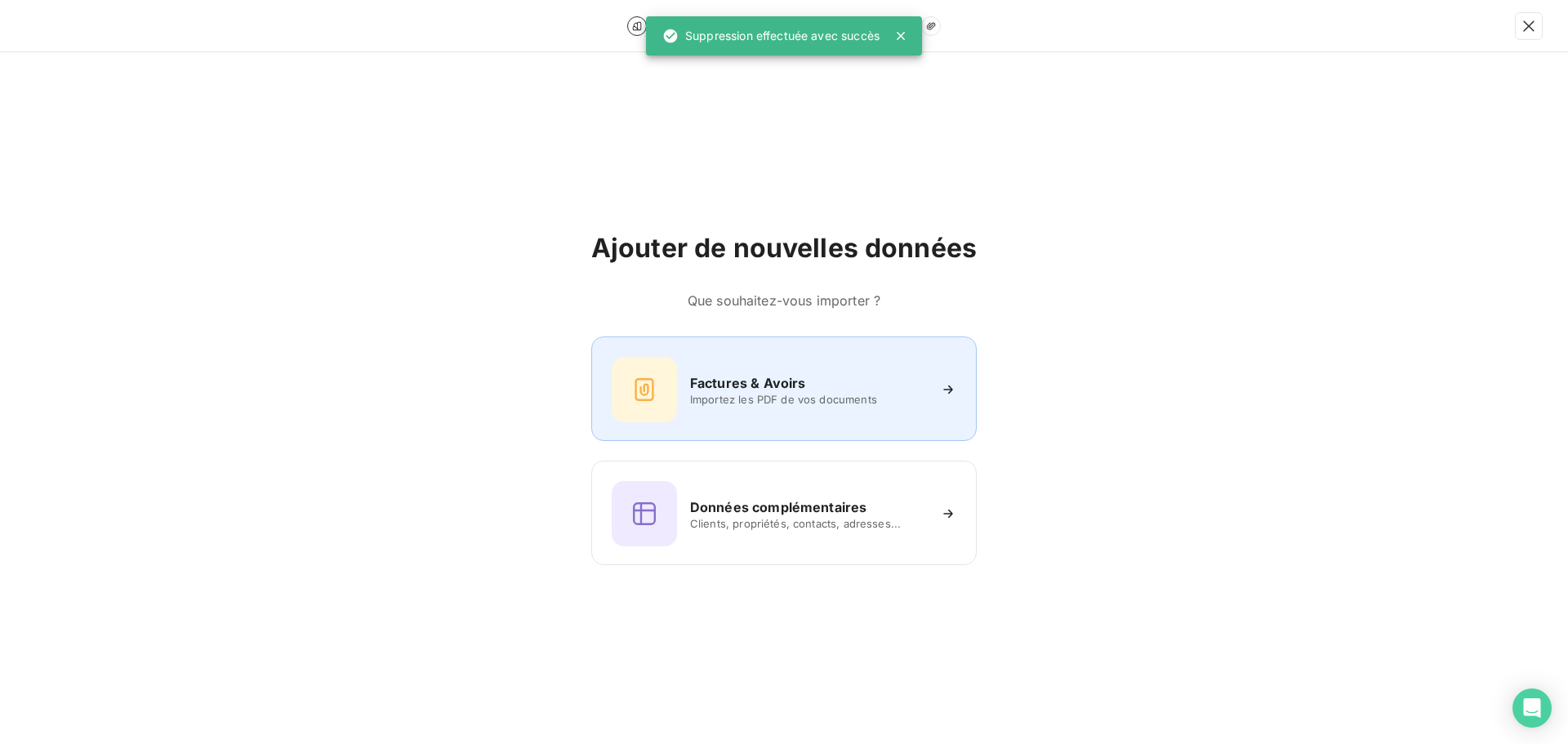
click at [789, 415] on div "Factures & Avoirs Importez les PDF de vos documents" at bounding box center [784, 390] width 345 height 65
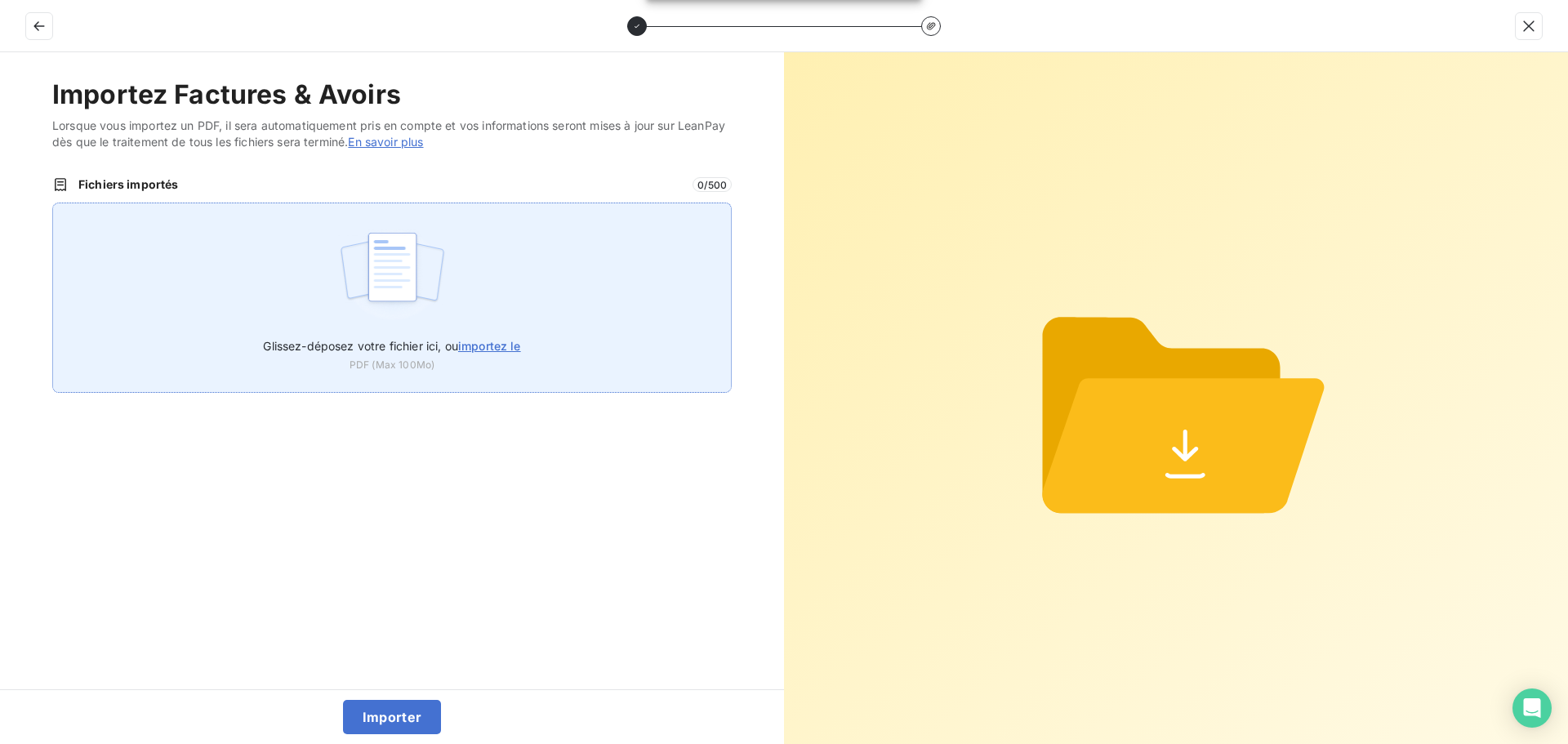
click at [497, 313] on div "Glissez-déposez votre fichier ici, ou importez le PDF (Max 100Mo)" at bounding box center [392, 298] width 680 height 190
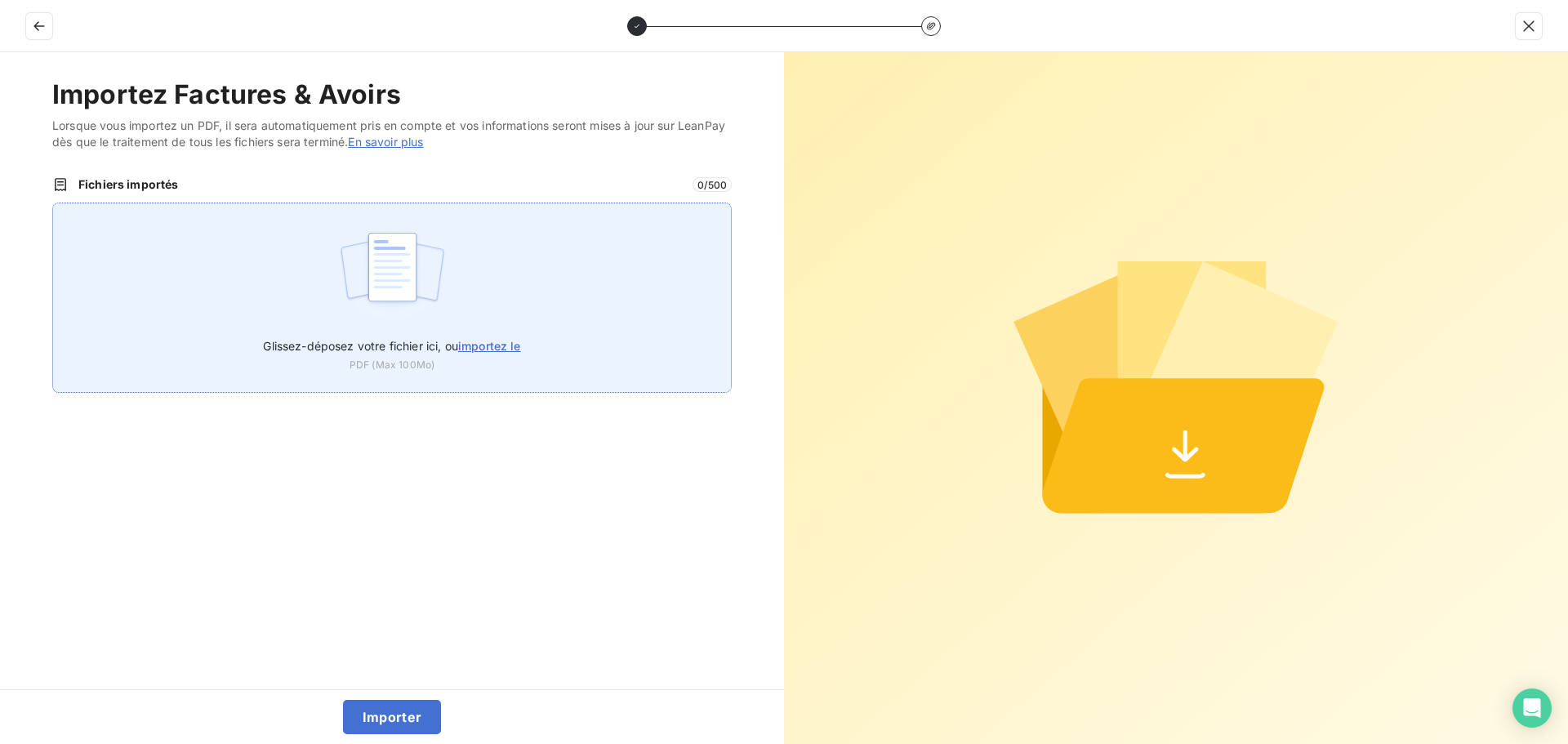
type input "C:\fakepath\FC38866.pdf"
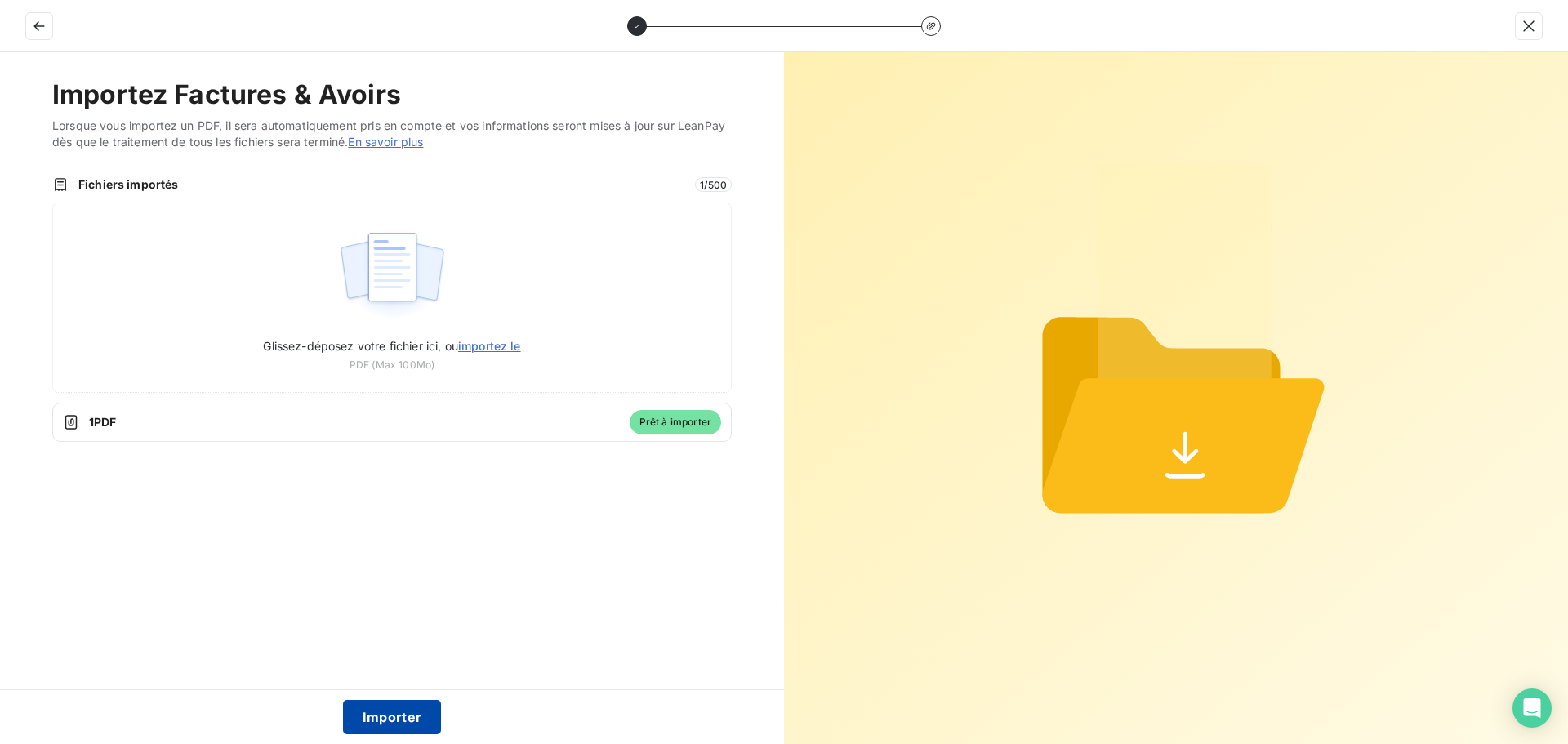
click at [419, 711] on button "Importer" at bounding box center [392, 717] width 98 height 34
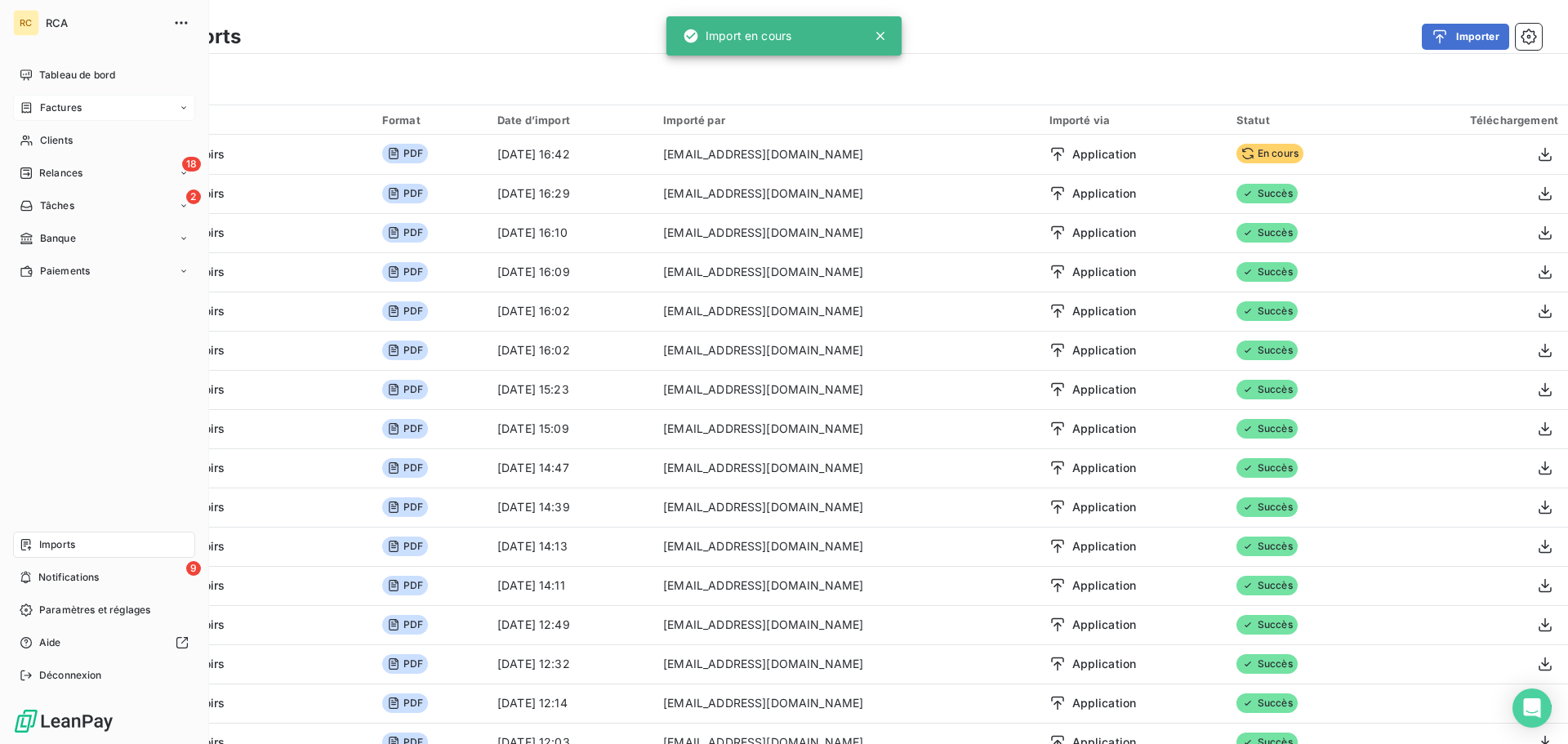
click at [71, 107] on span "Factures" at bounding box center [61, 107] width 42 height 15
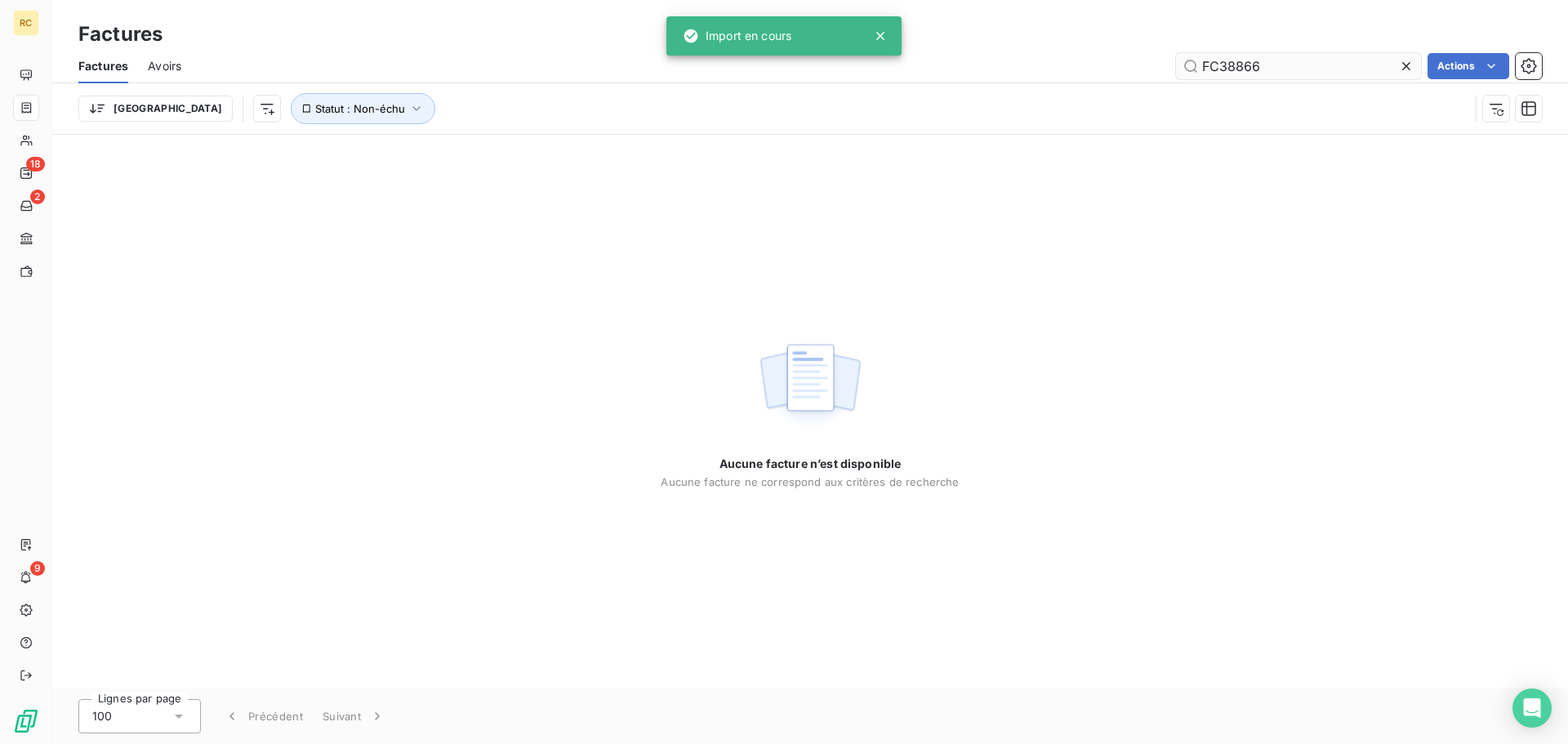
drag, startPoint x: 1292, startPoint y: 62, endPoint x: 1286, endPoint y: 68, distance: 8.5
click at [1286, 68] on input "FC38866" at bounding box center [1298, 66] width 245 height 27
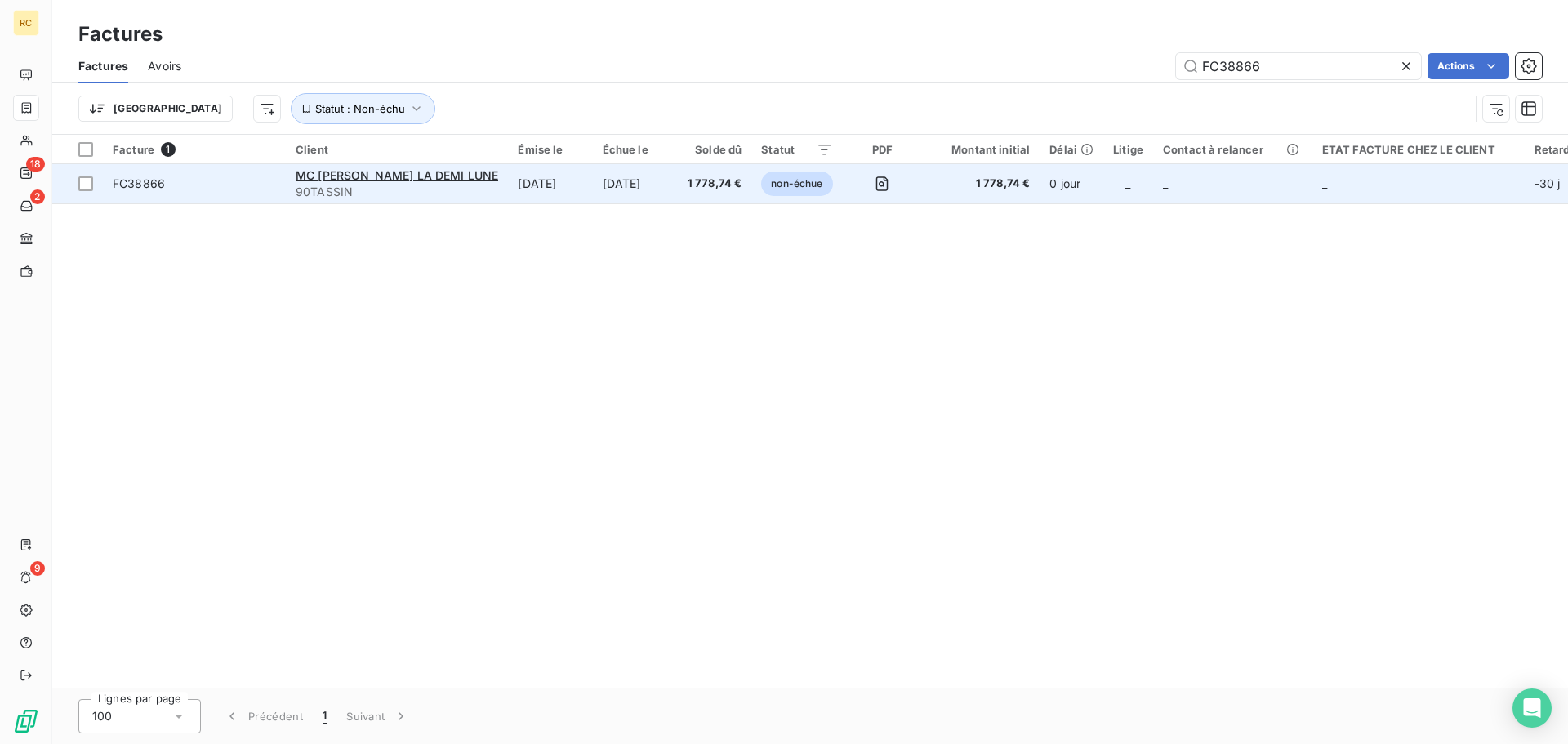
click at [622, 194] on td "[DATE]" at bounding box center [635, 184] width 85 height 39
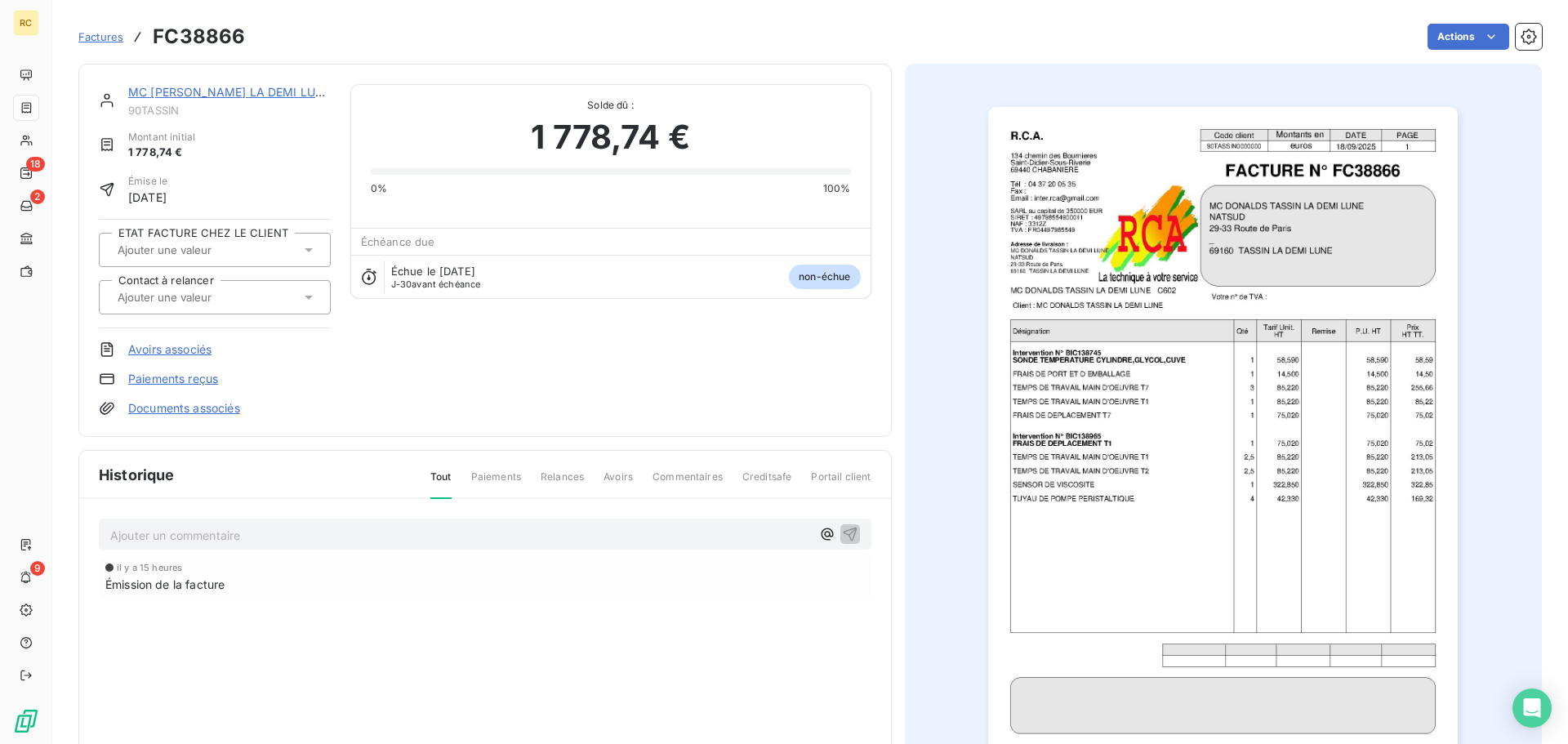
click at [204, 411] on link "Documents associés" at bounding box center [184, 408] width 112 height 16
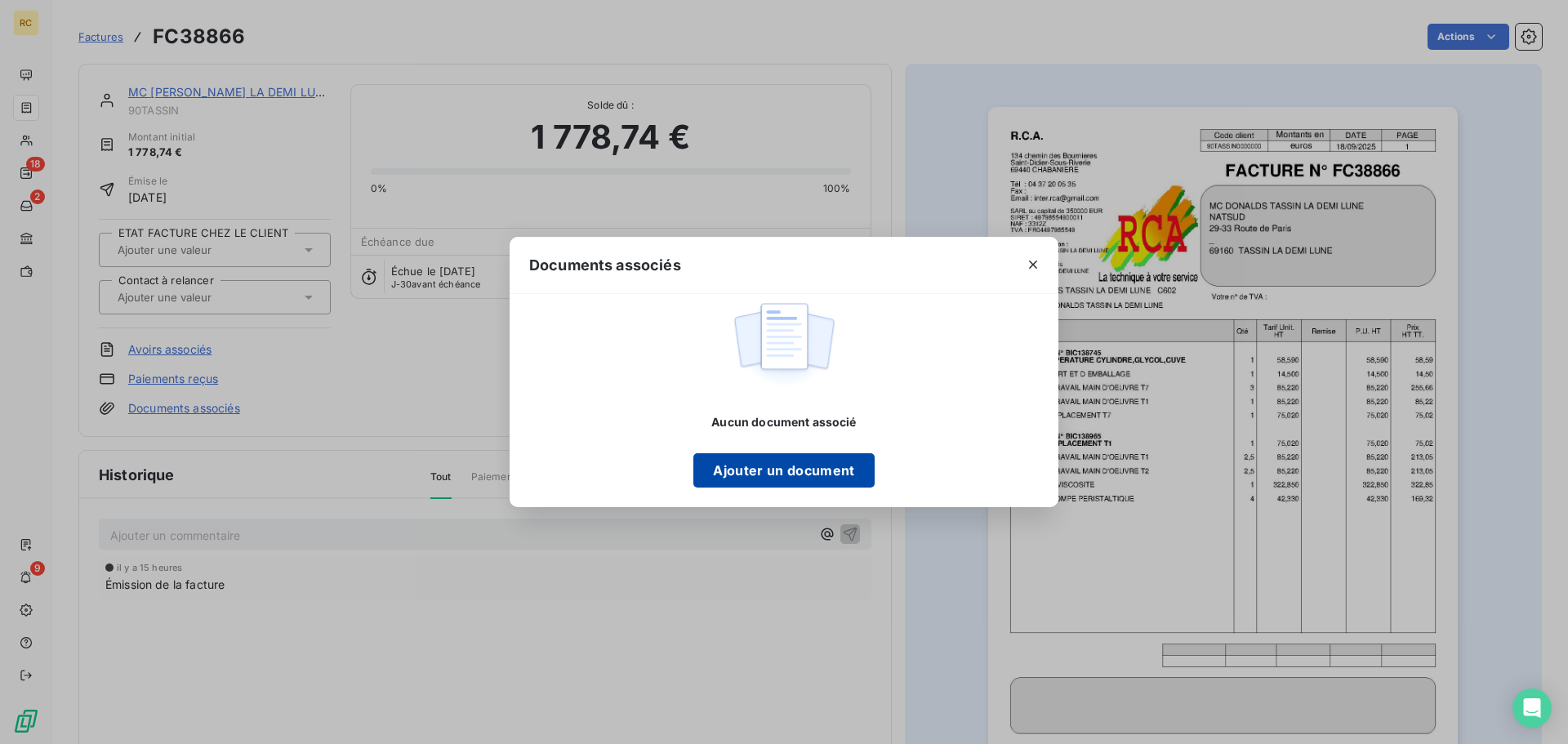
click at [752, 468] on button "Ajouter un document" at bounding box center [783, 470] width 181 height 34
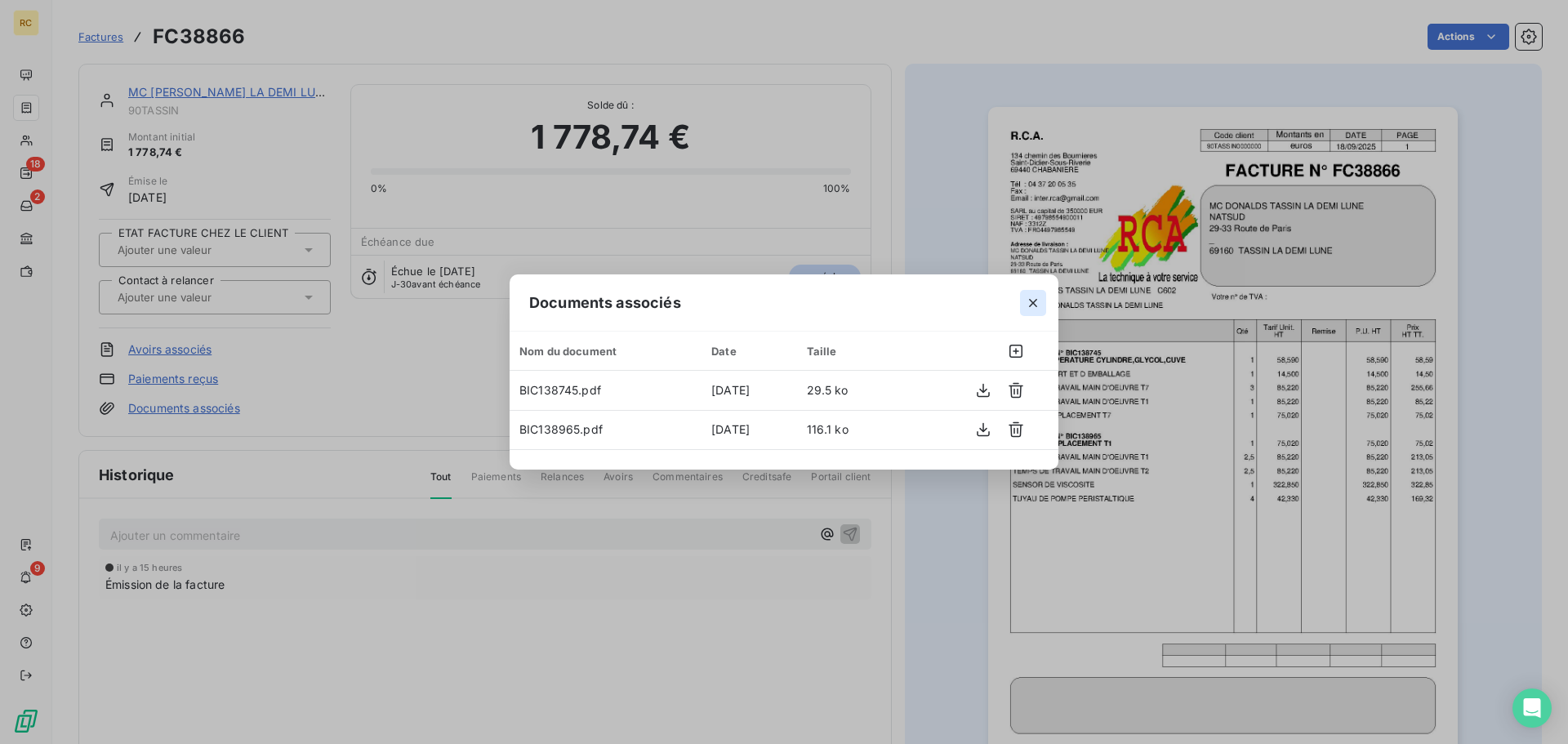
click at [1023, 303] on button "button" at bounding box center [1032, 303] width 27 height 27
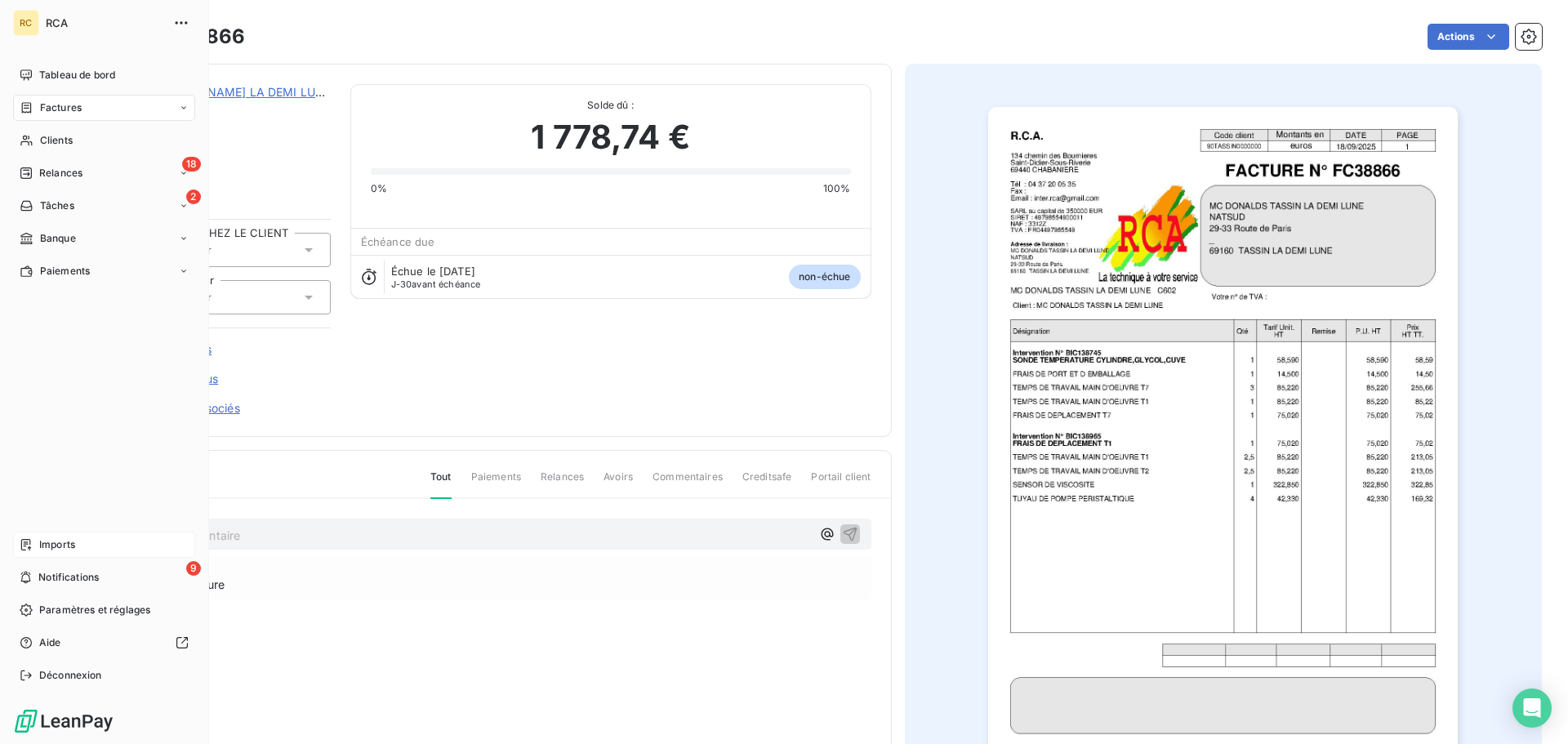
click at [39, 546] on span "Imports" at bounding box center [57, 545] width 36 height 15
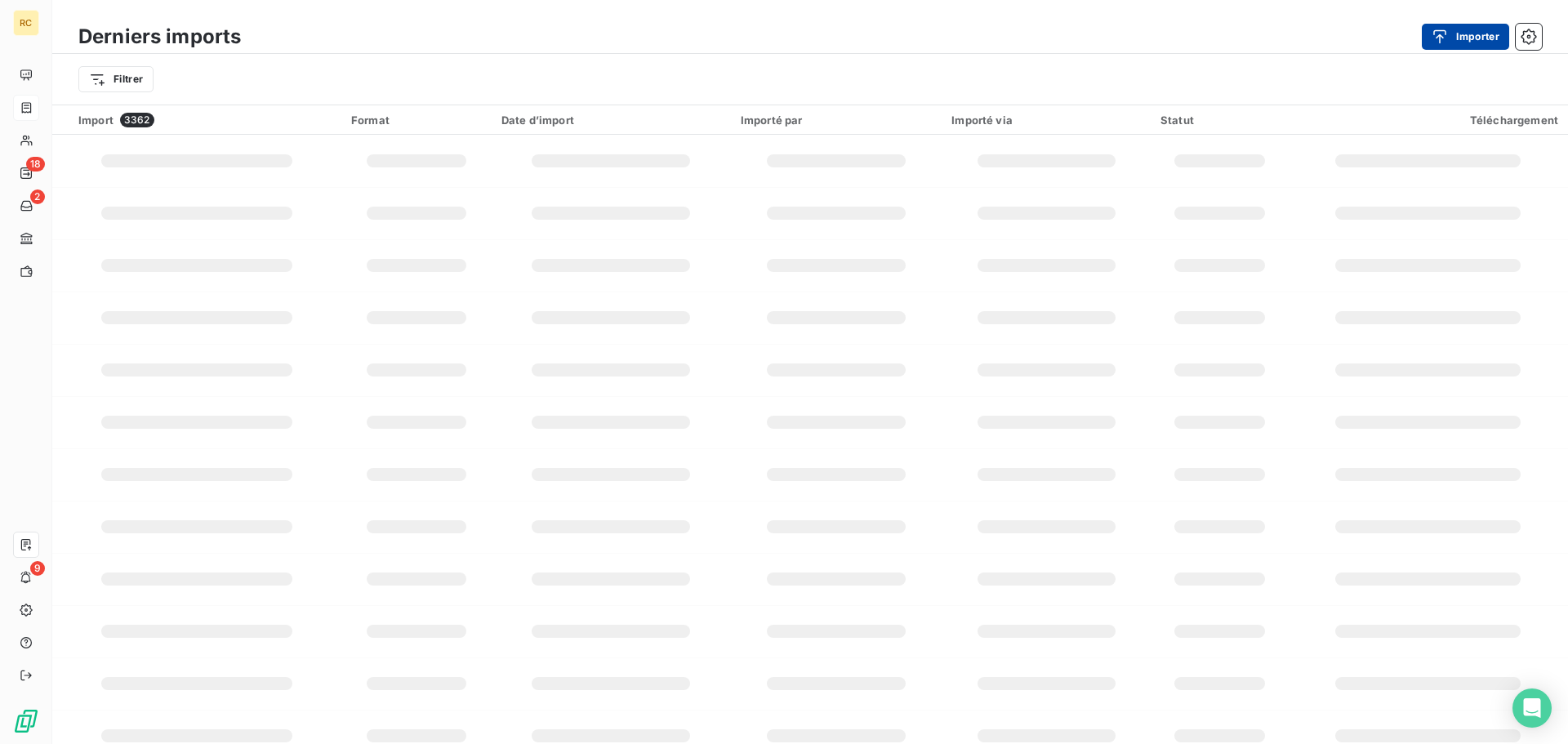
click at [1464, 42] on button "Importer" at bounding box center [1465, 37] width 87 height 27
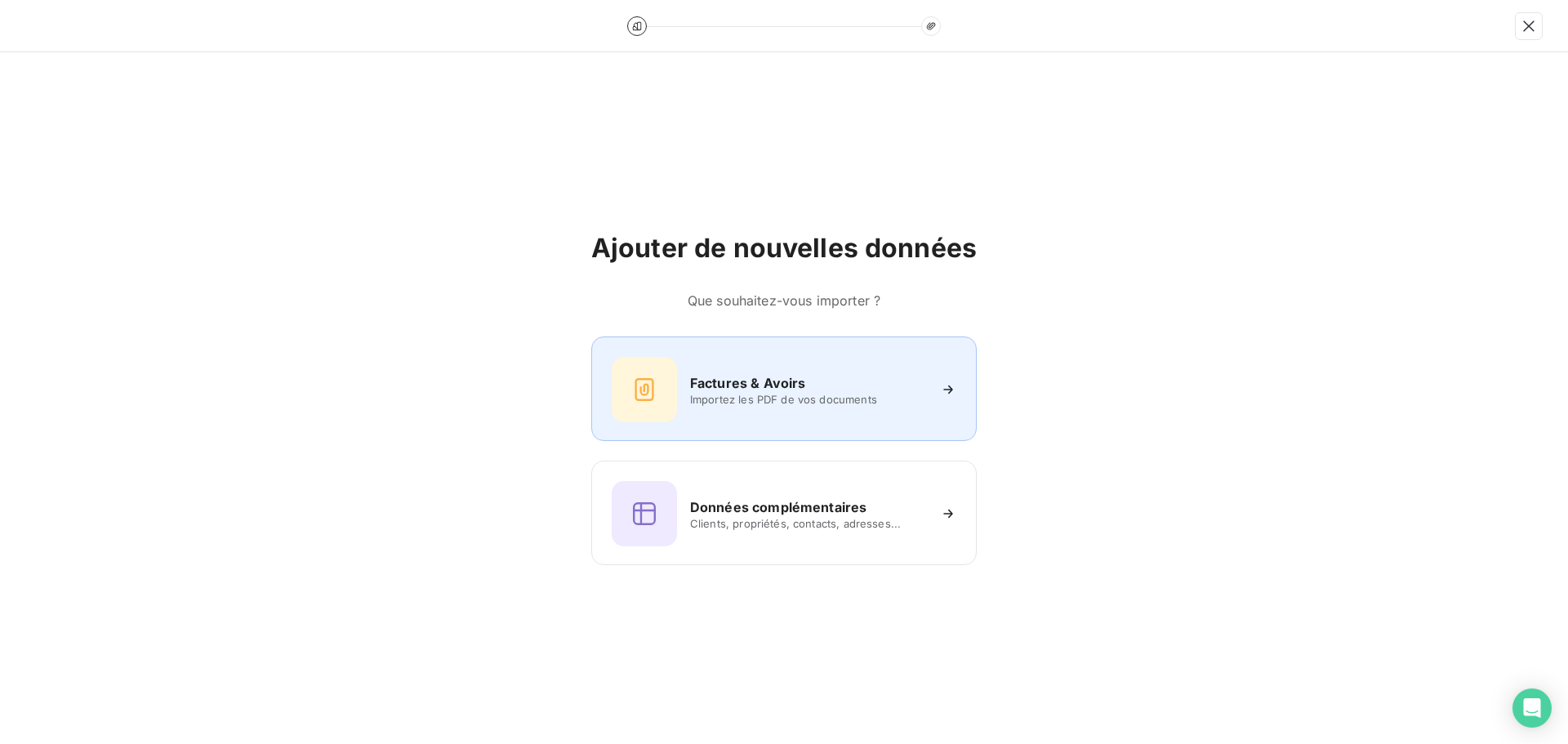
click at [751, 383] on h6 "Factures & Avoirs" at bounding box center [747, 383] width 116 height 20
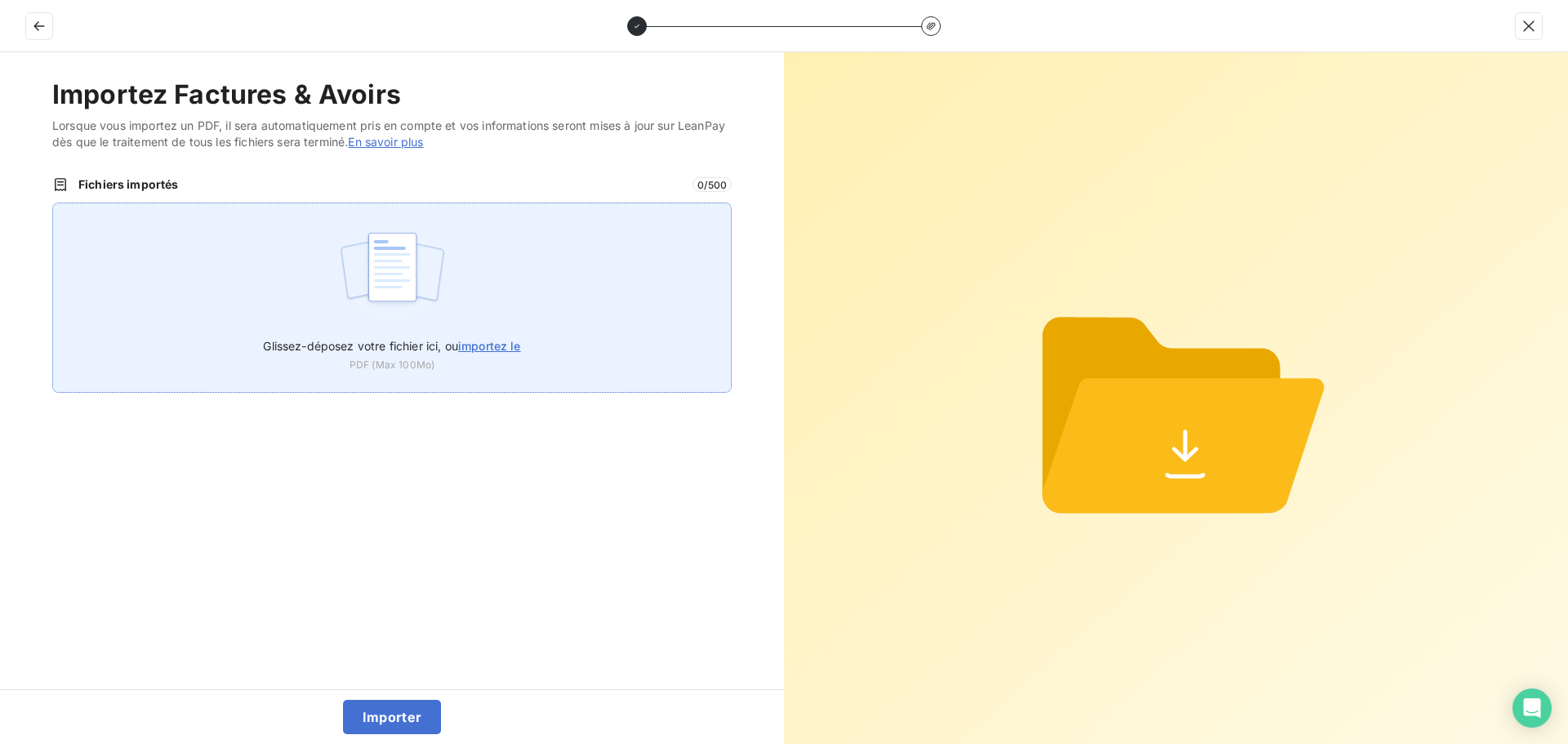
click at [421, 271] on img at bounding box center [392, 275] width 109 height 104
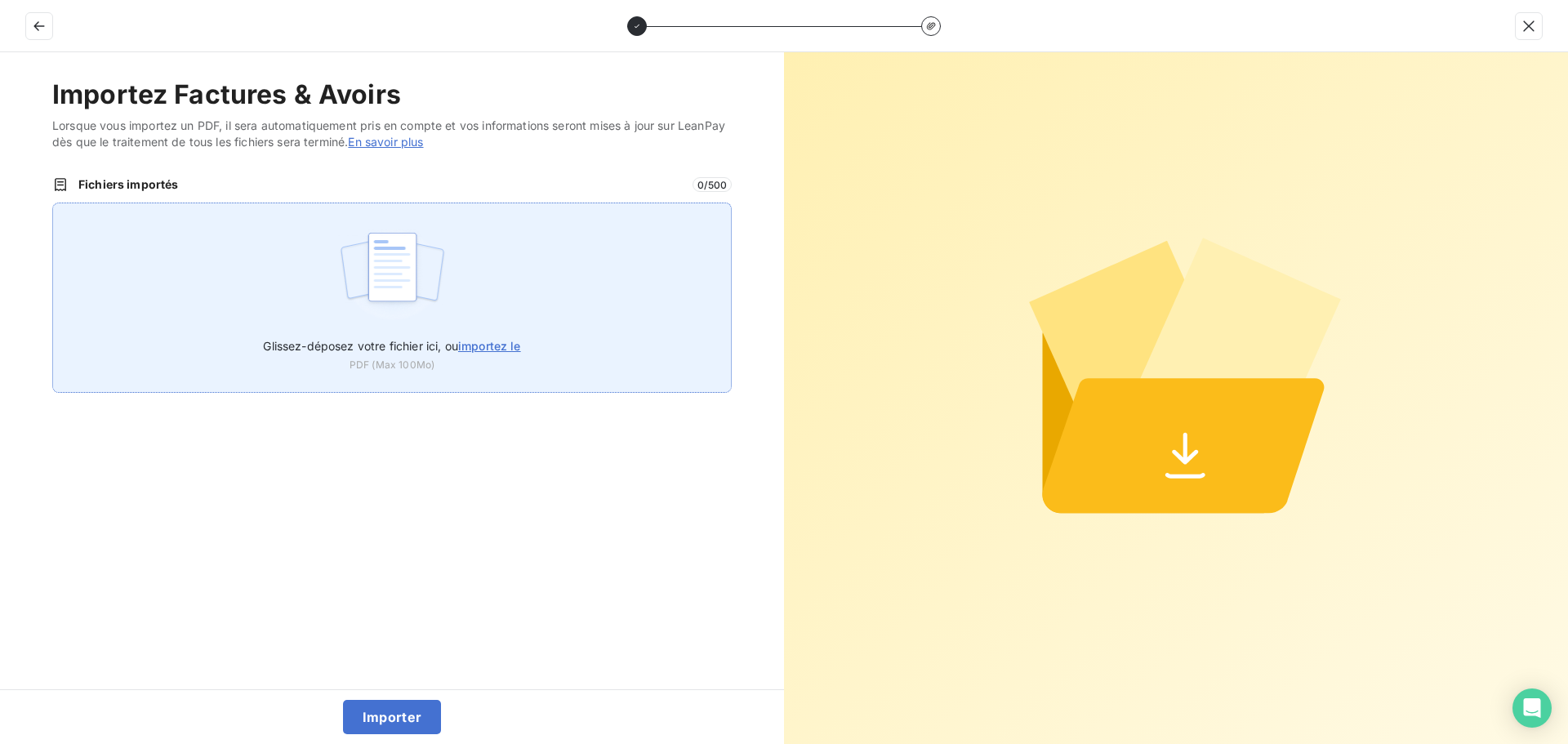
type input "C:\fakepath\FC38864.pdf"
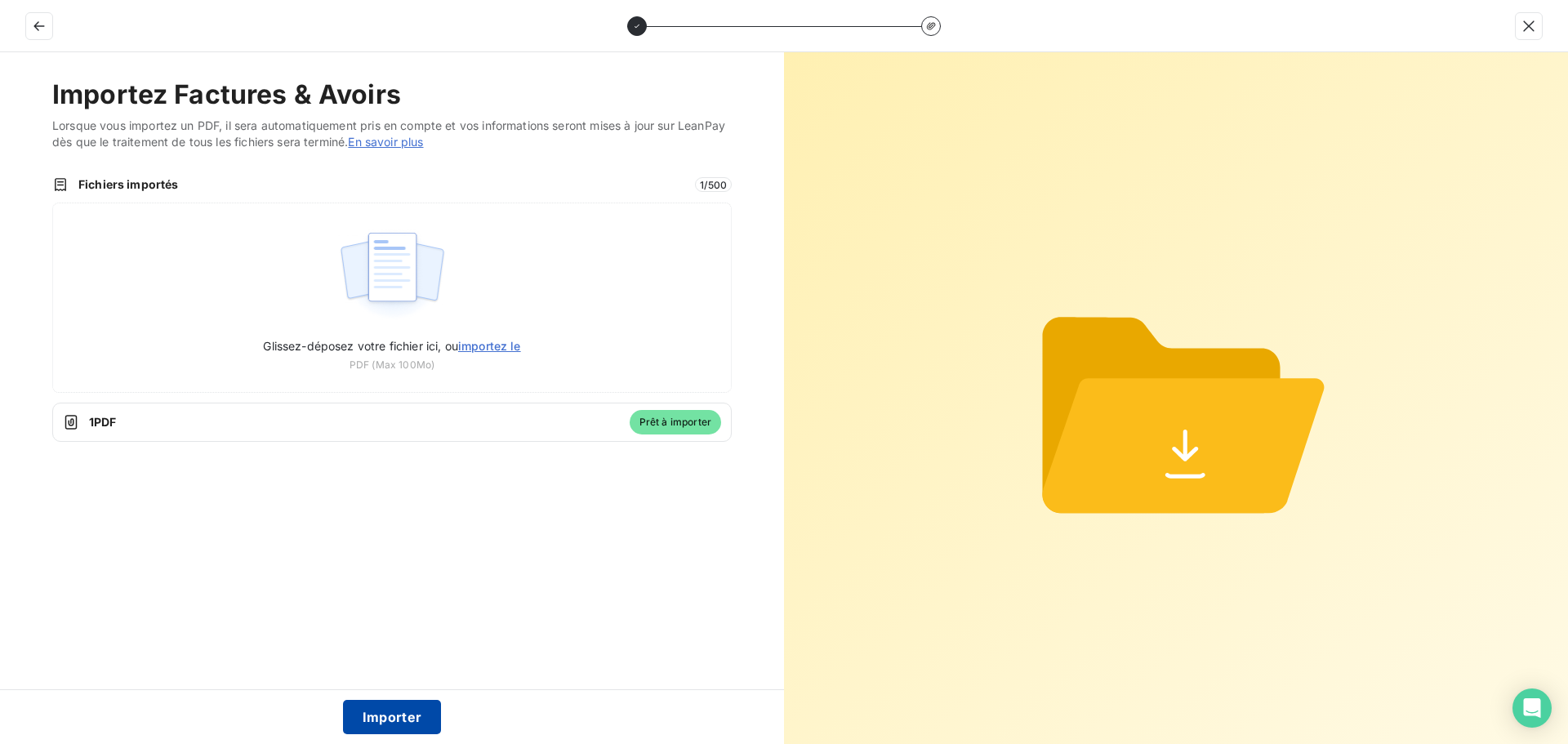
click at [413, 717] on button "Importer" at bounding box center [392, 717] width 98 height 34
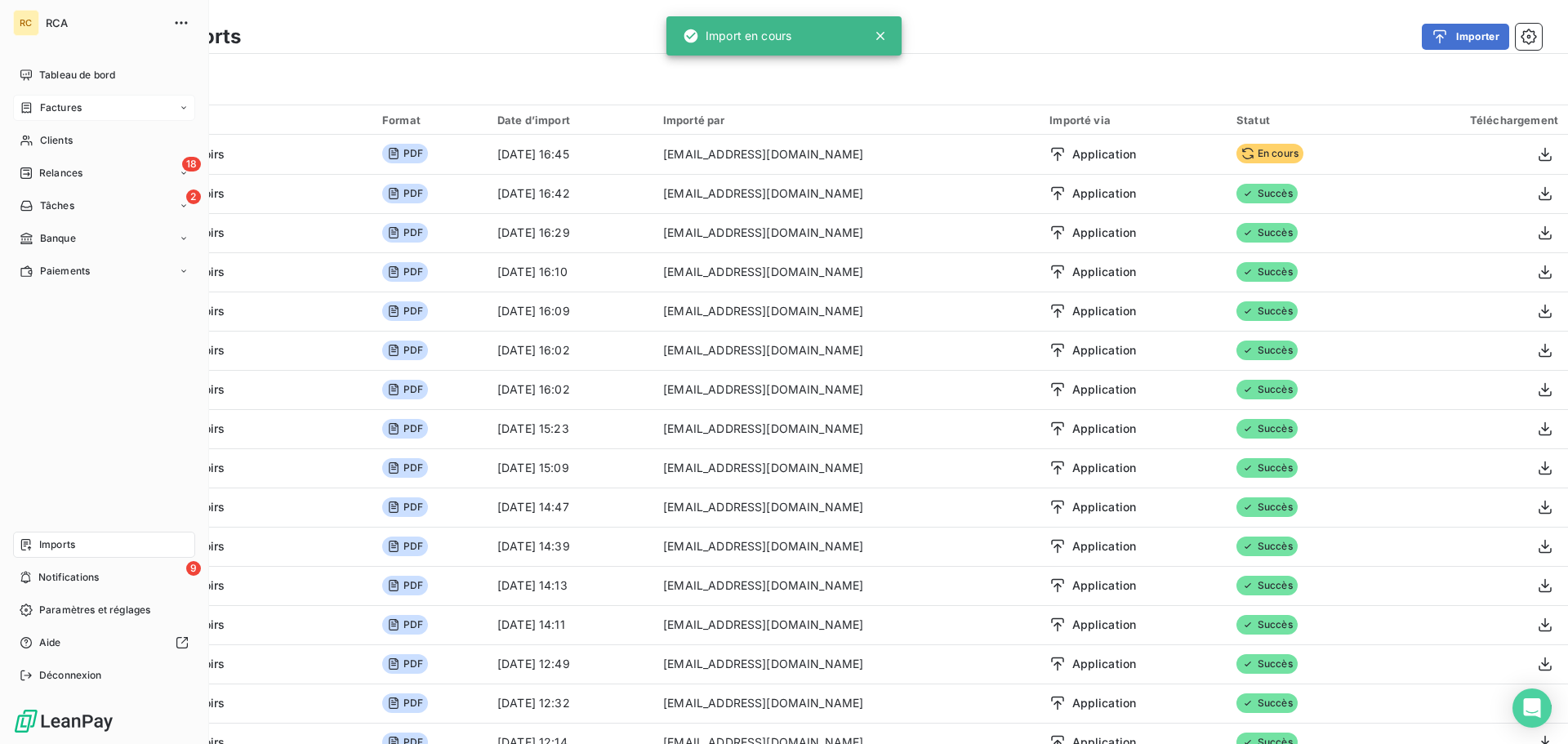
click at [42, 104] on span "Factures" at bounding box center [61, 107] width 42 height 15
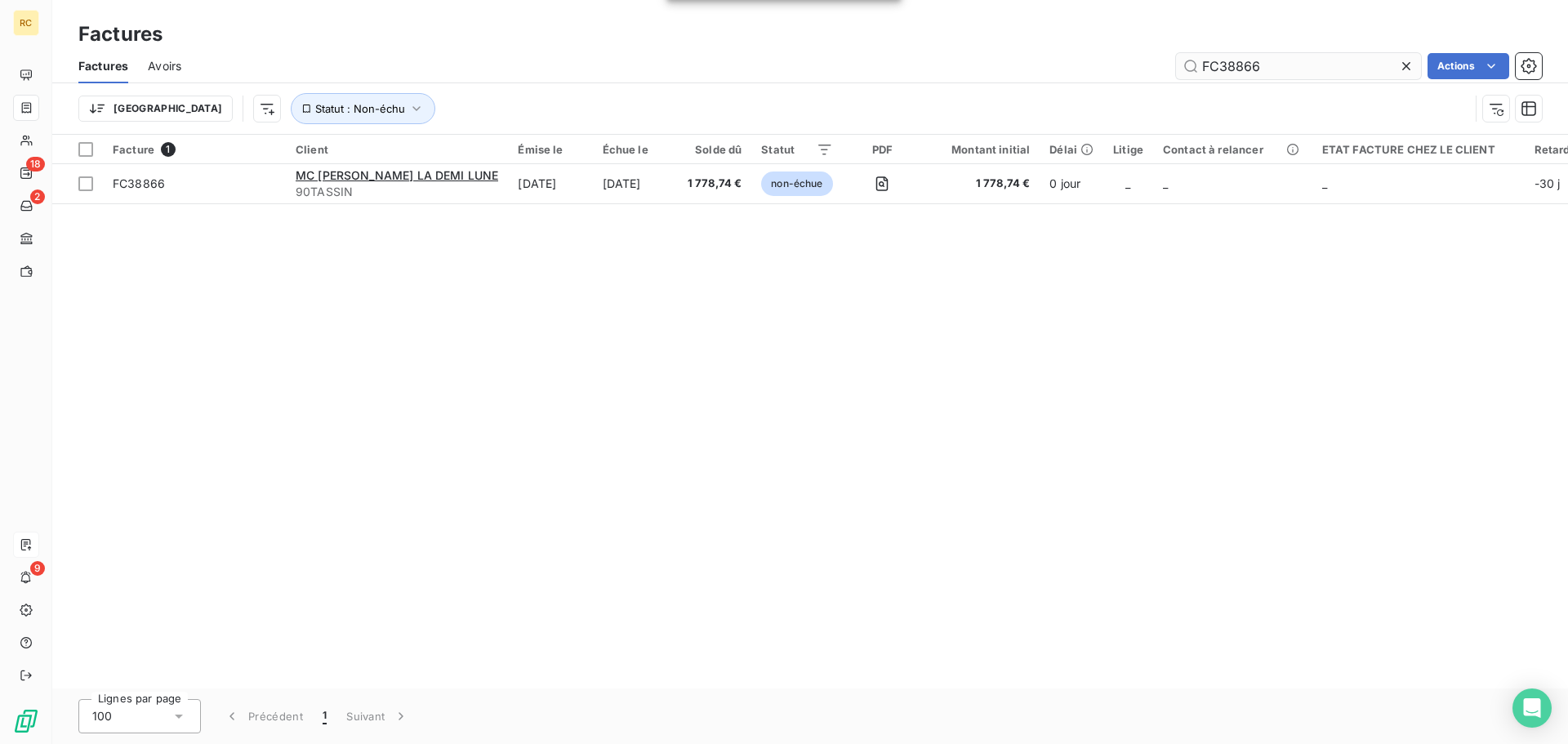
click at [1275, 66] on input "FC38866" at bounding box center [1298, 66] width 245 height 27
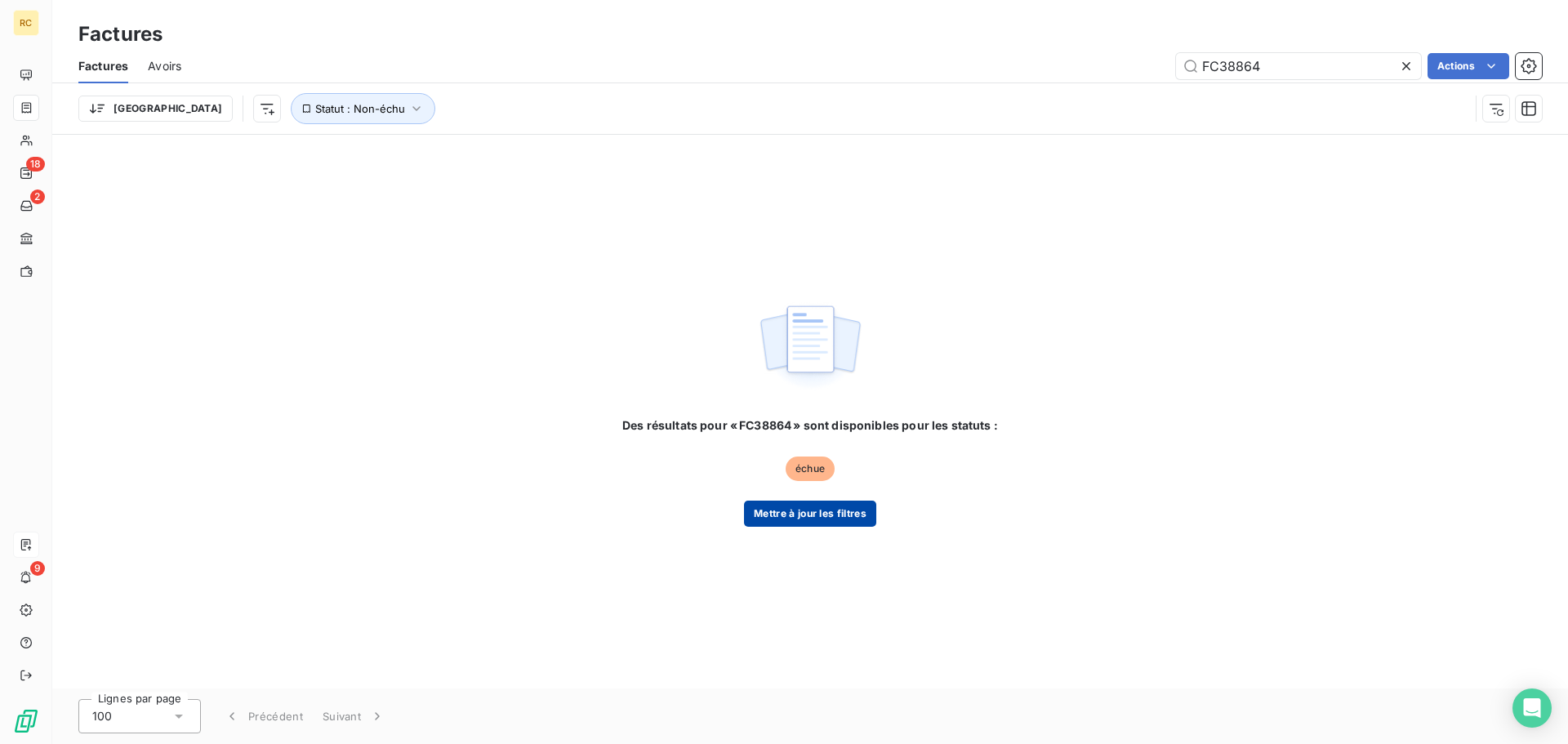
type input "FC38864"
click at [843, 507] on button "Mettre à jour les filtres" at bounding box center [810, 514] width 133 height 27
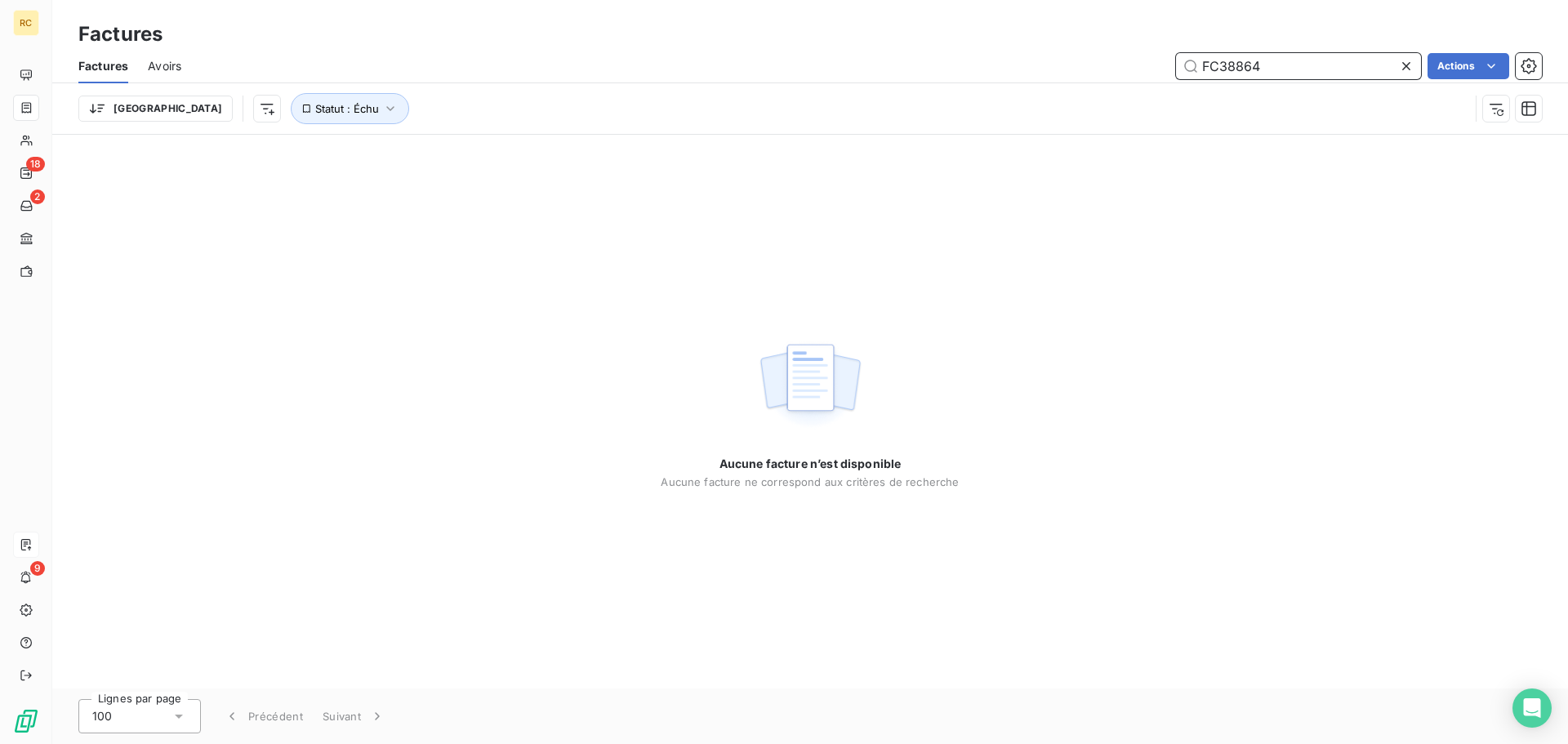
click at [1268, 71] on input "FC38864" at bounding box center [1298, 66] width 245 height 27
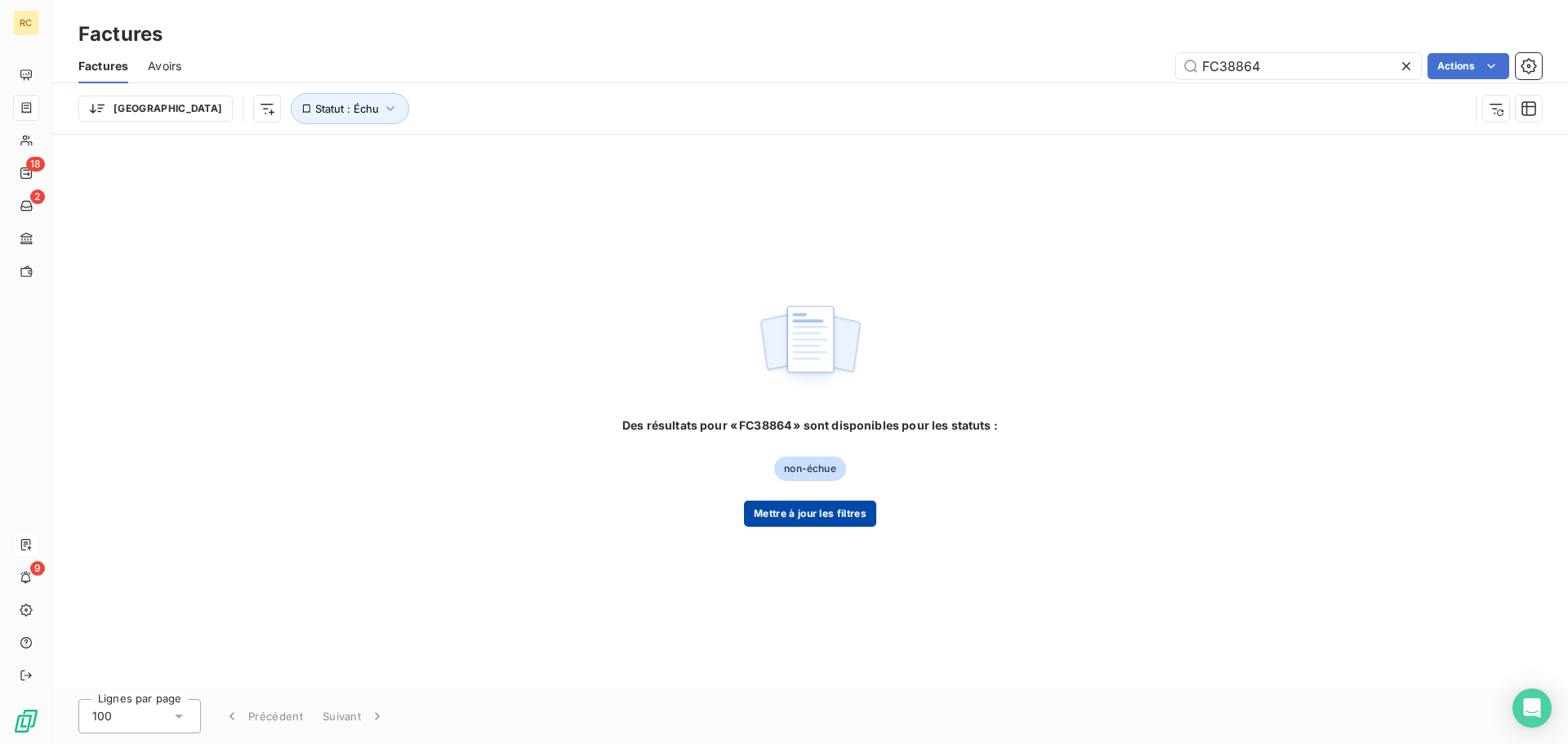
click at [846, 510] on button "Mettre à jour les filtres" at bounding box center [810, 514] width 133 height 27
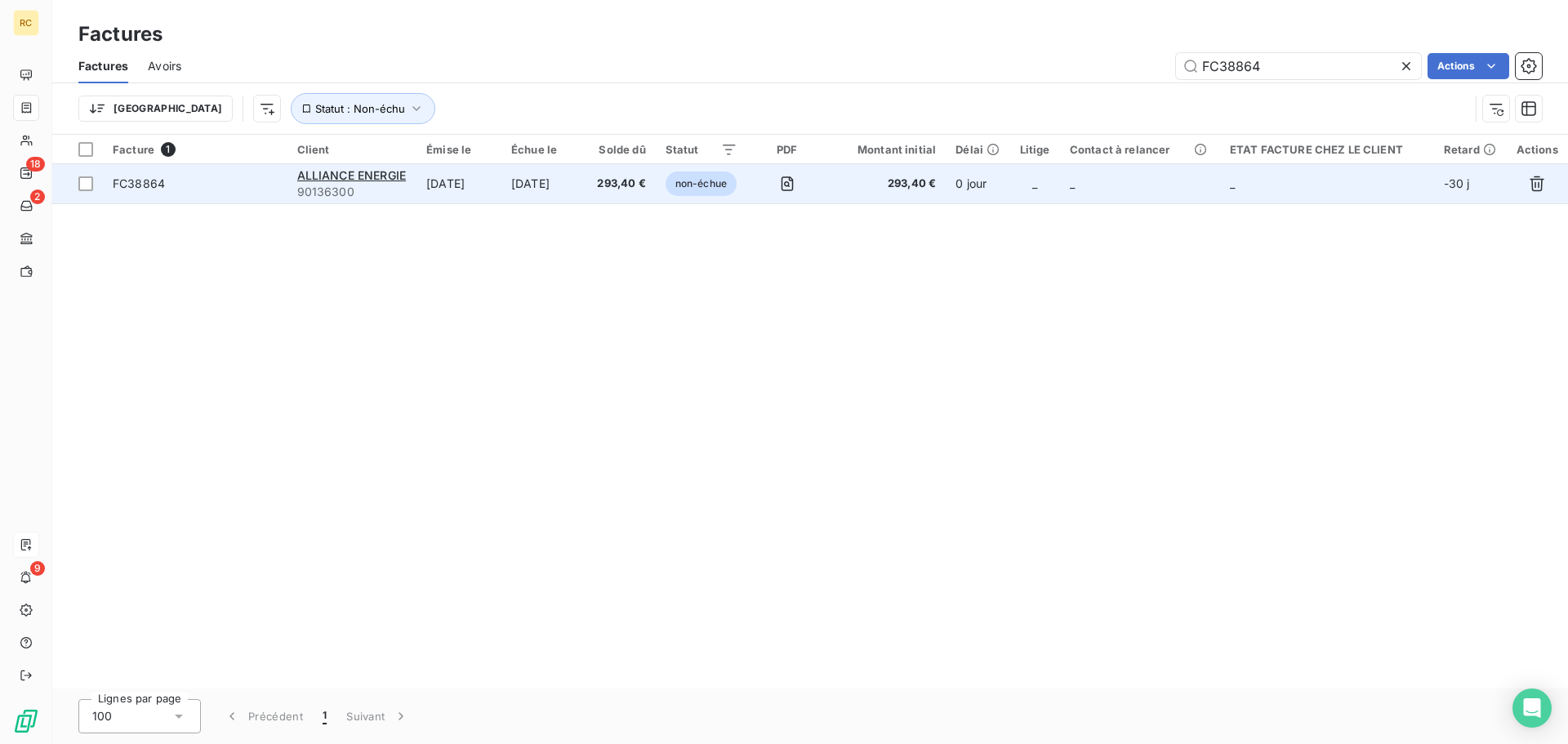
click at [522, 175] on td "[DATE]" at bounding box center [544, 184] width 86 height 39
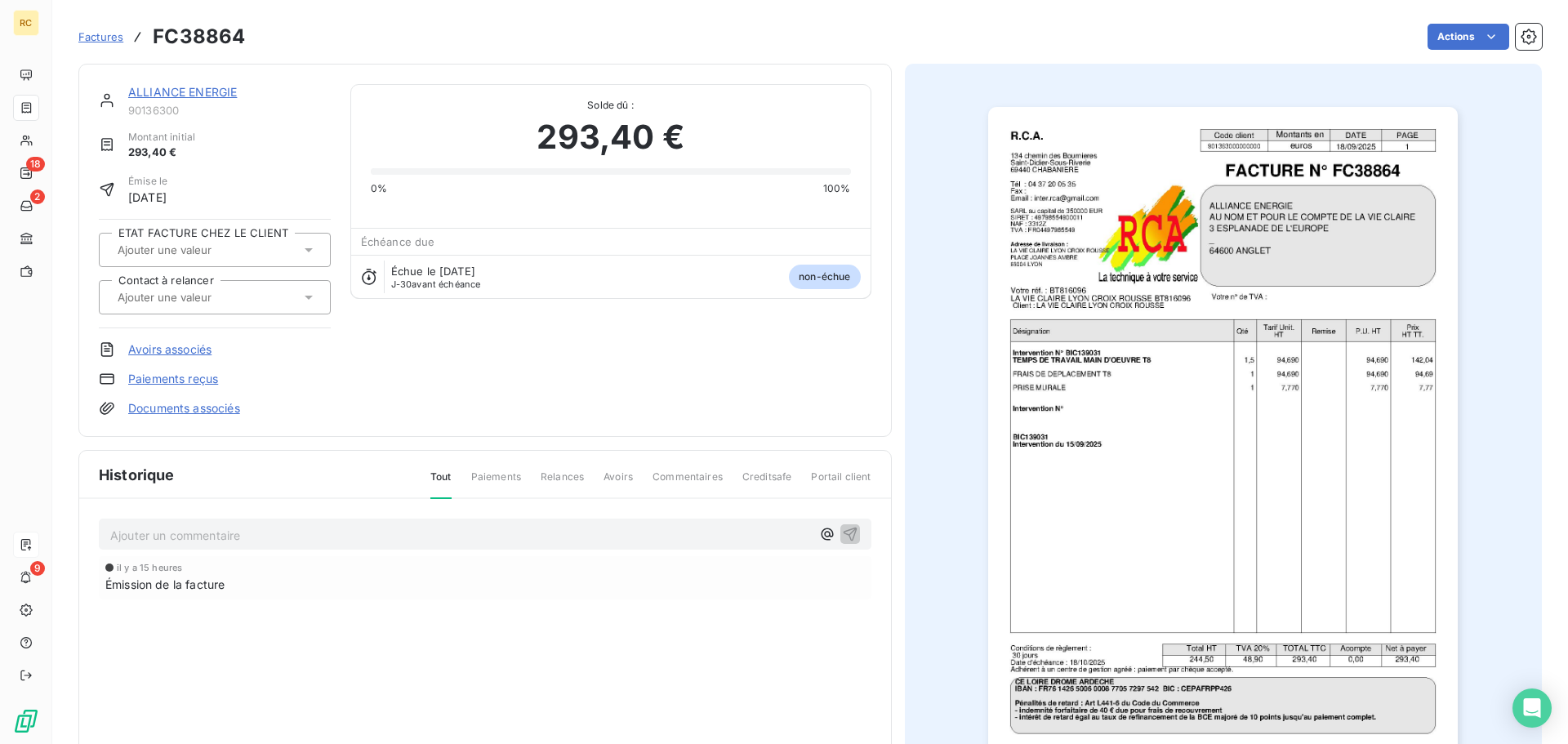
click at [175, 410] on link "Documents associés" at bounding box center [184, 408] width 112 height 16
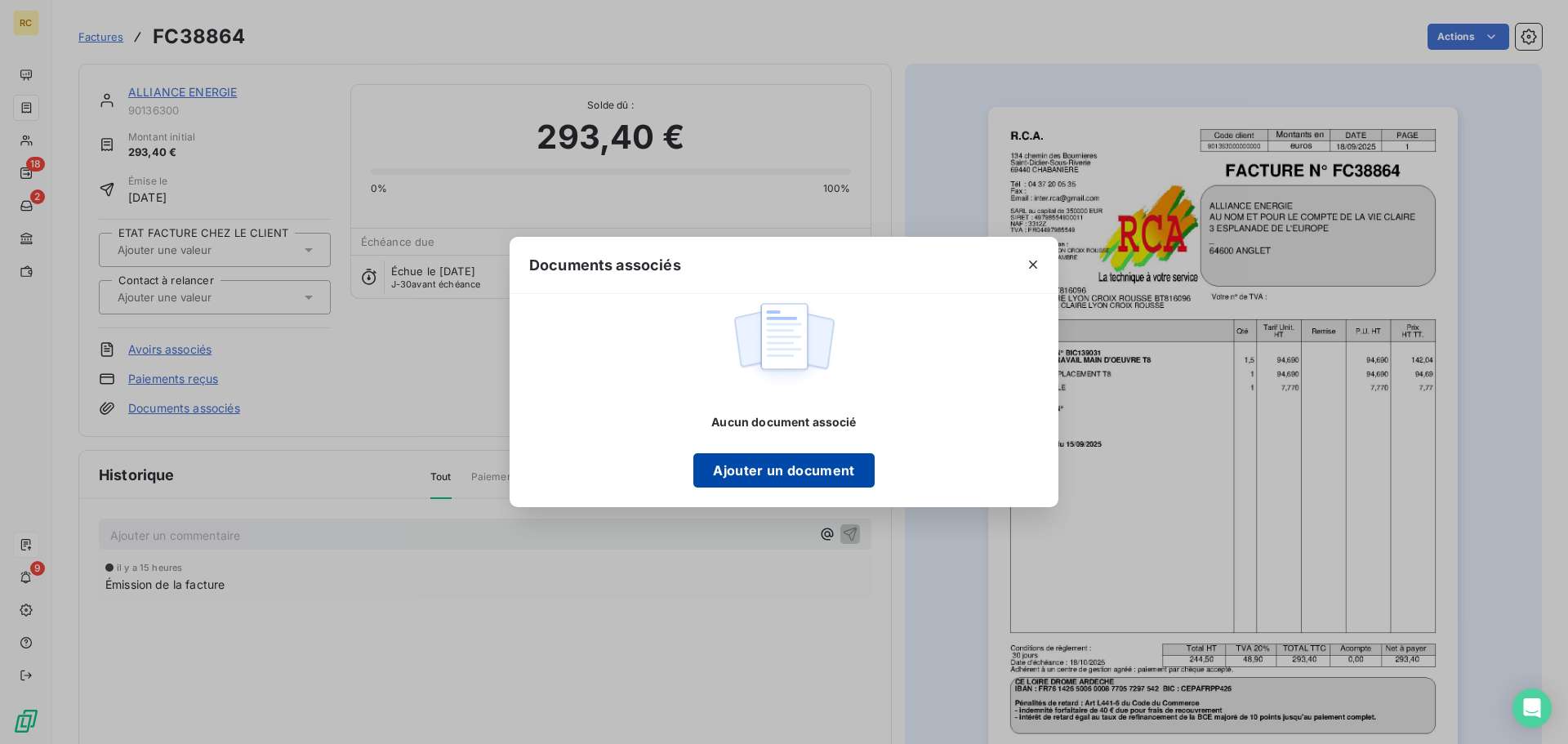
click at [848, 469] on button "Ajouter un document" at bounding box center [783, 470] width 181 height 34
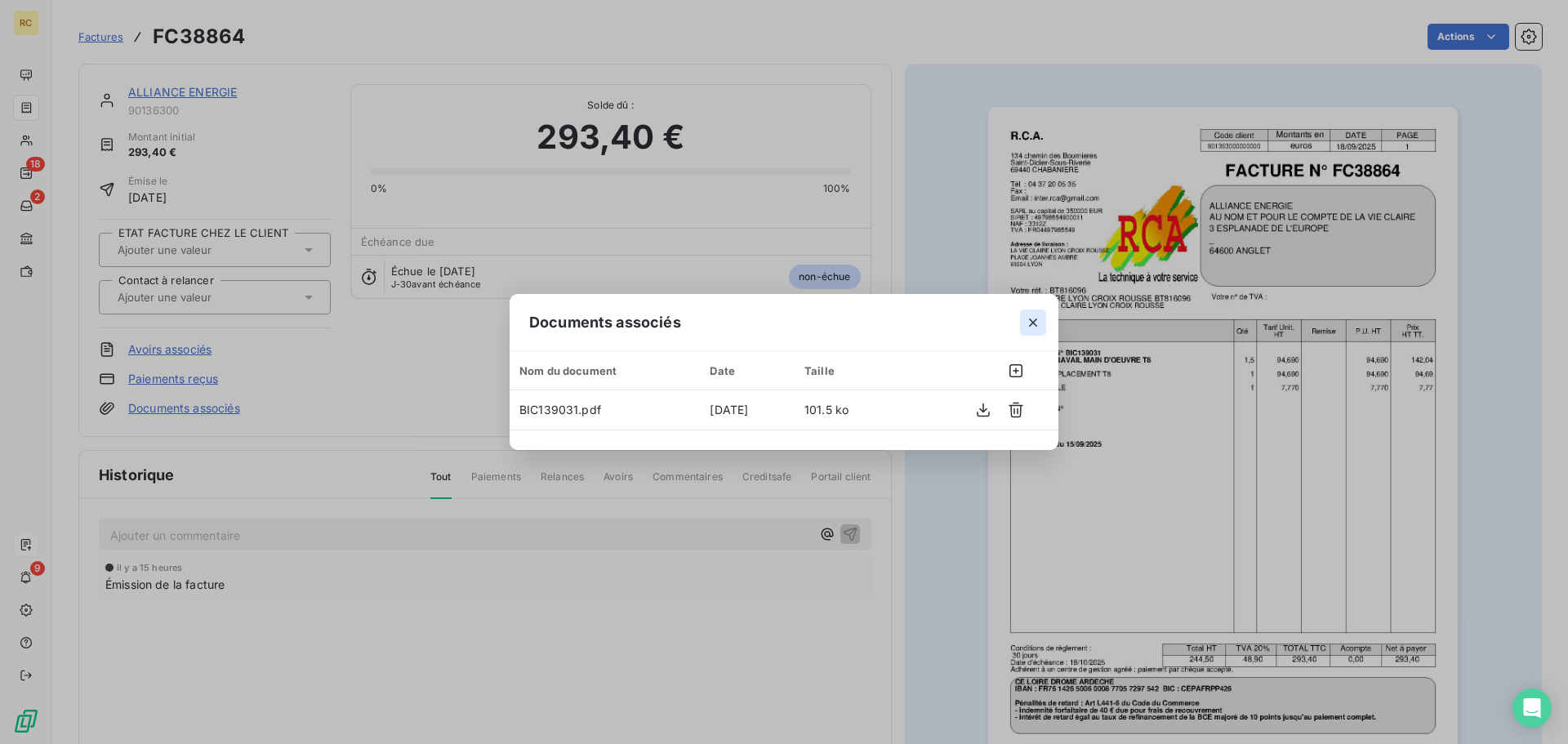
click at [1030, 330] on button "button" at bounding box center [1032, 323] width 27 height 27
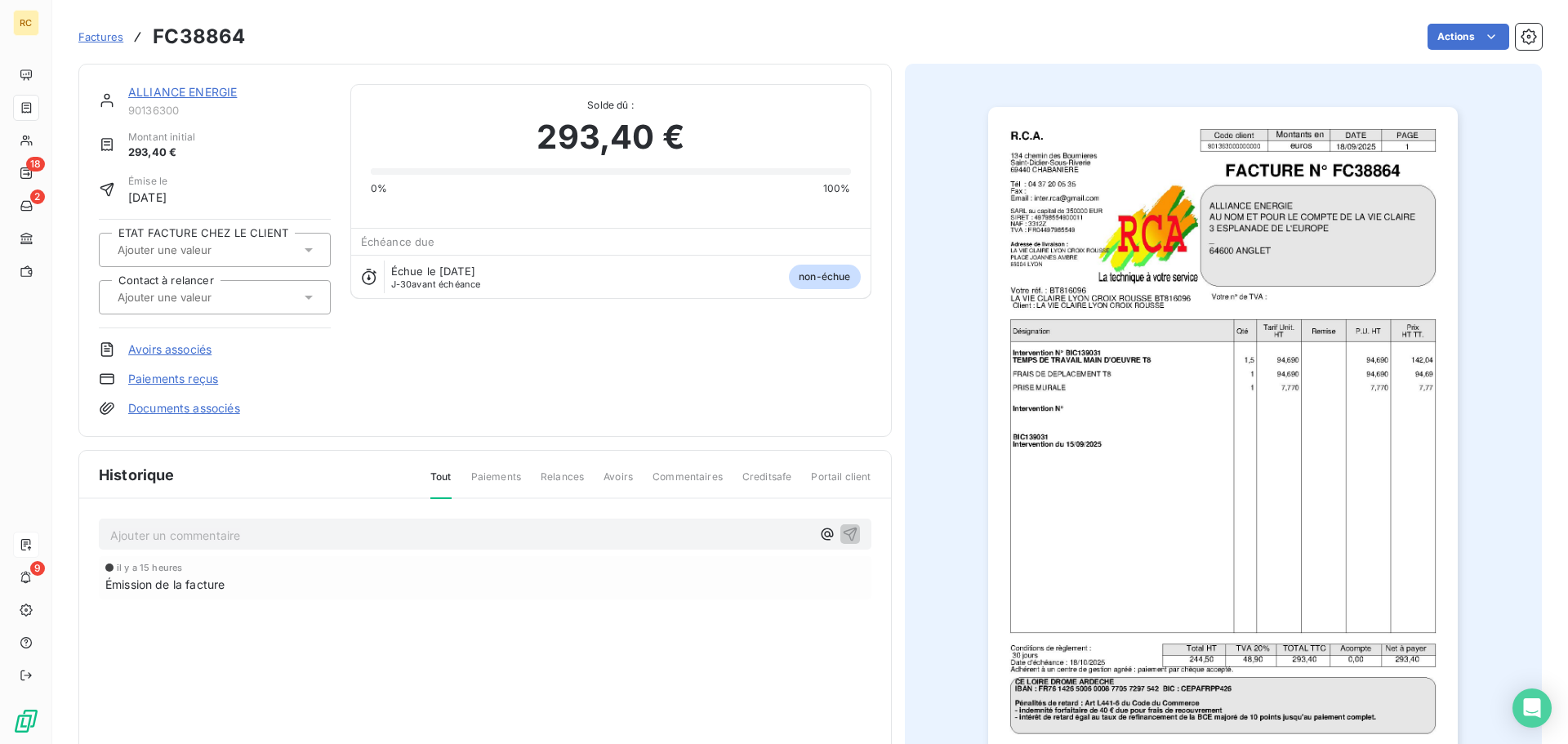
drag, startPoint x: 190, startPoint y: 92, endPoint x: 175, endPoint y: 54, distance: 40.9
click at [189, 92] on link "ALLIANCE ENERGIE" at bounding box center [182, 92] width 109 height 14
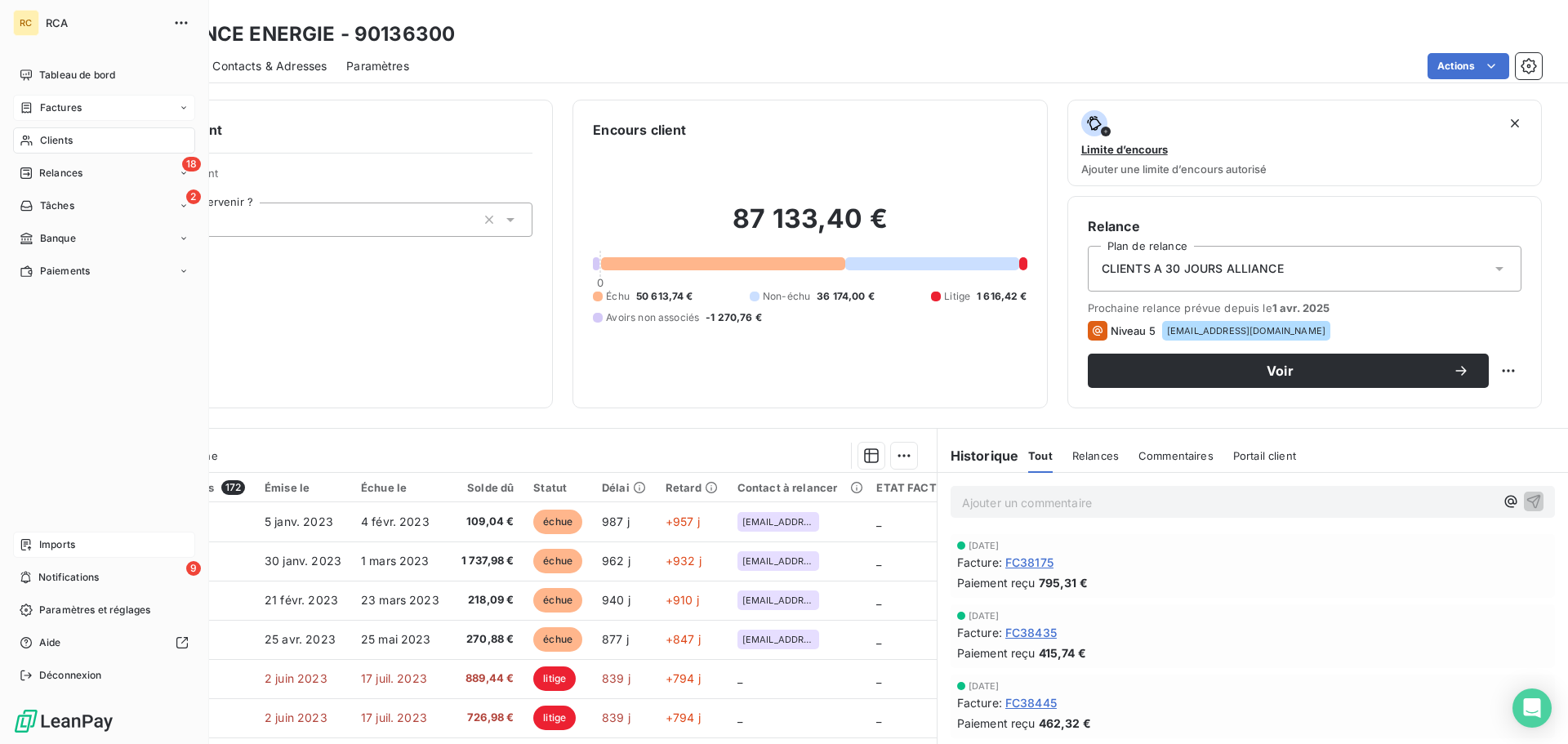
click at [62, 541] on span "Imports" at bounding box center [57, 545] width 36 height 15
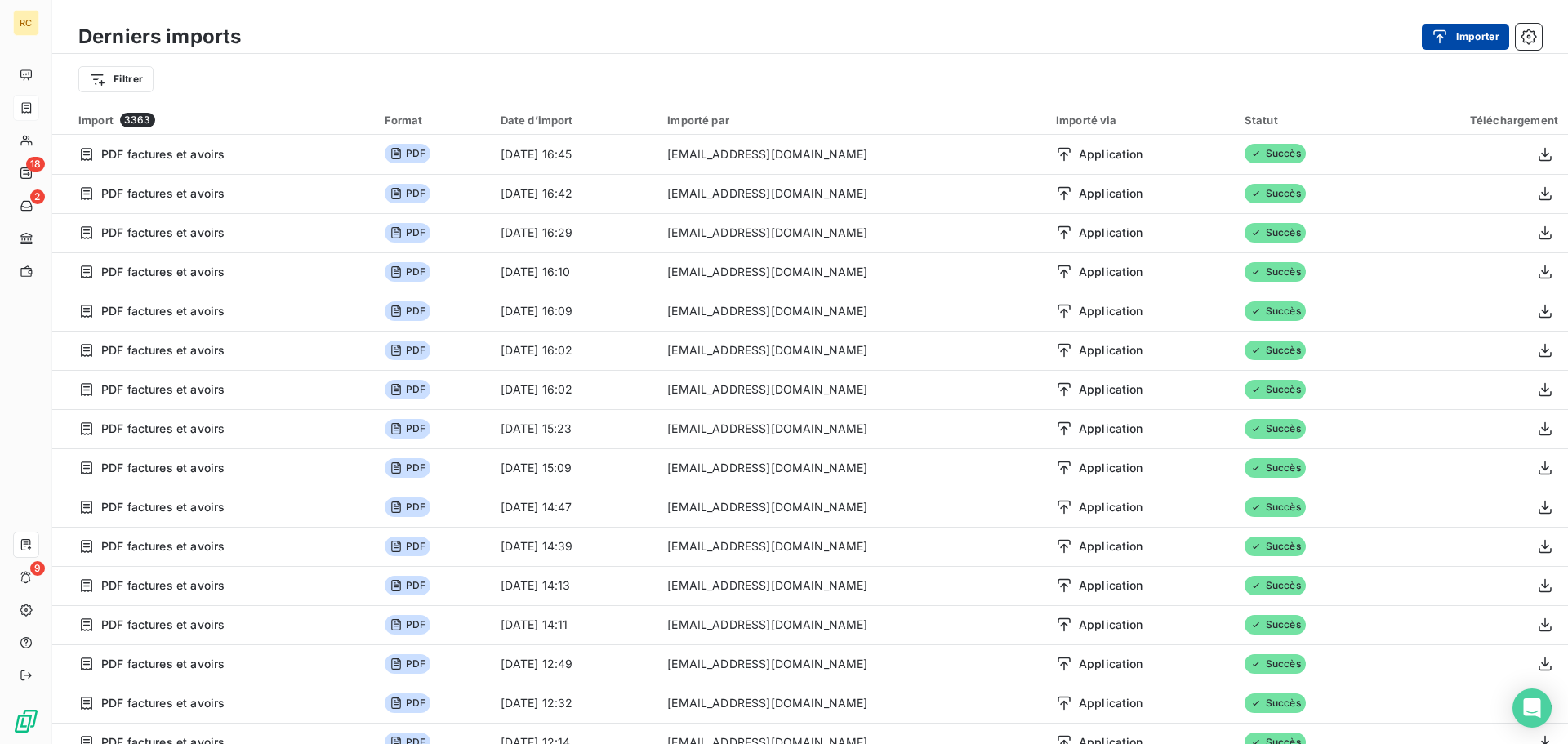
click at [1451, 41] on div "button" at bounding box center [1443, 36] width 25 height 16
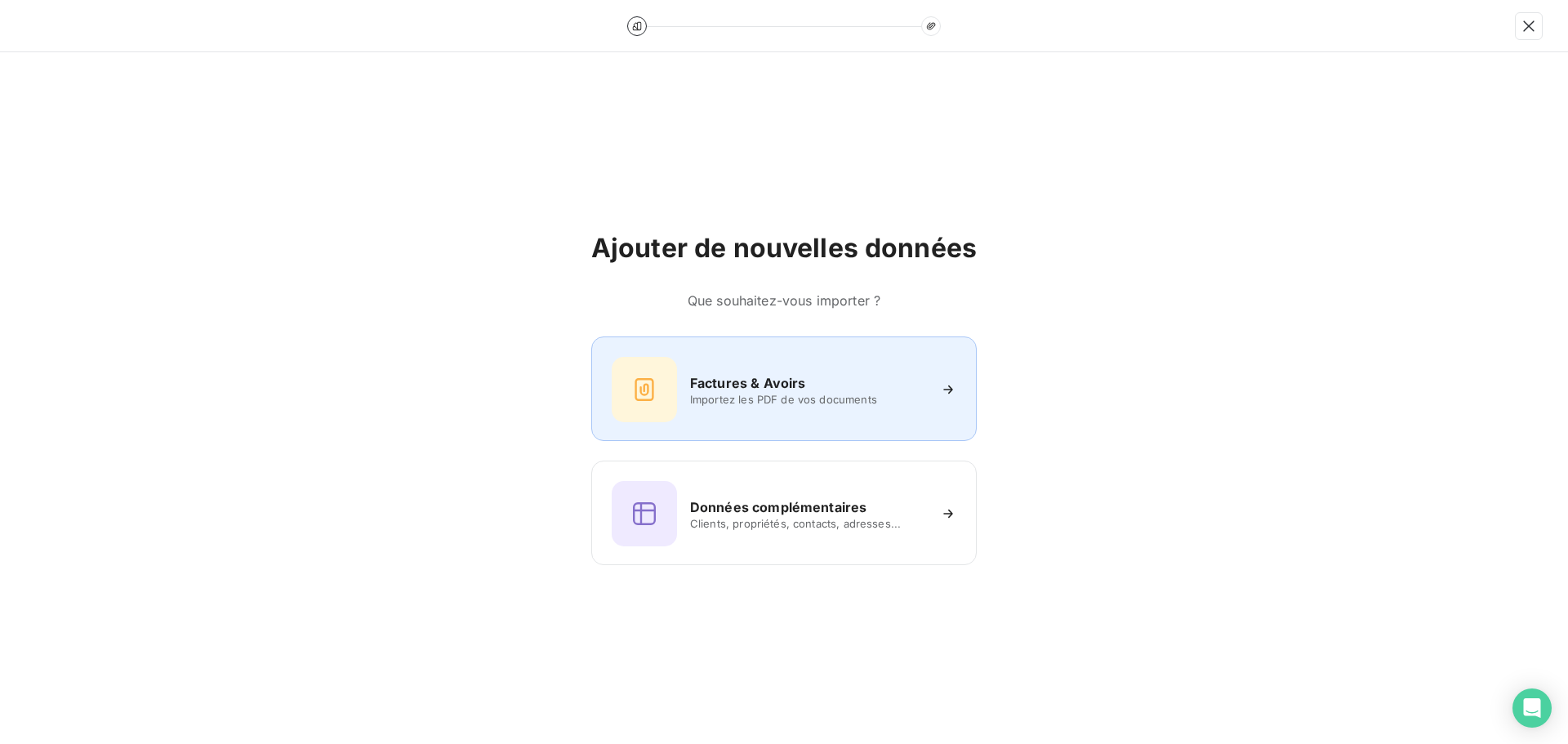
click at [679, 434] on div "Factures & Avoirs Importez les PDF de vos documents" at bounding box center [784, 389] width 385 height 104
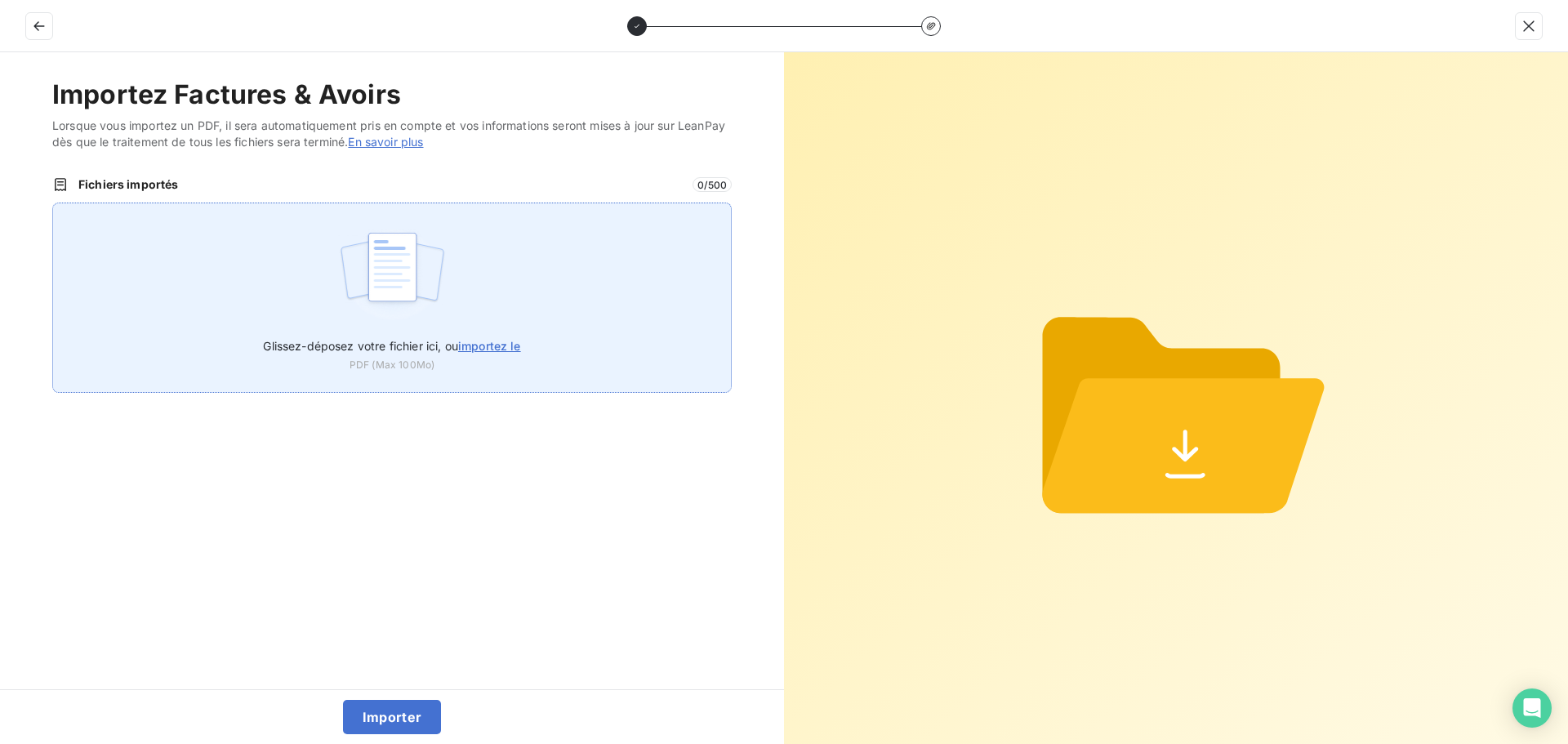
click at [463, 267] on div "Glissez-déposez votre fichier ici, ou importez le PDF (Max 100Mo)" at bounding box center [392, 298] width 680 height 190
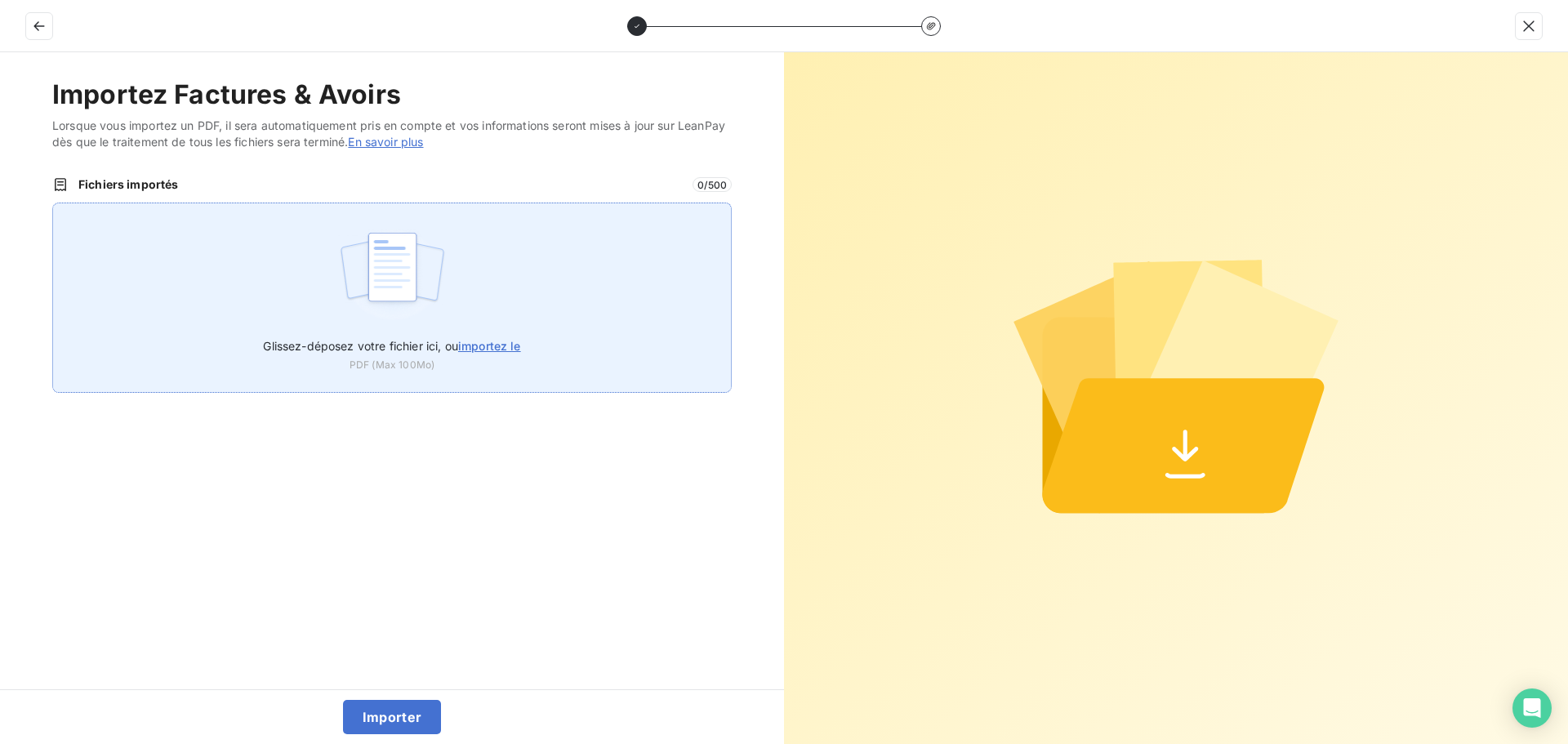
type input "C:\fakepath\FC38868.pdf"
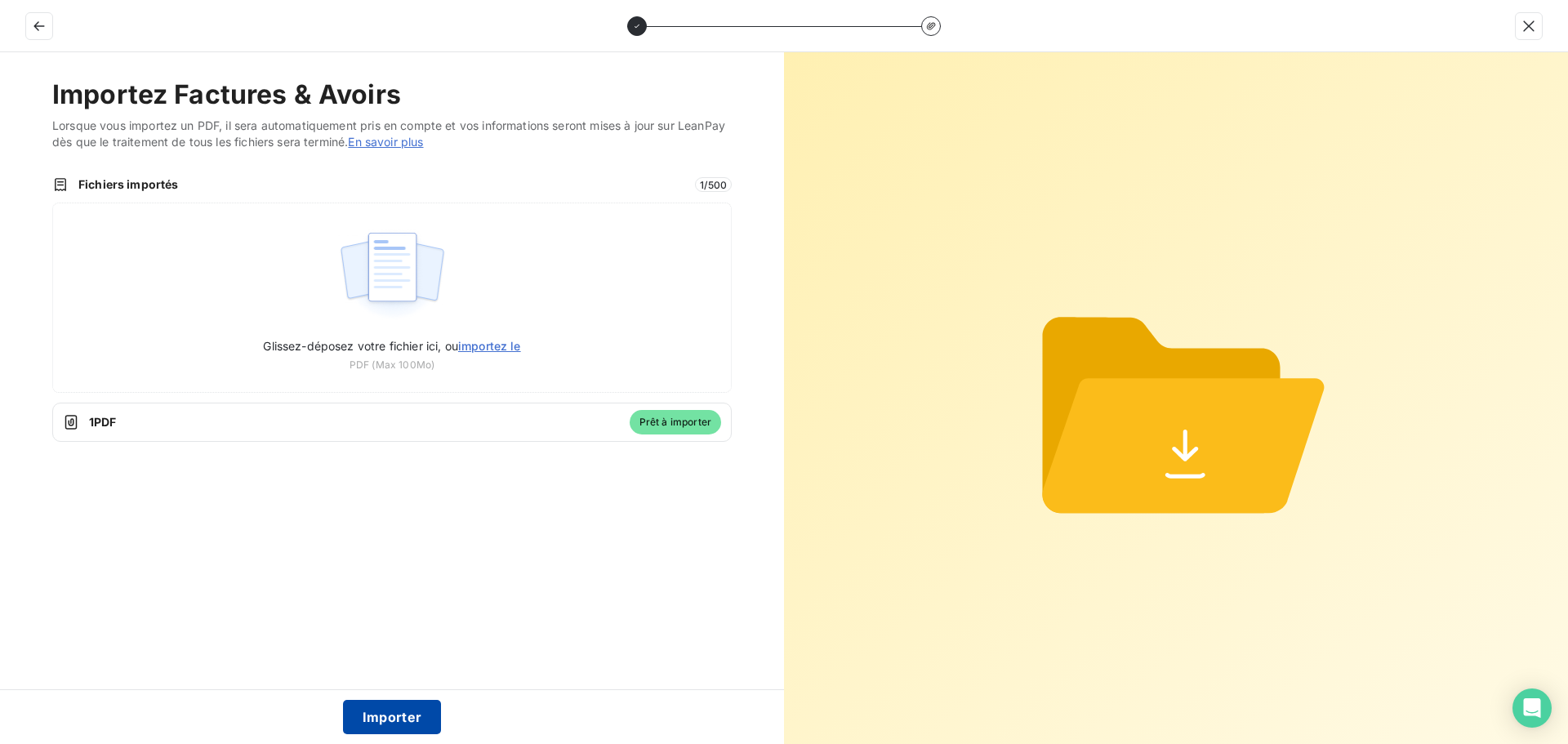
click at [377, 713] on button "Importer" at bounding box center [392, 717] width 98 height 34
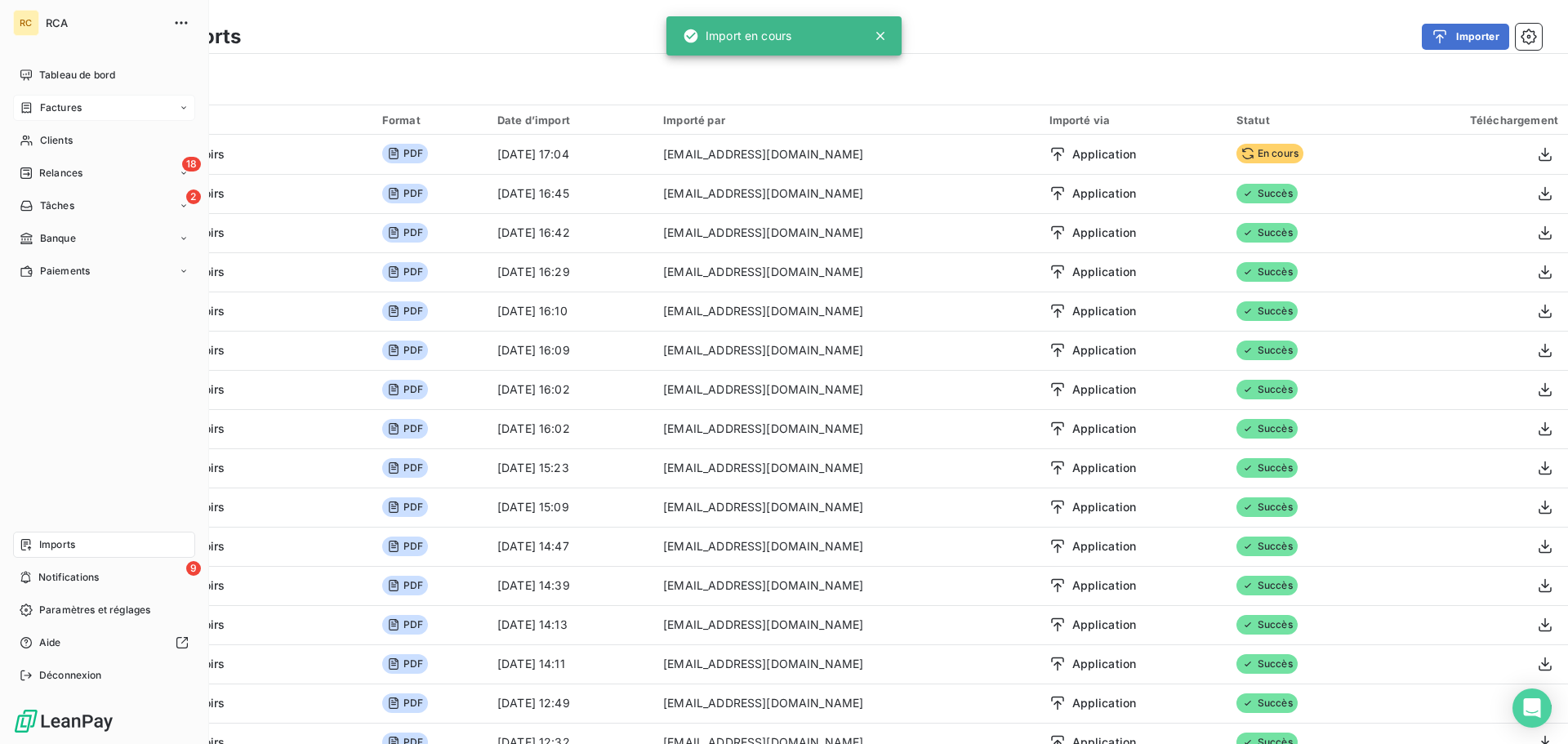
click at [31, 112] on icon at bounding box center [27, 107] width 9 height 10
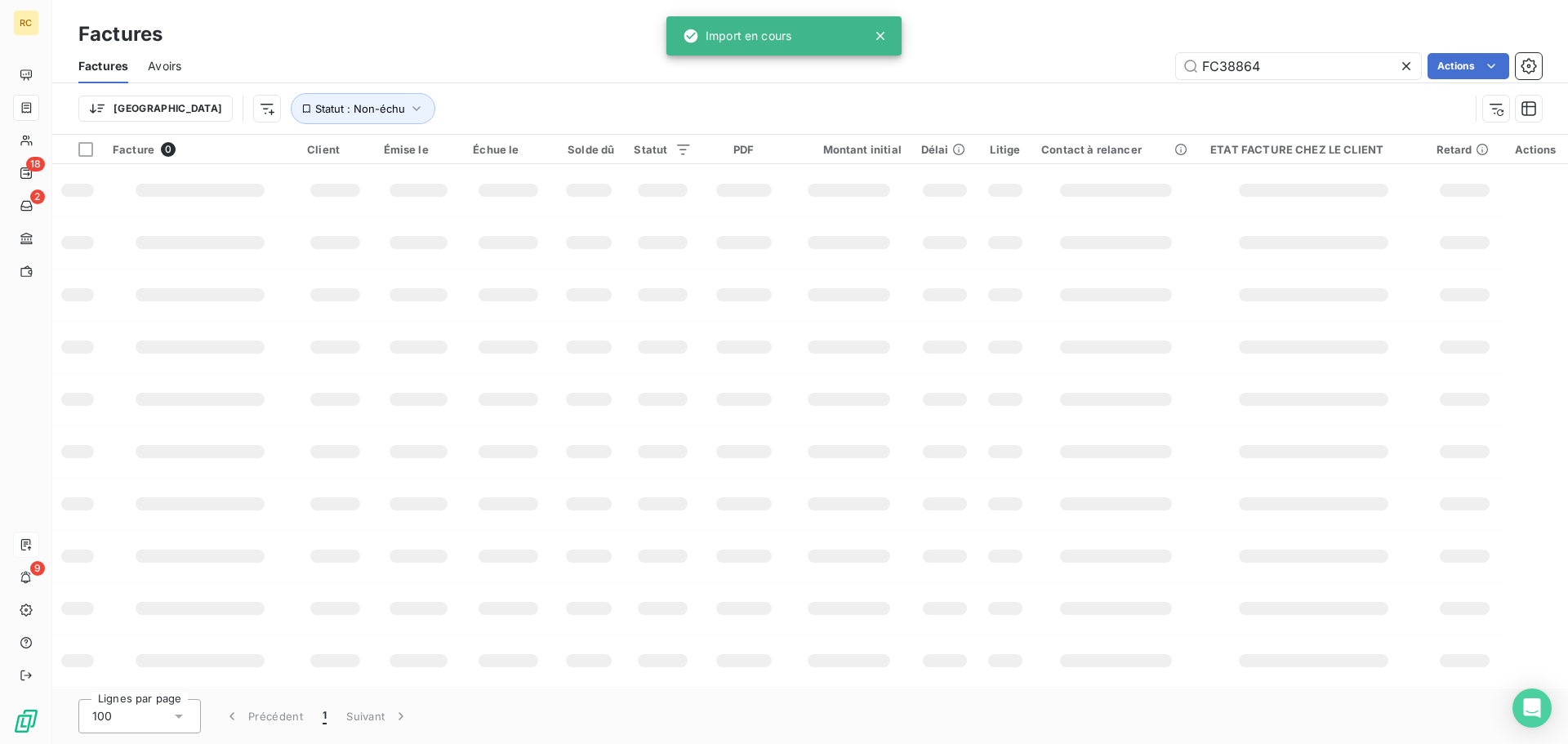
drag, startPoint x: 1267, startPoint y: 69, endPoint x: 1117, endPoint y: 68, distance: 150.0
click at [1129, 68] on div "FC38864 Actions" at bounding box center [871, 66] width 1340 height 27
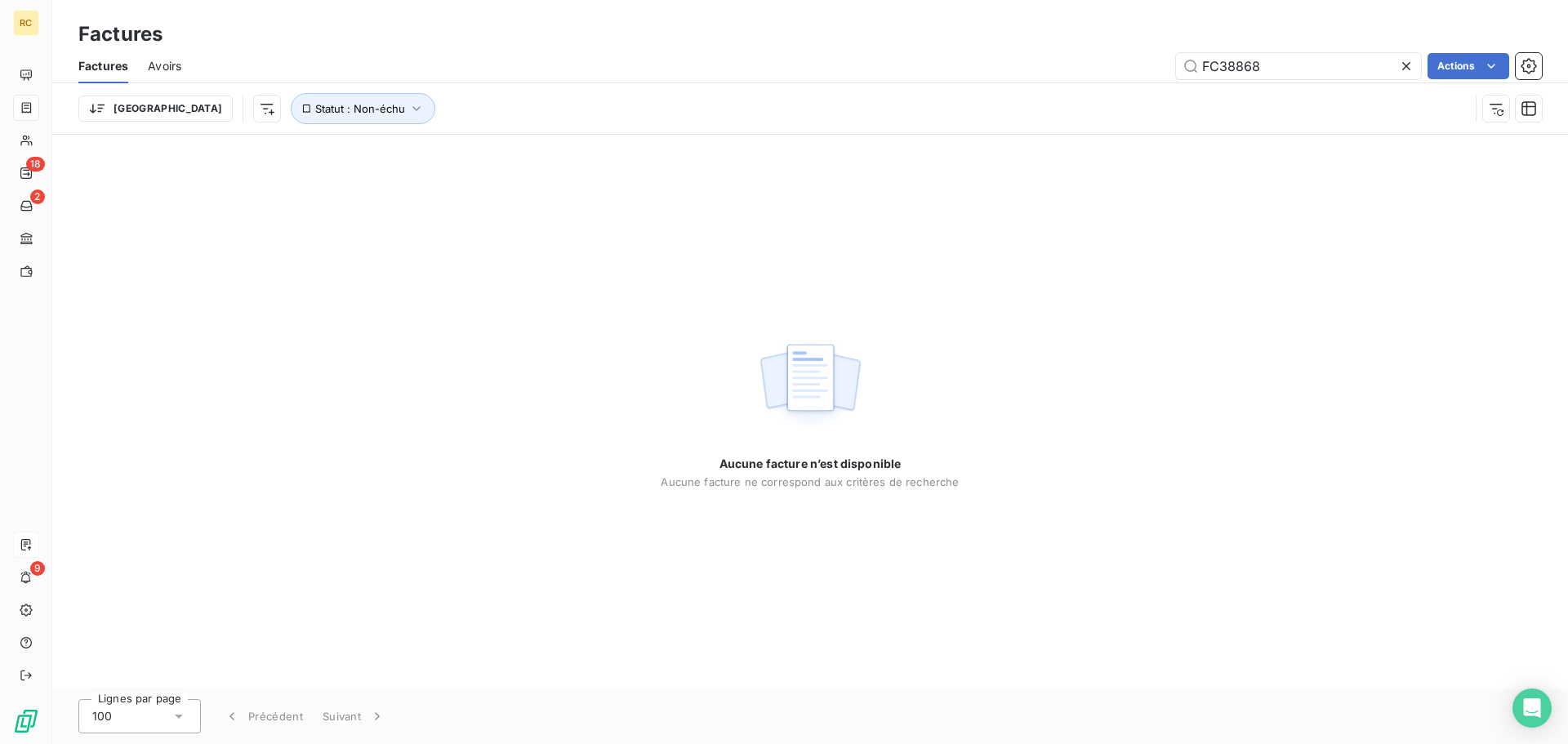
type input "FC38868"
